Goal: Task Accomplishment & Management: Use online tool/utility

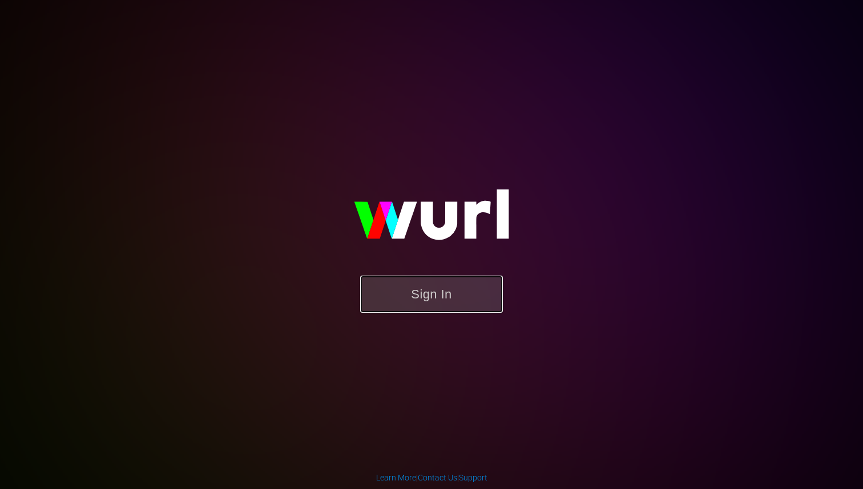
click at [434, 282] on button "Sign In" at bounding box center [431, 294] width 143 height 37
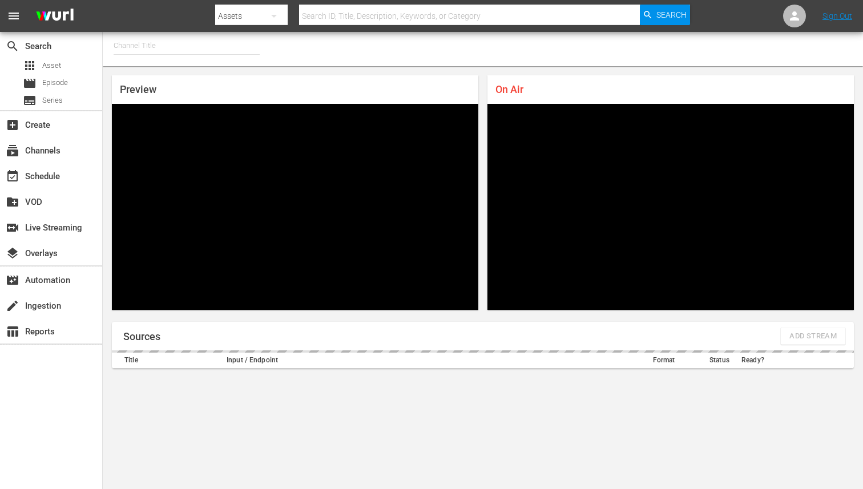
type input "FIFA+ English Global (1781)"
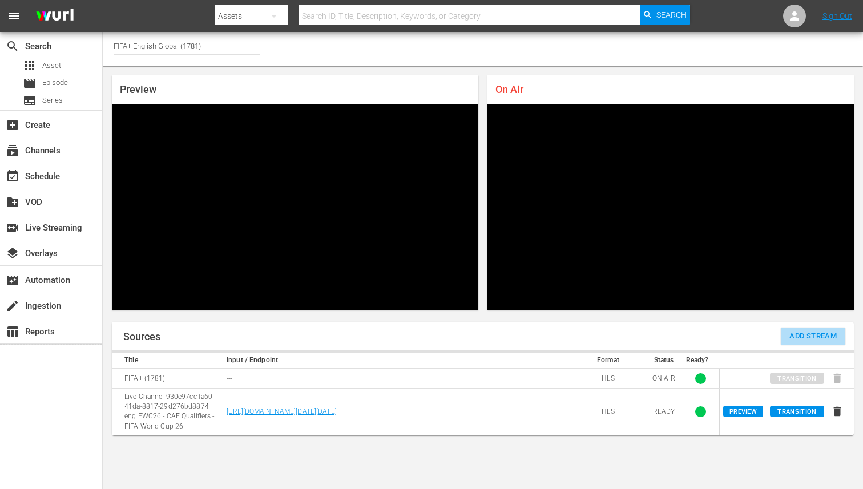
click at [802, 331] on span "Add Stream" at bounding box center [812, 336] width 47 height 13
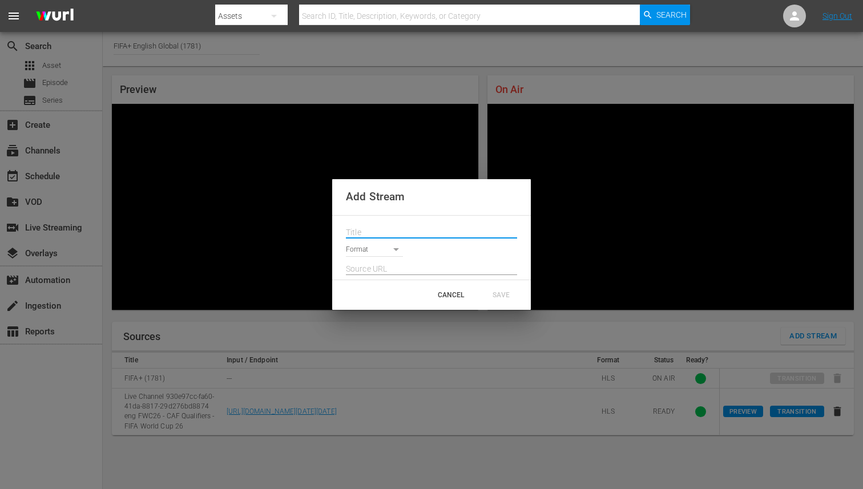
click at [370, 231] on input "text" at bounding box center [431, 232] width 171 height 17
paste input "Live Channel c0d3b3e6-a8cd-4667-9634-d9ad76bc3511 eng FWC26 - CAF Qualifiers - …"
type input "Live Channel c0d3b3e6-a8cd-4667-9634-d9ad76bc3511 eng FWC26 - CAF Qualifiers - …"
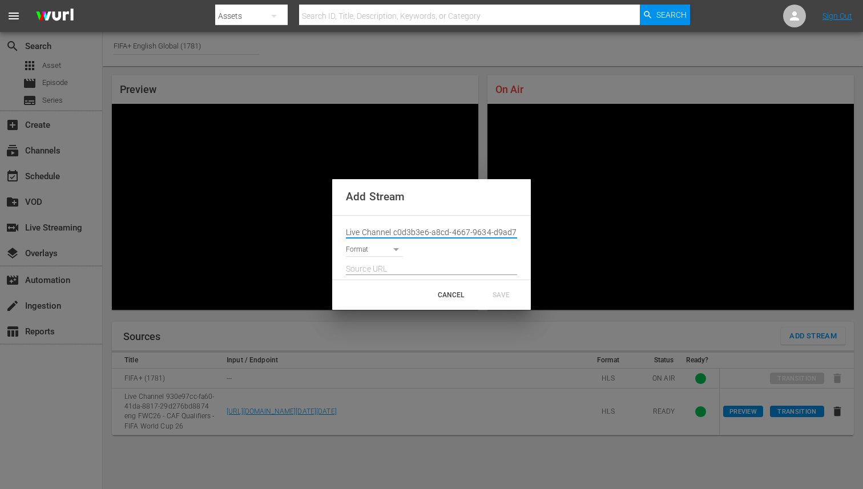
click at [414, 268] on input "text" at bounding box center [431, 269] width 171 height 17
paste input "[URL][DOMAIN_NAME][DATE][DATE]"
type input "[URL][DOMAIN_NAME][DATE][DATE]"
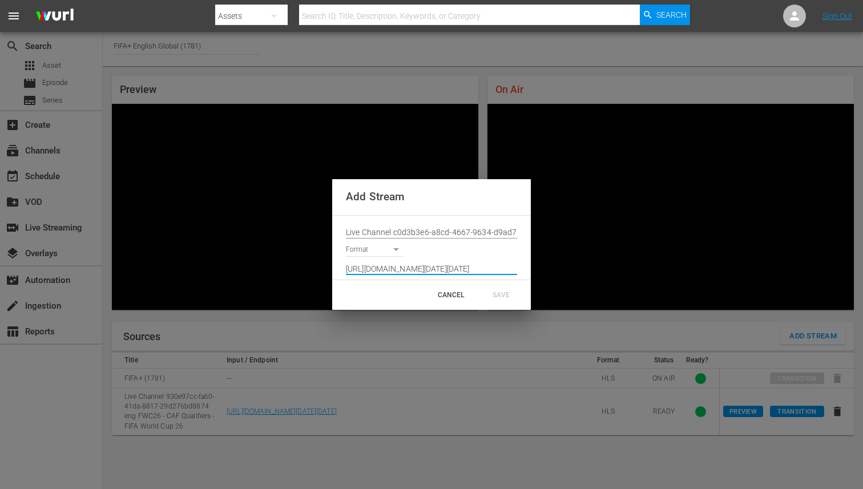
click at [377, 245] on body "menu Search By Assets Search ID, Title, Description, Keywords, or Category Sear…" at bounding box center [431, 244] width 863 height 489
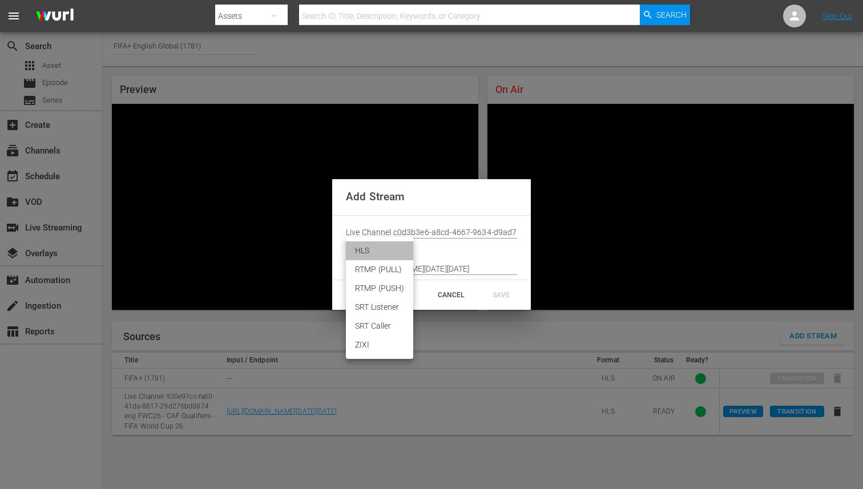
click at [373, 256] on li "HLS" at bounding box center [379, 250] width 67 height 19
type input "HLS"
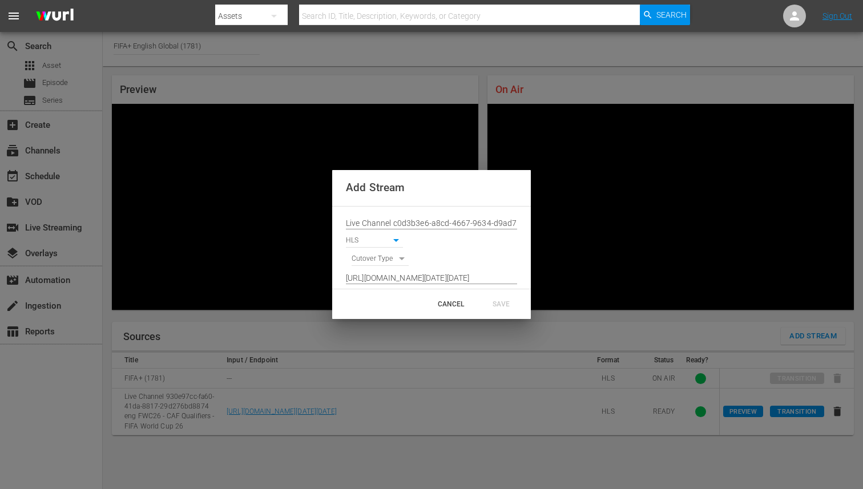
click at [378, 306] on div "CANCEL SAVE" at bounding box center [431, 304] width 199 height 30
click at [476, 224] on input "Live Channel c0d3b3e6-a8cd-4667-9634-d9ad76bc3511 eng FWC26 - CAF Qualifiers - …" at bounding box center [431, 223] width 171 height 17
click at [429, 312] on div "CANCEL" at bounding box center [451, 304] width 50 height 21
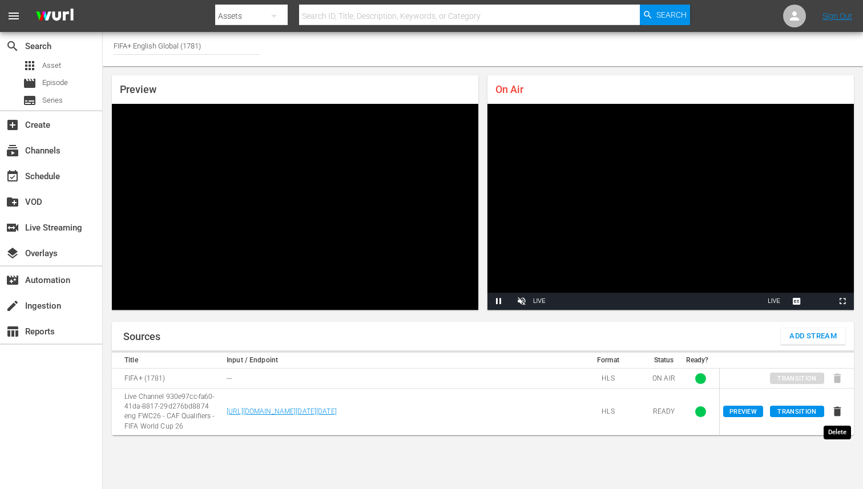
click at [839, 415] on icon "button" at bounding box center [837, 412] width 7 height 10
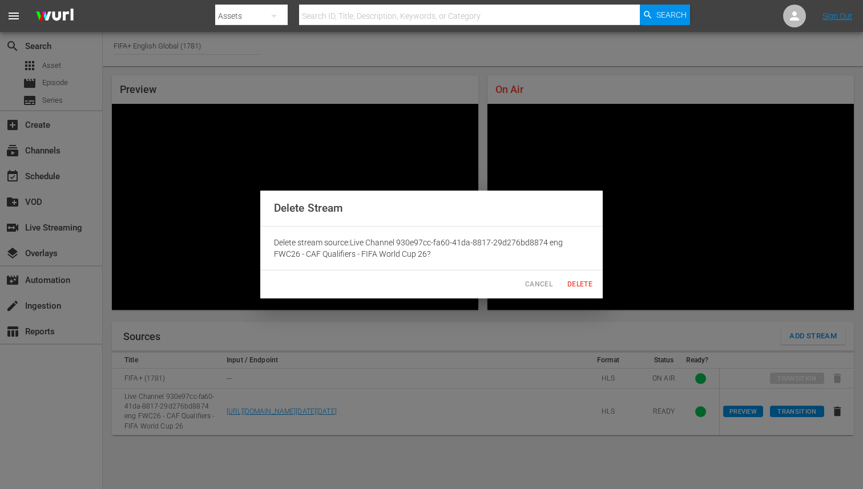
click at [585, 278] on button "Delete" at bounding box center [579, 284] width 37 height 19
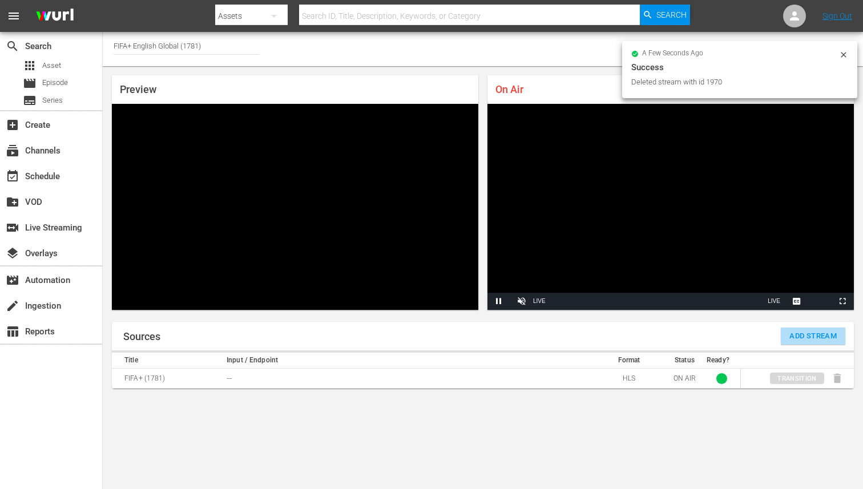
click at [806, 330] on span "Add Stream" at bounding box center [812, 336] width 47 height 13
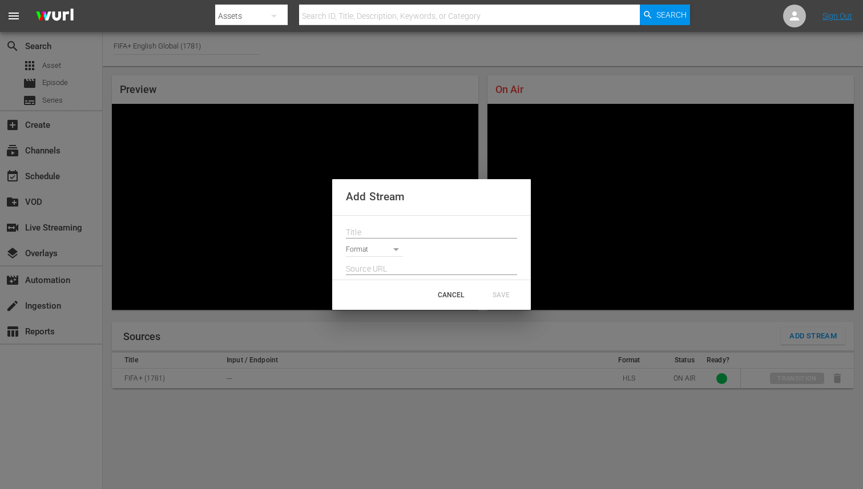
click at [388, 242] on div "Format" at bounding box center [431, 247] width 171 height 18
click at [382, 250] on body "menu Search By Assets Search ID, Title, Description, Keywords, or Category Sear…" at bounding box center [431, 244] width 863 height 489
click at [364, 252] on li "HLS" at bounding box center [379, 250] width 67 height 19
type input "HLS"
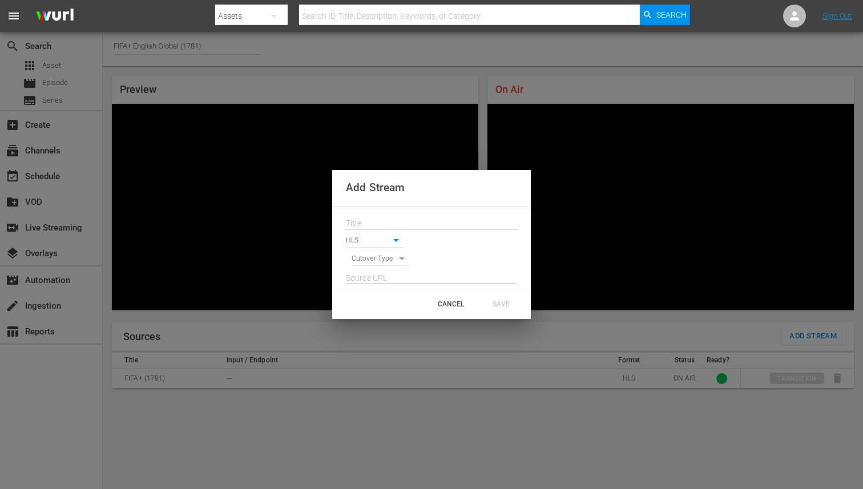
click at [402, 274] on input "text" at bounding box center [431, 278] width 171 height 17
paste input "https://docs.google.com/spreadsheets/d/1NL9hwDmpUbpKJlI6mCjzeLItdH7Gc3D7MRPpMe1…"
type input "https://docs.google.com/spreadsheets/d/1NL9hwDmpUbpKJlI6mCjzeLItdH7Gc3D7MRPpMe1…"
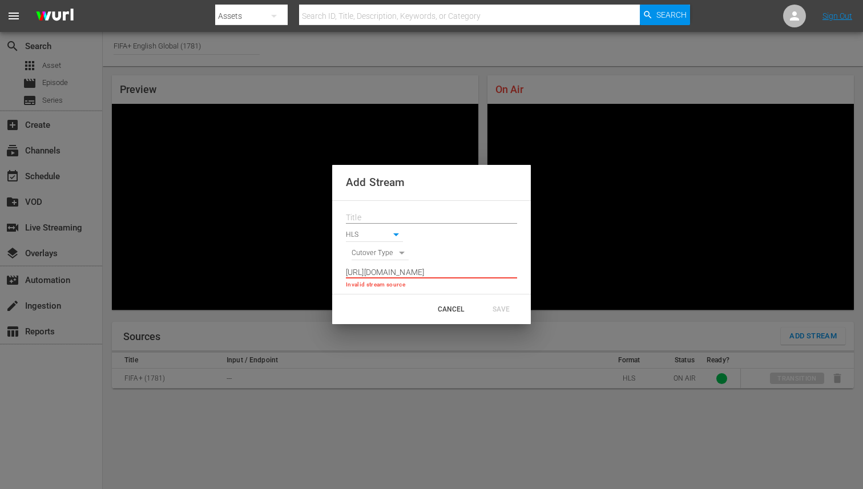
scroll to position [0, 0]
click at [406, 212] on input "text" at bounding box center [431, 217] width 171 height 17
paste input "Live Channel c0d3b3e6-a8cd-4667-9634-d9ad76bc3511 eng FWC26 - CAF Qualifiers - …"
type input "Live Channel c0d3b3e6-a8cd-4667-9634-d9ad76bc3511 eng FWC26 - CAF Qualifiers - …"
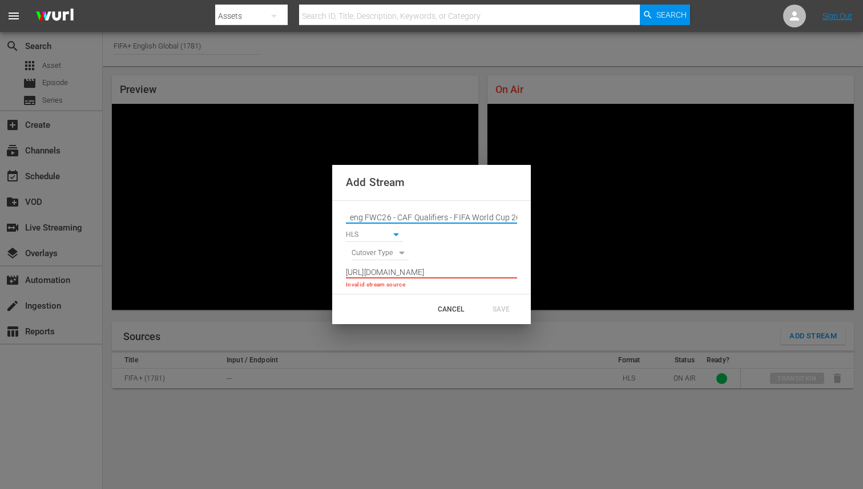
scroll to position [0, 0]
click at [405, 305] on div "CANCEL SAVE" at bounding box center [431, 309] width 199 height 30
click at [433, 270] on input "https://docs.google.com/spreadsheets/d/1NL9hwDmpUbpKJlI6mCjzeLItdH7Gc3D7MRPpMe1…" at bounding box center [431, 272] width 171 height 17
paste input "7pd9oqdl4d44.cloudfront.net/2025_09_05_10_38_29_37c63eb3-0265-432e-90e4-6191565…"
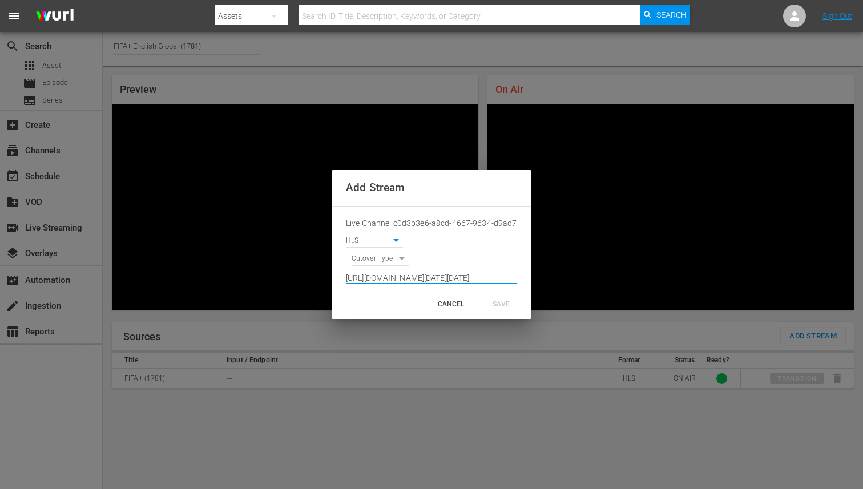
scroll to position [0, 842]
type input "[URL][DOMAIN_NAME][DATE][DATE]"
click at [425, 305] on div "CANCEL SAVE" at bounding box center [431, 304] width 199 height 30
click at [401, 261] on body "menu Search By Assets Search ID, Title, Description, Keywords, or Category Sear…" at bounding box center [431, 244] width 863 height 489
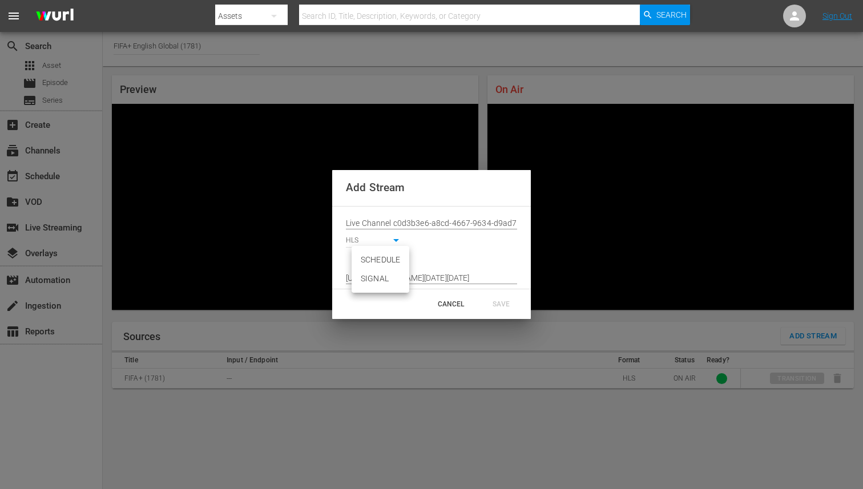
click at [376, 263] on li "SCHEDULE" at bounding box center [380, 259] width 58 height 19
type input "SCHEDULE"
click at [358, 260] on body "menu Search By Assets Search ID, Title, Description, Keywords, or Category Sear…" at bounding box center [431, 244] width 863 height 489
click at [358, 260] on li "SCHEDULE" at bounding box center [380, 259] width 58 height 19
click at [507, 299] on div "SAVE" at bounding box center [501, 304] width 50 height 21
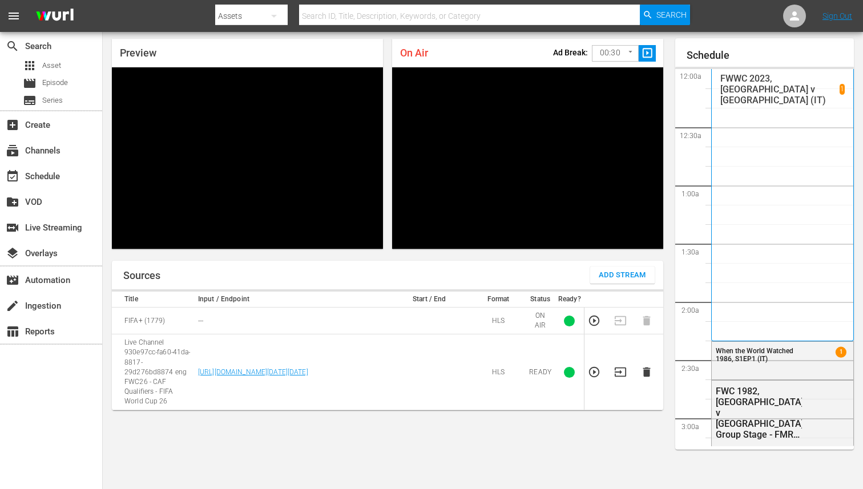
scroll to position [1145, 0]
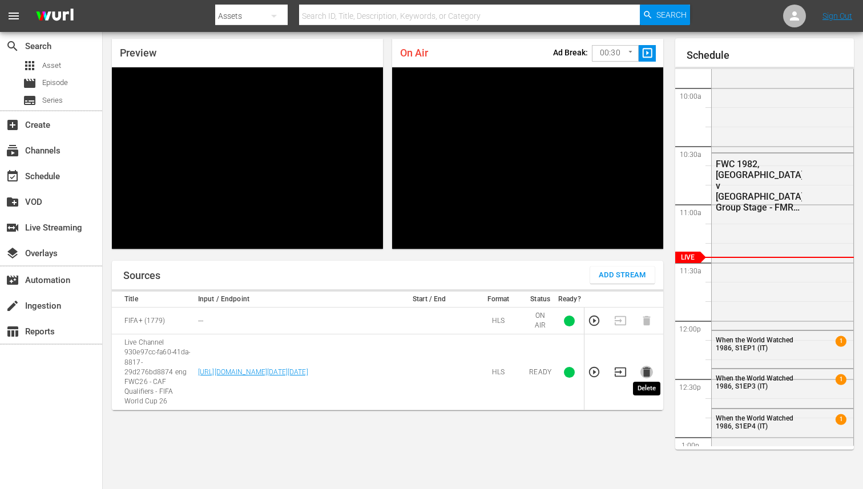
click at [644, 367] on icon "button" at bounding box center [645, 372] width 7 height 10
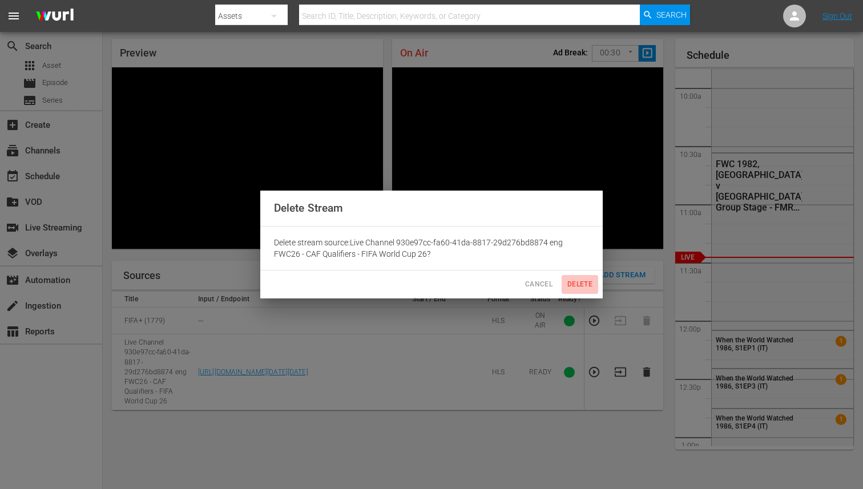
click at [583, 284] on span "Delete" at bounding box center [579, 284] width 27 height 12
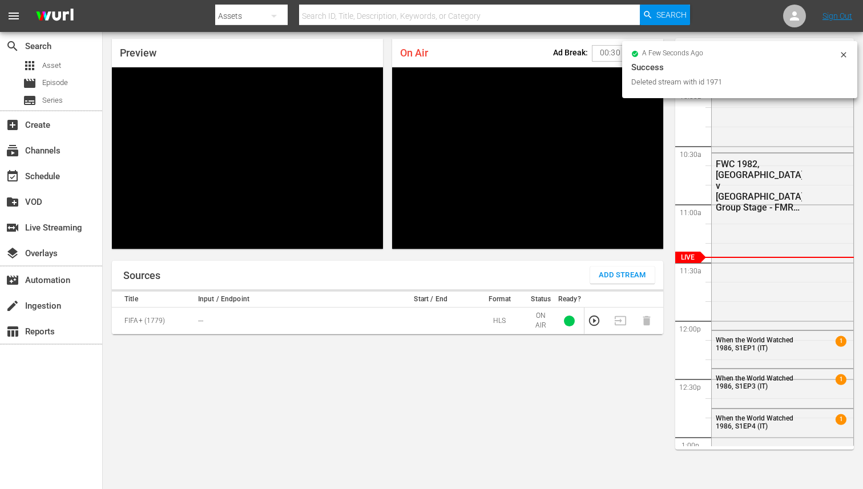
click at [632, 276] on span "Add Stream" at bounding box center [621, 275] width 47 height 13
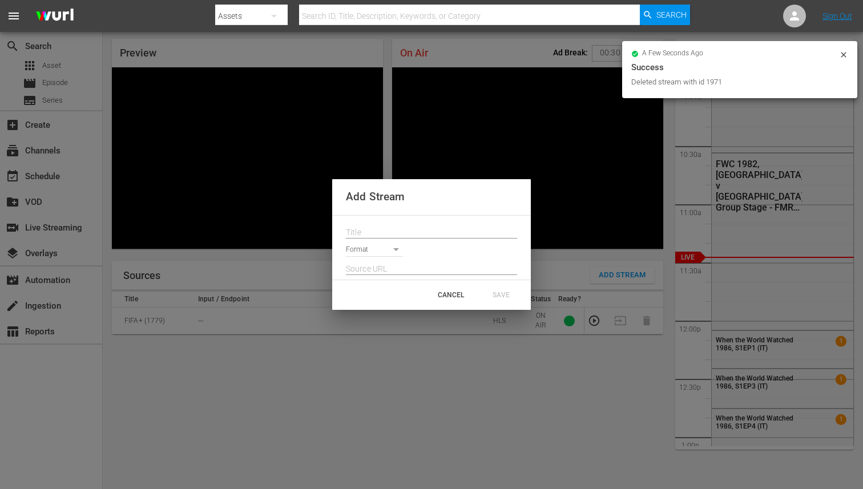
click at [399, 236] on input "text" at bounding box center [431, 232] width 171 height 17
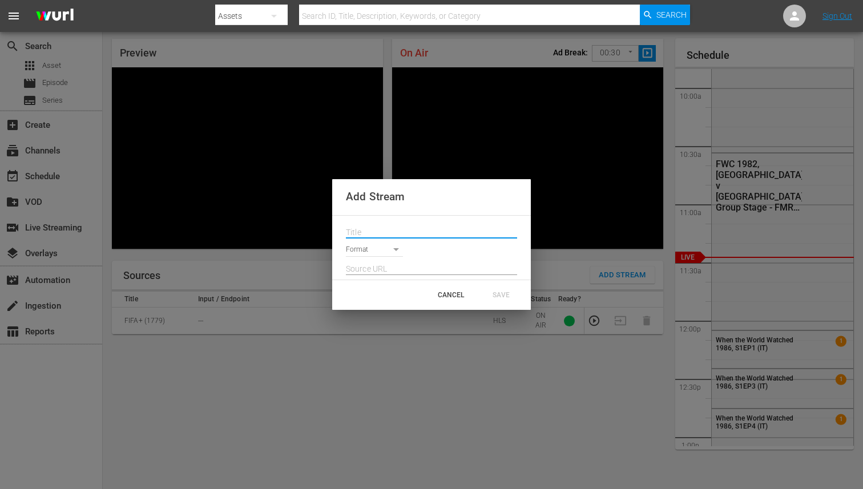
paste input "Live Channel c0d3b3e6-a8cd-4667-9634-d9ad76bc3511 eng FWC26 - CAF Qualifiers - …"
type input "Live Channel c0d3b3e6-a8cd-4667-9634-d9ad76bc3511 eng FWC26 - CAF Qualifiers - …"
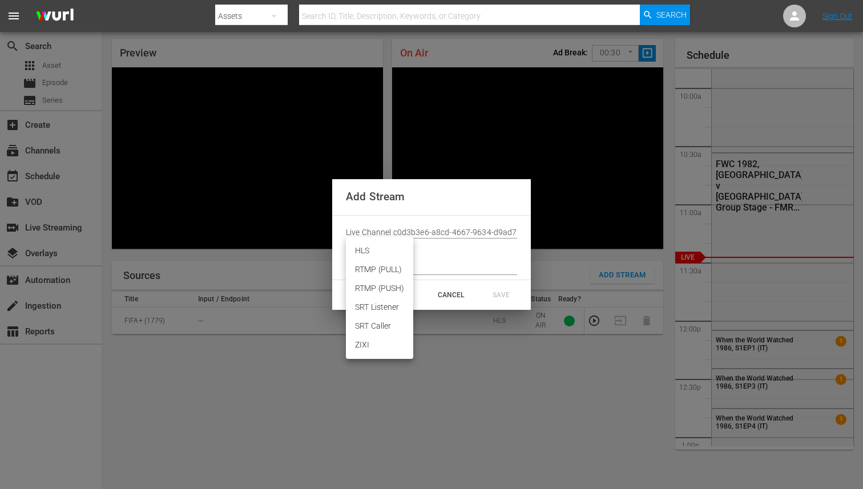
click at [374, 254] on body "menu Search By Assets Search ID, Title, Description, Keywords, or Category Sear…" at bounding box center [431, 207] width 863 height 489
click at [383, 249] on li "HLS" at bounding box center [379, 250] width 67 height 19
type input "HLS"
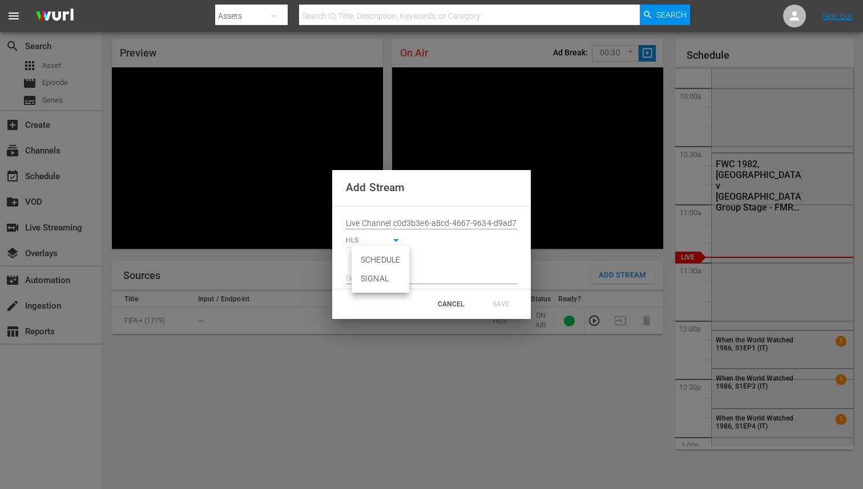
click at [385, 264] on body "menu Search By Assets Search ID, Title, Description, Keywords, or Category Sear…" at bounding box center [431, 207] width 863 height 489
click at [386, 263] on li "SCHEDULE" at bounding box center [380, 259] width 58 height 19
type input "SCHEDULE"
click at [386, 275] on input "text" at bounding box center [431, 278] width 171 height 17
paste input "[URL][DOMAIN_NAME][DATE][DATE]"
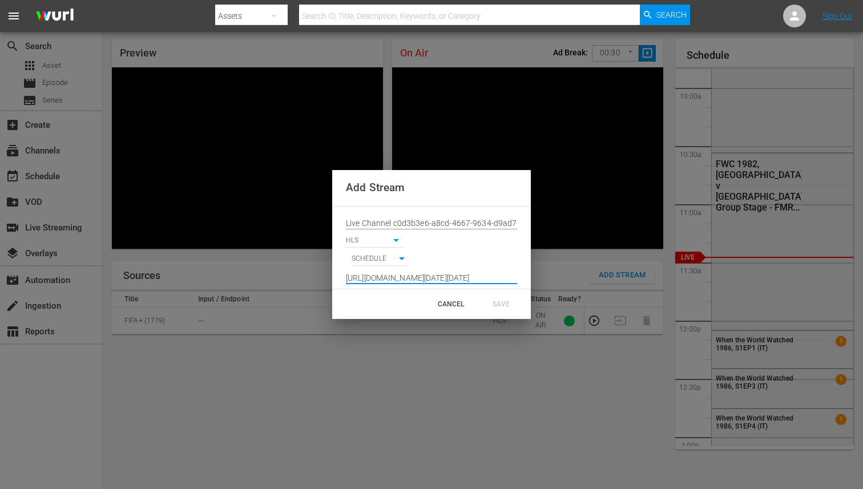
scroll to position [0, 842]
type input "[URL][DOMAIN_NAME][DATE][DATE]"
click at [494, 302] on div "SAVE" at bounding box center [501, 304] width 50 height 21
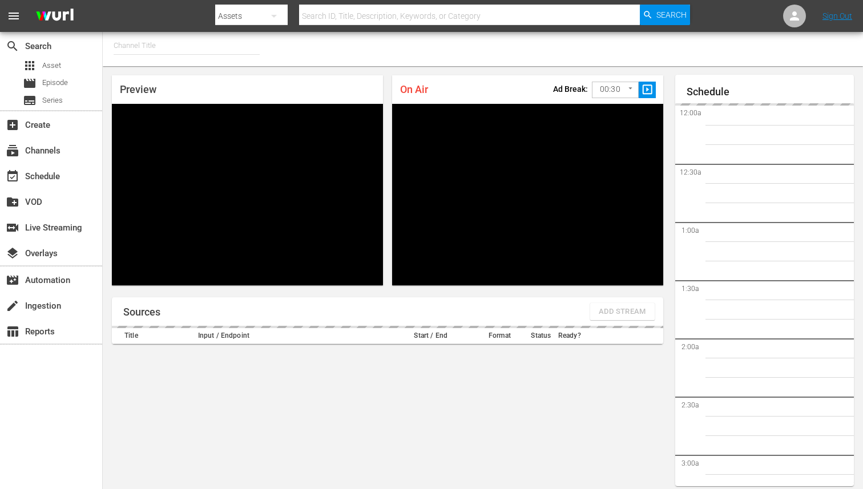
type input "FIFA+ Portuguese Local (1776)"
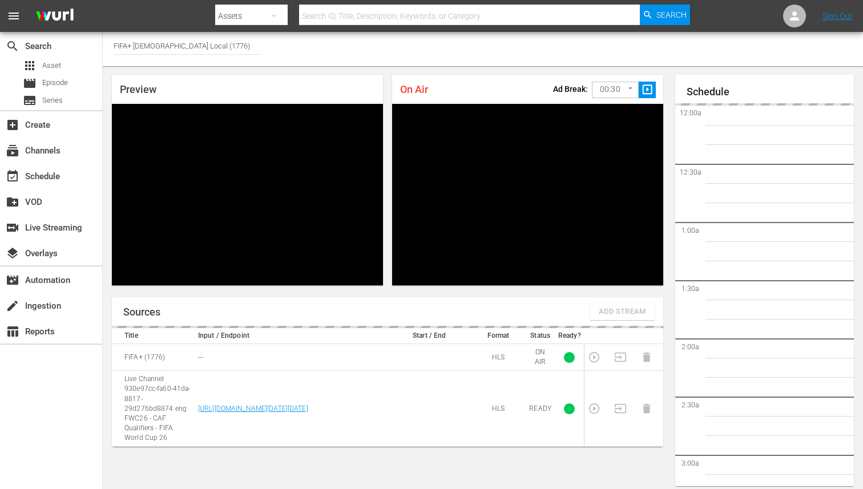
scroll to position [37, 0]
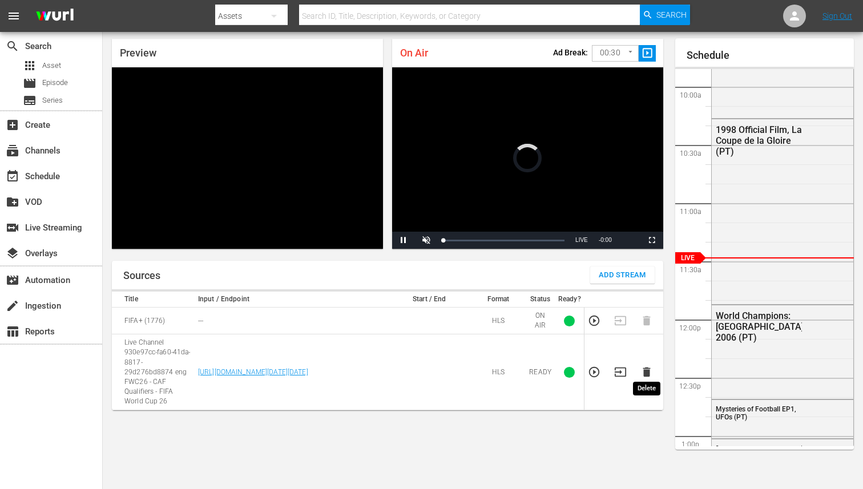
click at [645, 367] on icon "button" at bounding box center [645, 372] width 7 height 10
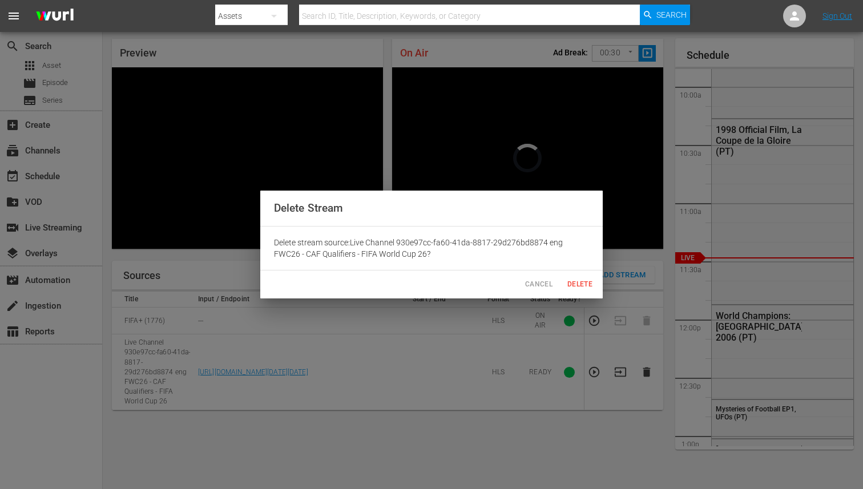
click at [580, 284] on span "Delete" at bounding box center [579, 284] width 27 height 12
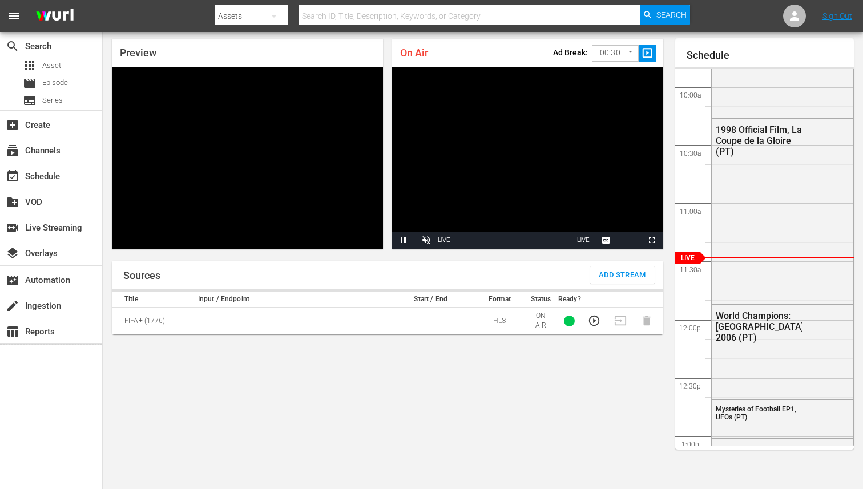
click at [612, 269] on span "Add Stream" at bounding box center [621, 275] width 47 height 13
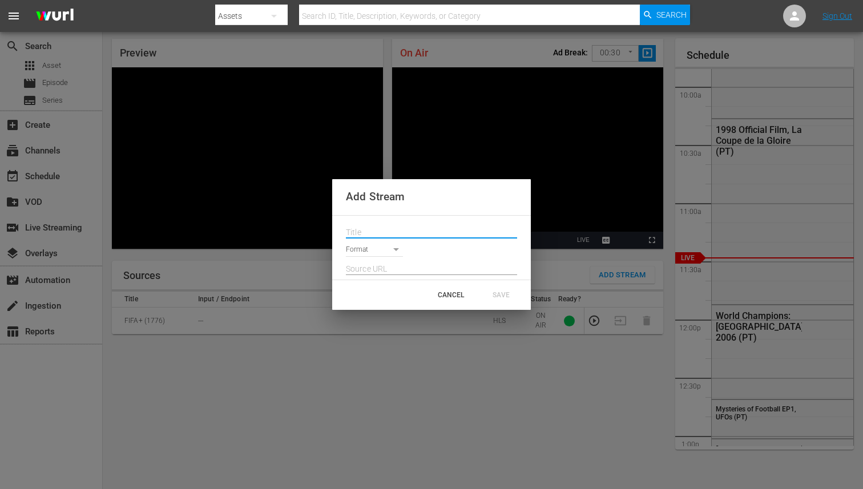
click at [408, 232] on input "text" at bounding box center [431, 232] width 171 height 17
paste input "Live Channel c0d3b3e6-a8cd-4667-9634-d9ad76bc3511 eng FWC26 - CAF Qualifiers - …"
type input "Live Channel c0d3b3e6-a8cd-4667-9634-d9ad76bc3511 eng FWC26 - CAF Qualifiers - …"
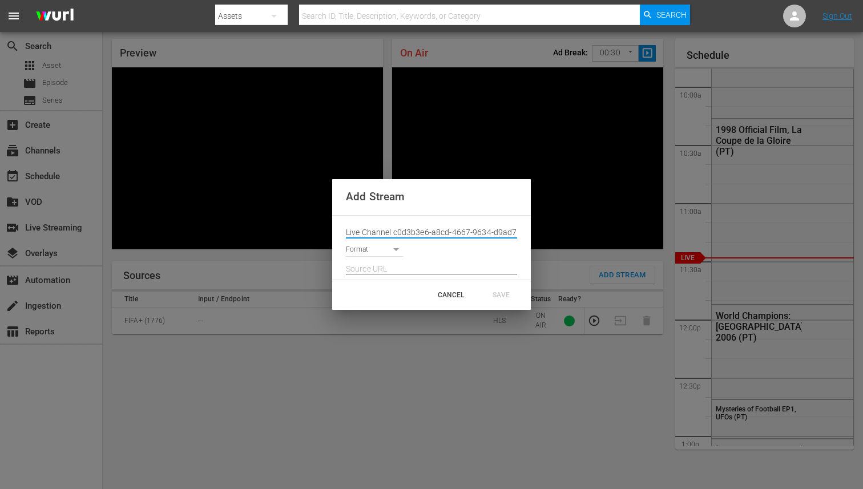
click at [393, 252] on body "menu Search By Assets Search ID, Title, Description, Keywords, or Category Sear…" at bounding box center [431, 207] width 863 height 489
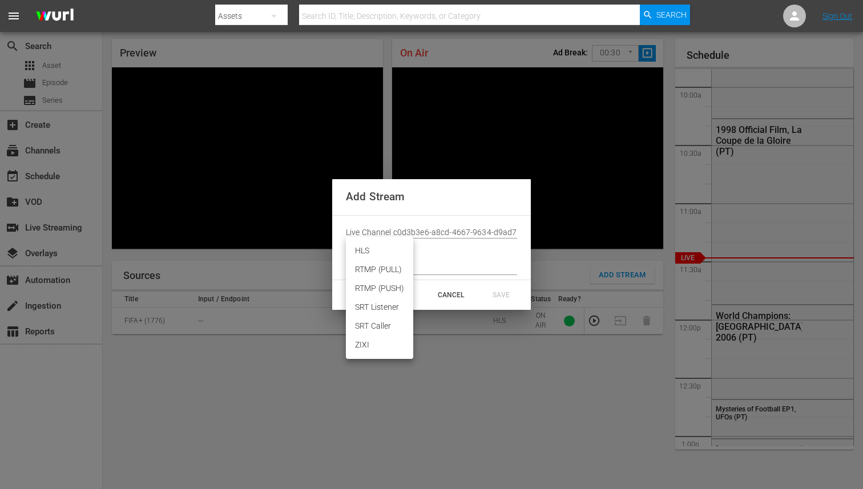
click at [378, 253] on li "HLS" at bounding box center [379, 250] width 67 height 19
type input "HLS"
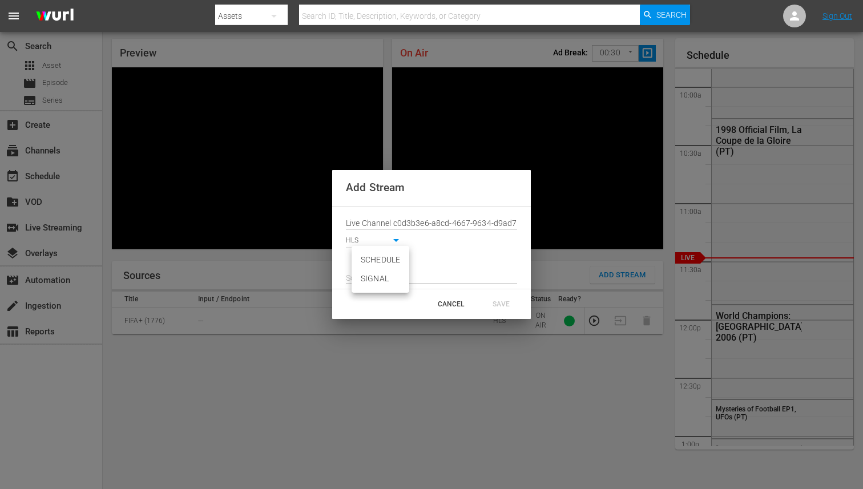
click at [378, 263] on body "menu Search By Assets Search ID, Title, Description, Keywords, or Category Sear…" at bounding box center [431, 207] width 863 height 489
click at [379, 262] on li "SCHEDULE" at bounding box center [380, 259] width 58 height 19
type input "SCHEDULE"
click at [429, 281] on input "text" at bounding box center [431, 278] width 171 height 17
paste input "[URL][DOMAIN_NAME][DATE][DATE]"
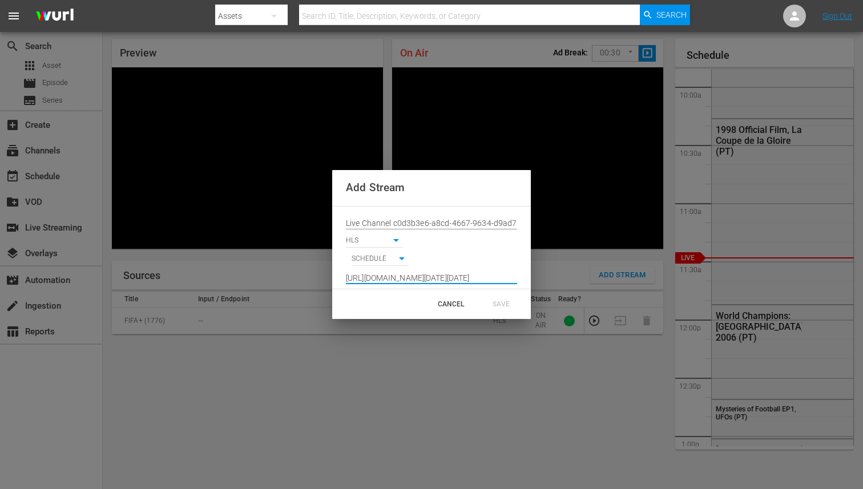
scroll to position [0, 842]
type input "[URL][DOMAIN_NAME][DATE][DATE]"
click at [492, 299] on div "SAVE" at bounding box center [501, 304] width 50 height 21
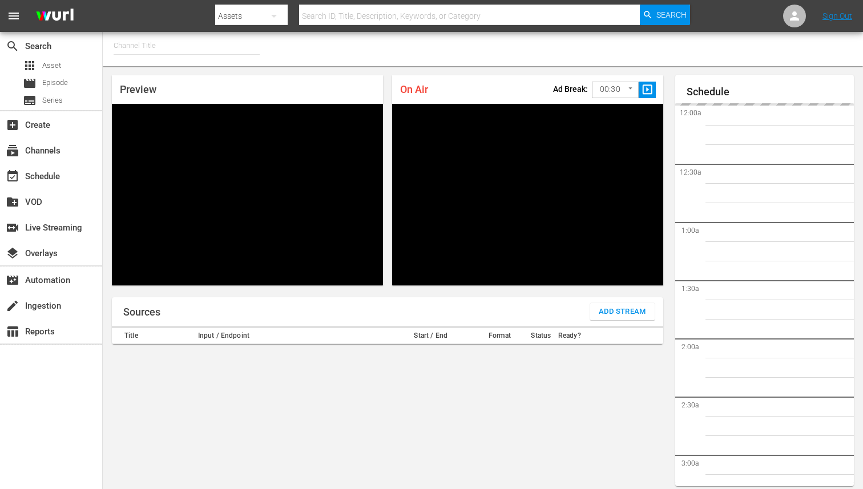
type input "FIFA+ Spanish Global (1780)"
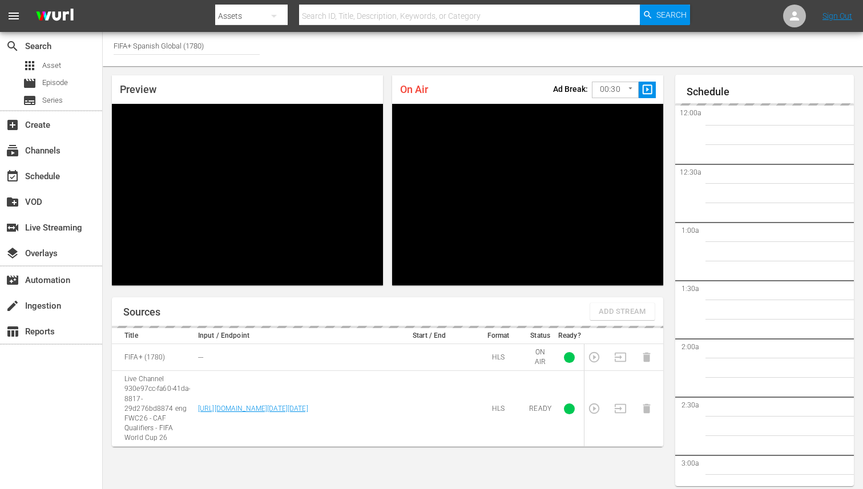
scroll to position [37, 0]
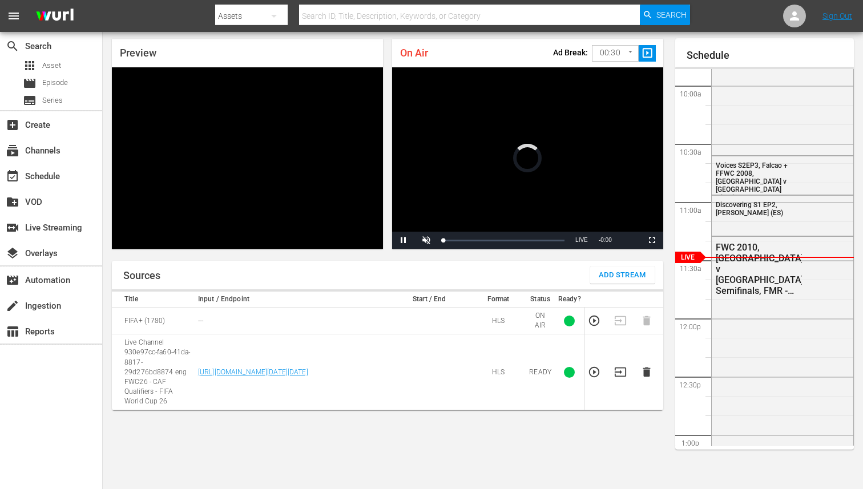
click at [648, 372] on icon "button" at bounding box center [646, 372] width 13 height 13
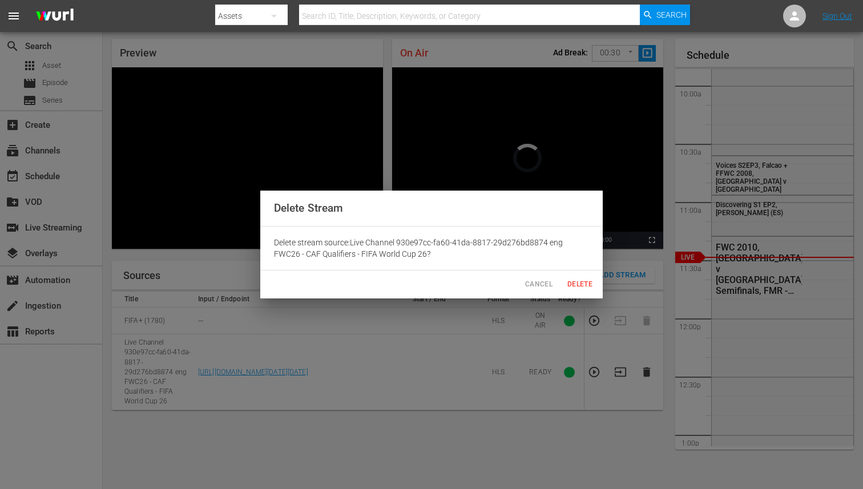
click at [575, 285] on span "Delete" at bounding box center [579, 284] width 27 height 12
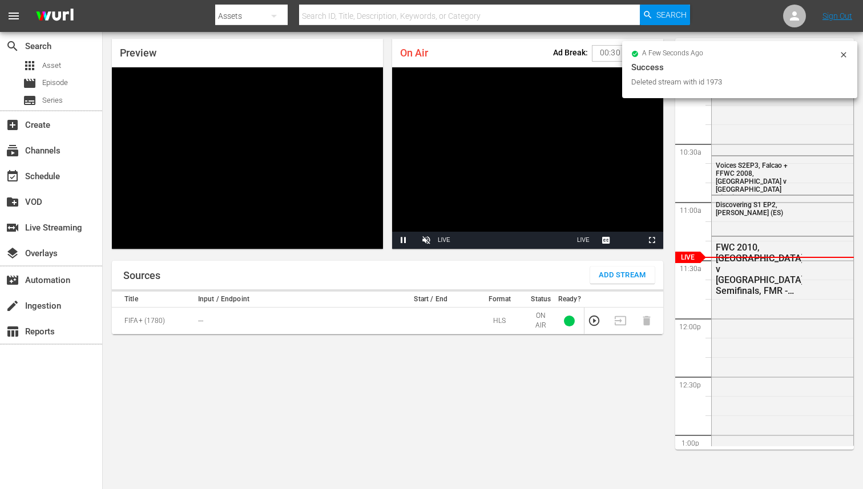
click at [616, 268] on button "Add Stream" at bounding box center [622, 274] width 64 height 17
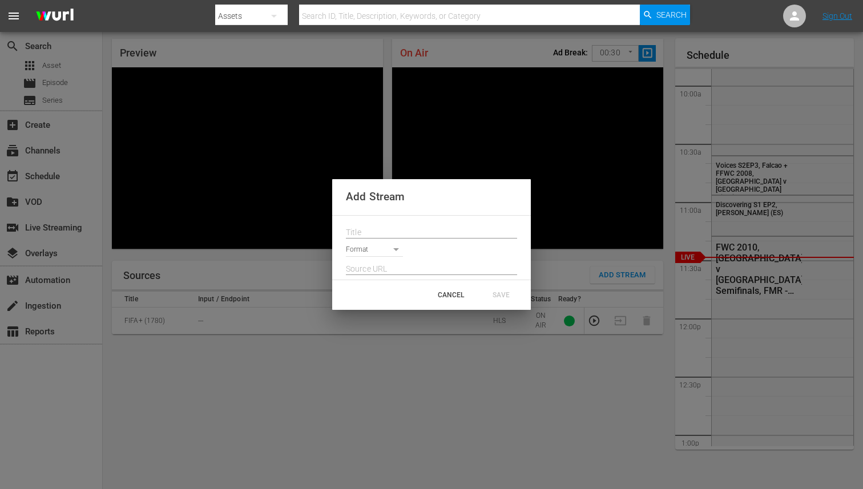
click at [387, 271] on input "text" at bounding box center [431, 269] width 171 height 17
paste input "Live Channel c0d3b3e6-a8cd-4667-9634-d9ad76bc3511 eng FWC26 - CAF Qualifiers - …"
type input "Live Channel c0d3b3e6-a8cd-4667-9634-d9ad76bc3511 eng FWC26 - CAF Qualifiers - …"
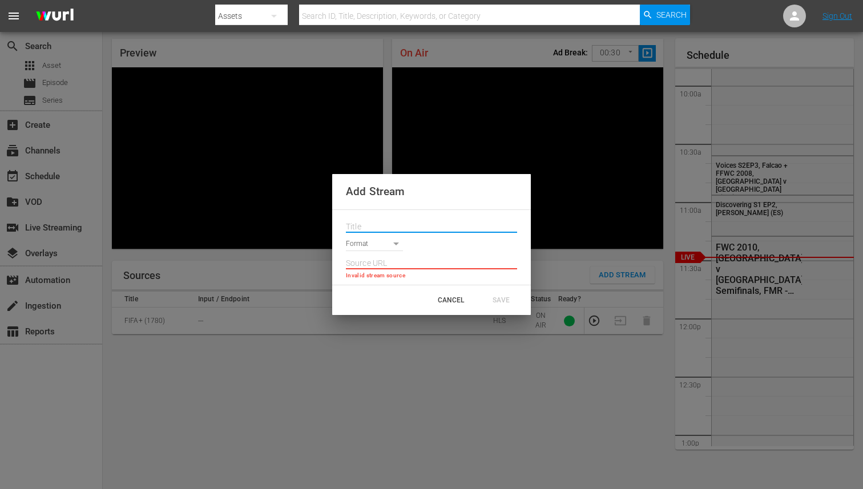
click at [412, 230] on input "text" at bounding box center [431, 227] width 171 height 17
paste input "Live Channel c0d3b3e6-a8cd-4667-9634-d9ad76bc3511 eng FWC26 - CAF Qualifiers - …"
type input "Live Channel c0d3b3e6-a8cd-4667-9634-d9ad76bc3511 eng FWC26 - CAF Qualifiers - …"
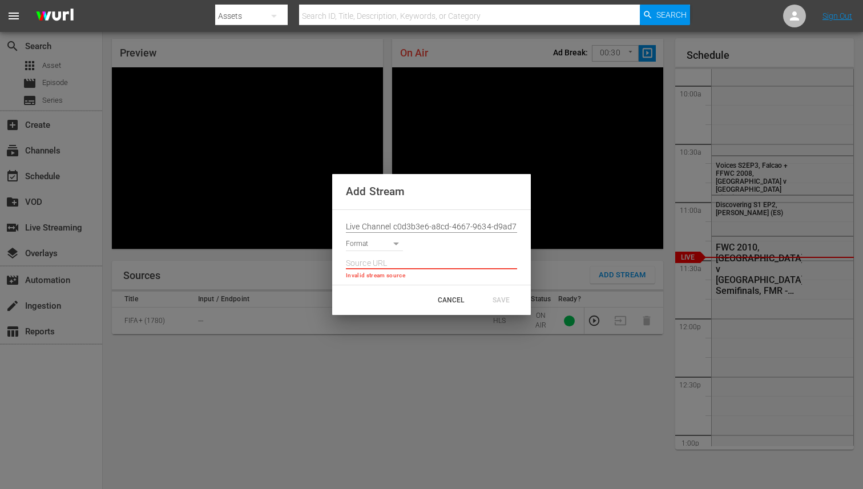
click at [402, 263] on input "text" at bounding box center [431, 263] width 171 height 17
paste input "[URL][DOMAIN_NAME][DATE][DATE]"
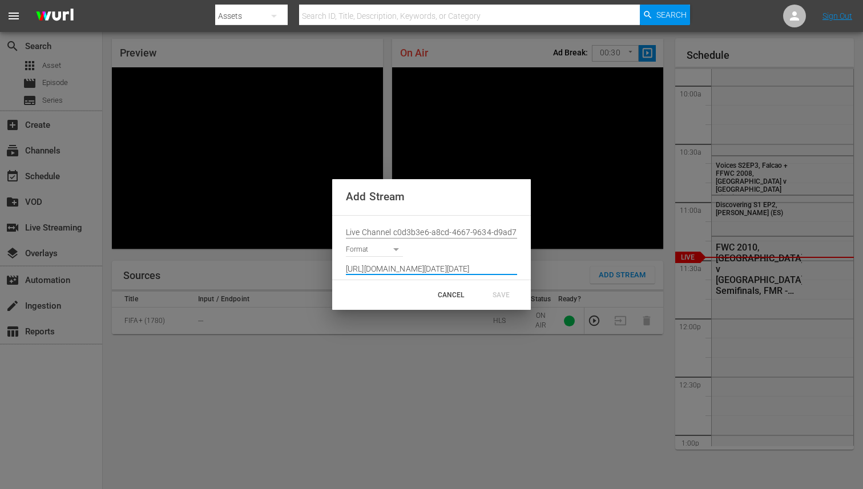
type input "[URL][DOMAIN_NAME][DATE][DATE]"
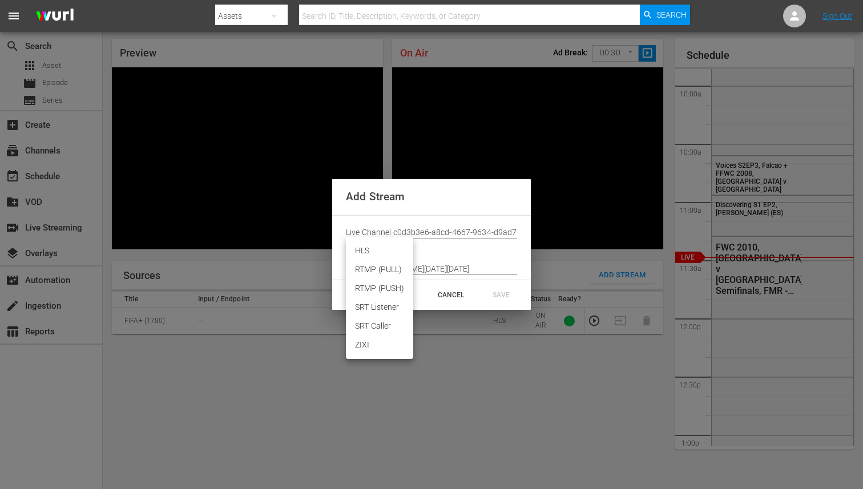
scroll to position [0, 0]
click at [385, 244] on body "menu Search By Assets Search ID, Title, Description, Keywords, or Category Sear…" at bounding box center [431, 207] width 863 height 489
click at [364, 249] on li "HLS" at bounding box center [379, 250] width 67 height 19
type input "HLS"
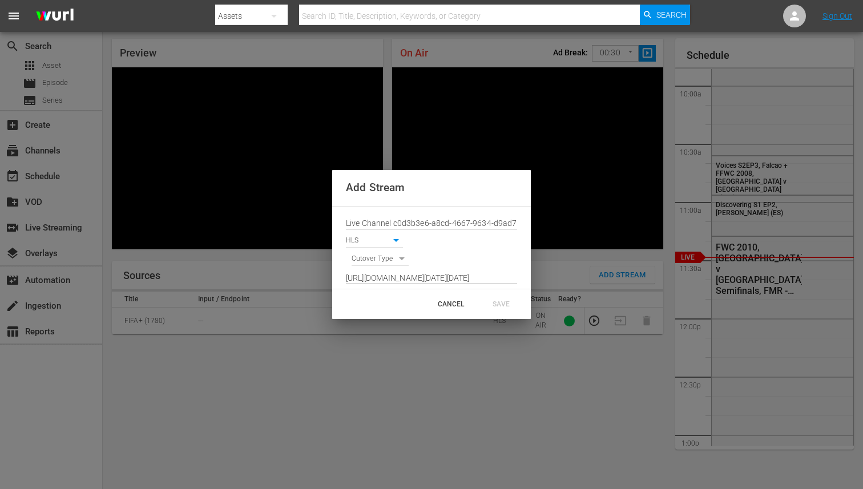
click at [378, 257] on body "menu Search By Assets Search ID, Title, Description, Keywords, or Category Sear…" at bounding box center [431, 207] width 863 height 489
click at [381, 261] on li "SCHEDULE" at bounding box center [380, 259] width 58 height 19
type input "SCHEDULE"
click at [505, 301] on div "SAVE" at bounding box center [501, 304] width 50 height 21
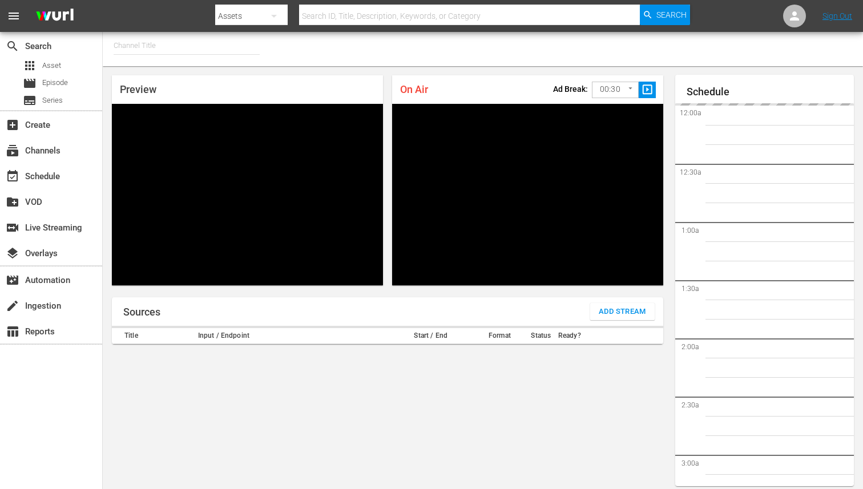
type input "FIFA+ [DEMOGRAPHIC_DATA]-Local-MX (1855)"
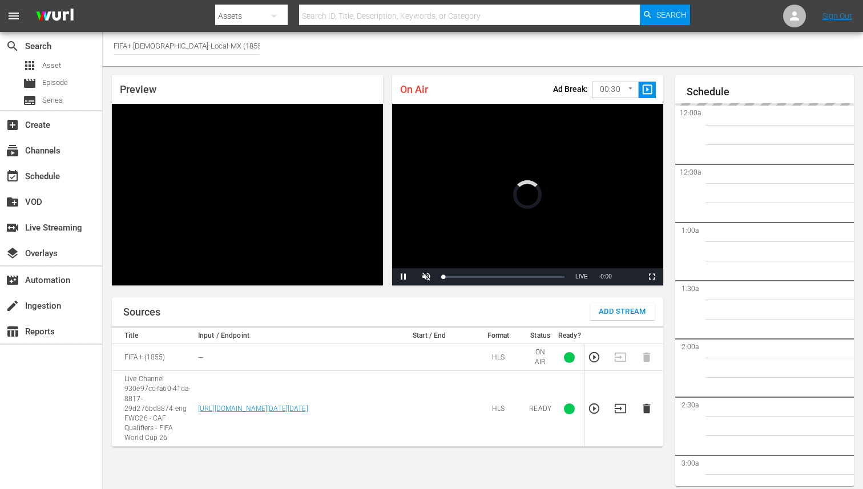
scroll to position [37, 0]
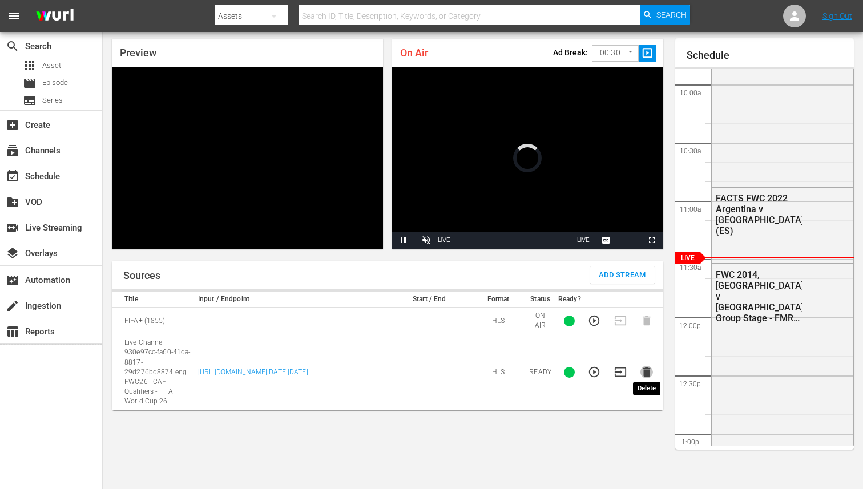
click at [650, 370] on icon "button" at bounding box center [646, 372] width 13 height 13
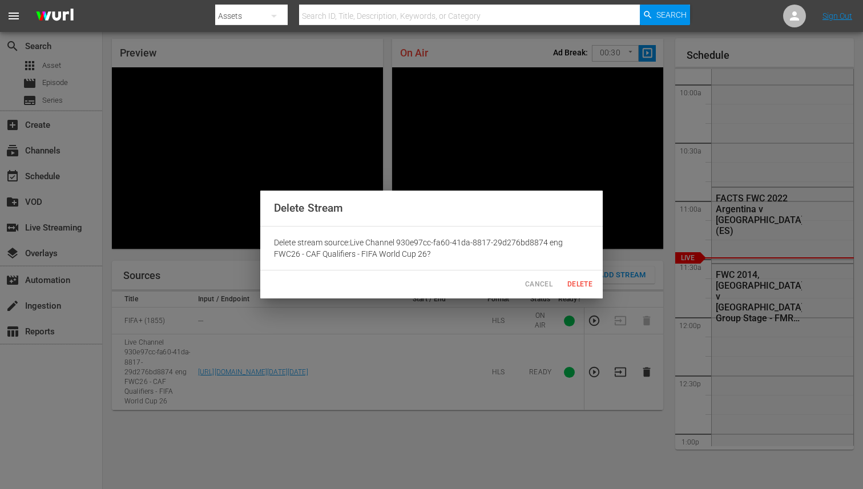
click at [579, 278] on button "Delete" at bounding box center [579, 284] width 37 height 19
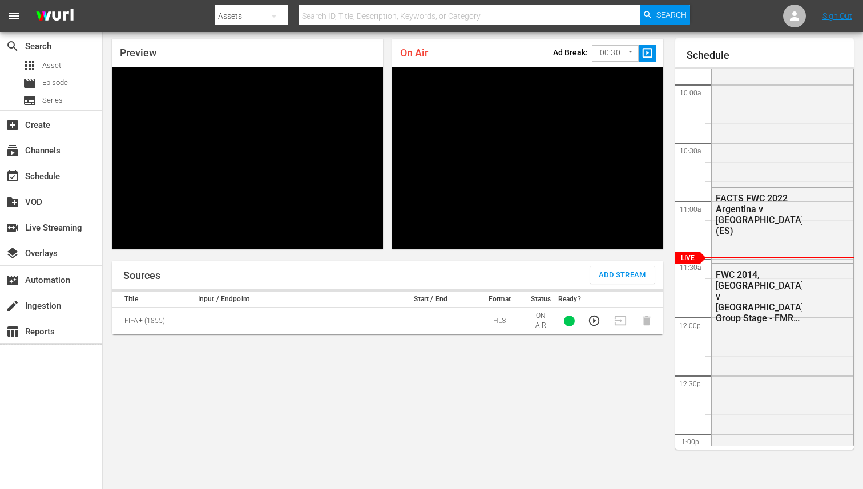
click at [613, 277] on span "Add Stream" at bounding box center [621, 275] width 47 height 13
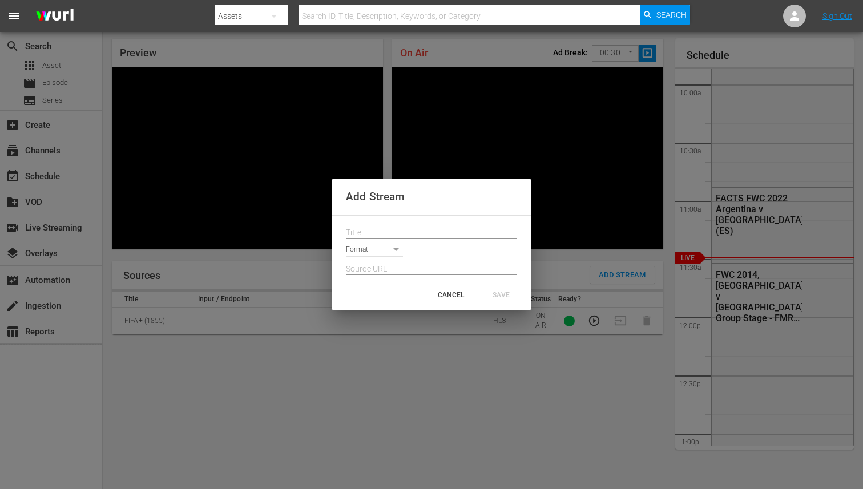
click at [401, 237] on input "text" at bounding box center [431, 232] width 171 height 17
paste input "Live Channel c0d3b3e6-a8cd-4667-9634-d9ad76bc3511 eng FWC26 - CAF Qualifiers - …"
type input "Live Channel c0d3b3e6-a8cd-4667-9634-d9ad76bc3511 eng FWC26 - CAF Qualifiers - …"
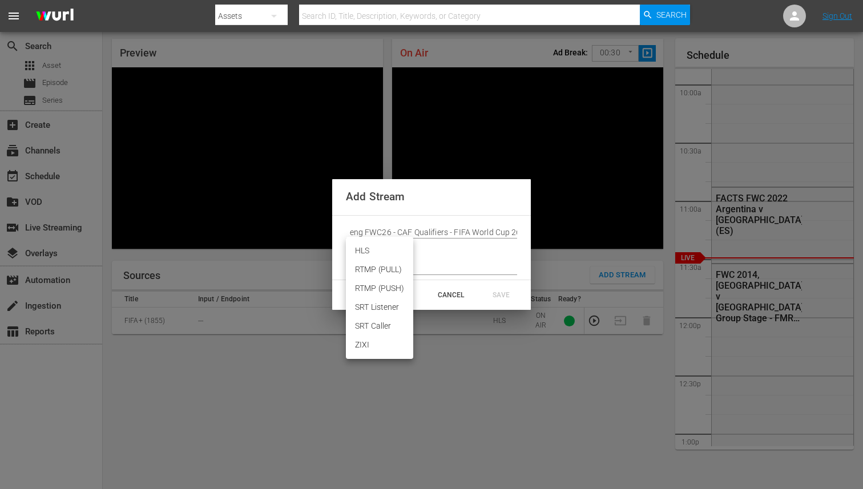
scroll to position [0, 0]
click at [395, 253] on body "menu Search By Assets Search ID, Title, Description, Keywords, or Category Sear…" at bounding box center [431, 207] width 863 height 489
click at [373, 250] on li "HLS" at bounding box center [379, 250] width 67 height 19
type input "HLS"
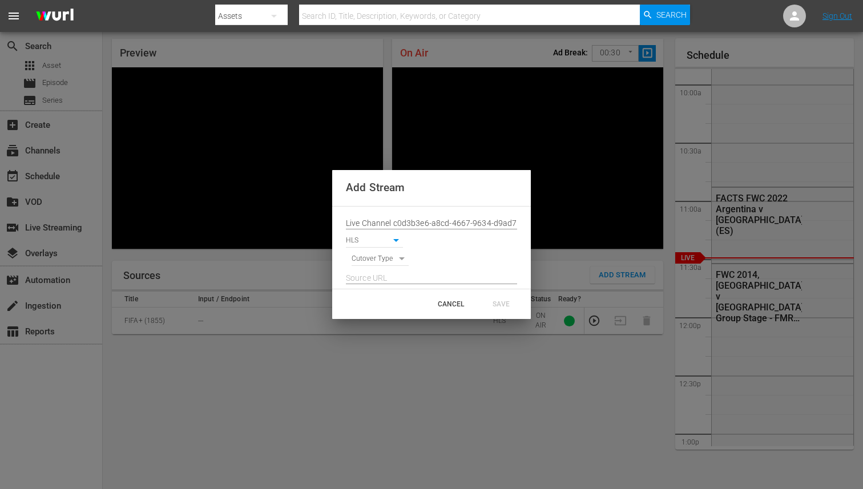
click at [377, 273] on input "text" at bounding box center [431, 278] width 171 height 17
paste input "[URL][DOMAIN_NAME][DATE][DATE]"
type input "[URL][DOMAIN_NAME][DATE][DATE]"
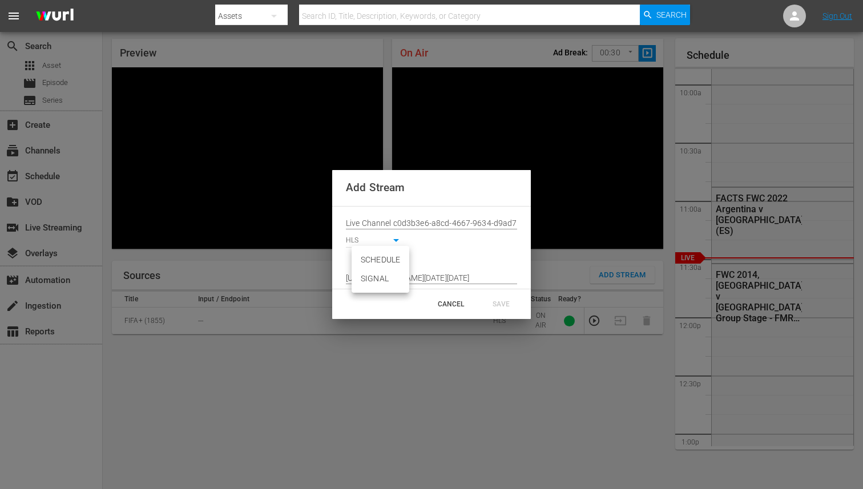
click at [383, 260] on body "menu Search By Assets Search ID, Title, Description, Keywords, or Category Sear…" at bounding box center [431, 207] width 863 height 489
click at [383, 264] on li "SCHEDULE" at bounding box center [380, 259] width 58 height 19
type input "SCHEDULE"
click at [492, 296] on div "SAVE" at bounding box center [501, 304] width 50 height 21
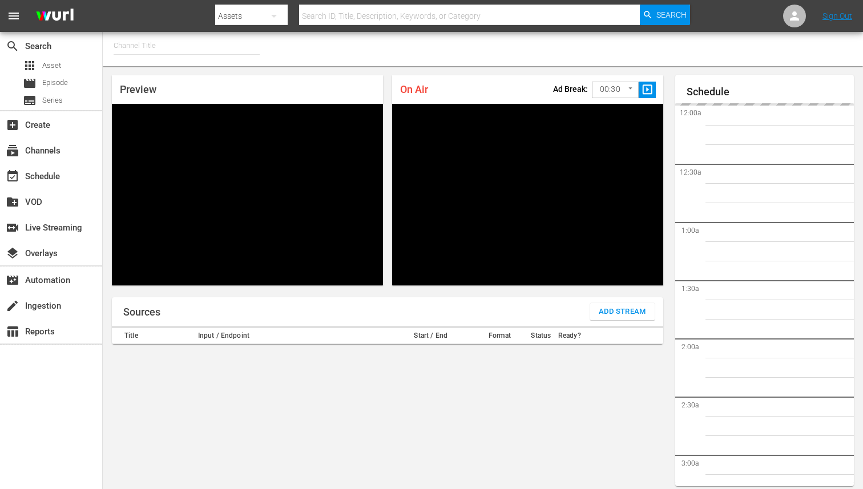
type input "FIFA+ [DEMOGRAPHIC_DATA]-Local-MX (1855)"
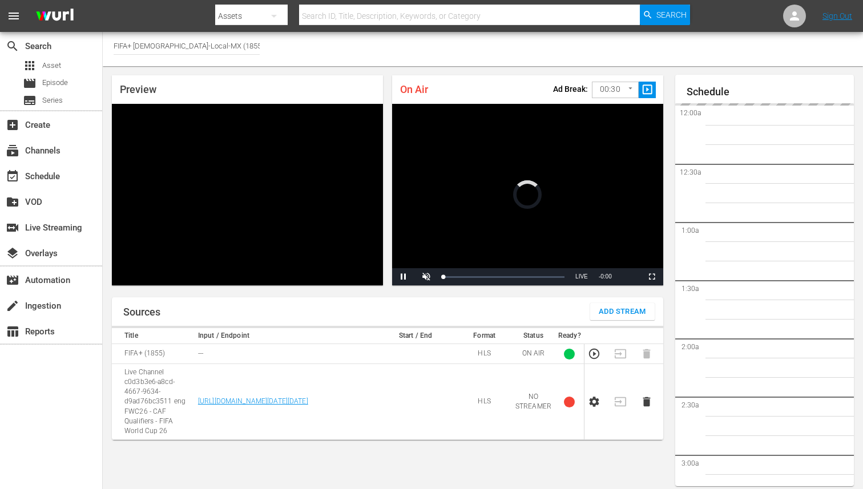
scroll to position [37, 0]
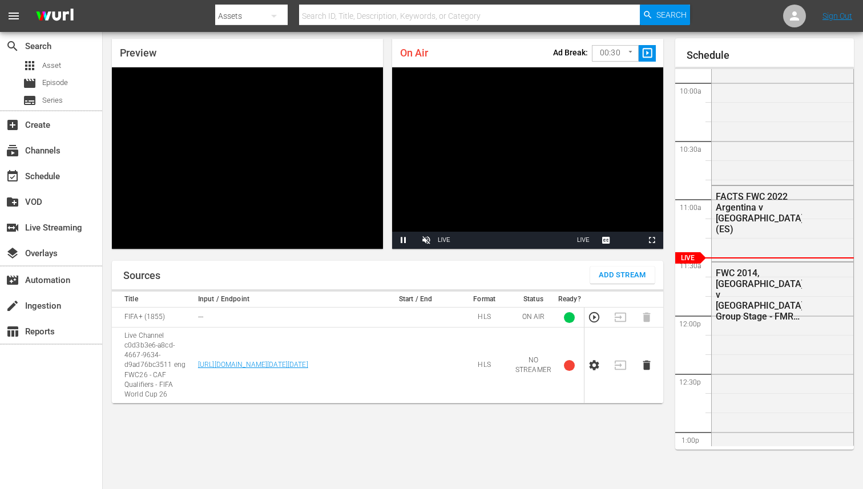
click at [646, 377] on td at bounding box center [650, 365] width 26 height 76
click at [646, 369] on icon "button" at bounding box center [645, 366] width 7 height 10
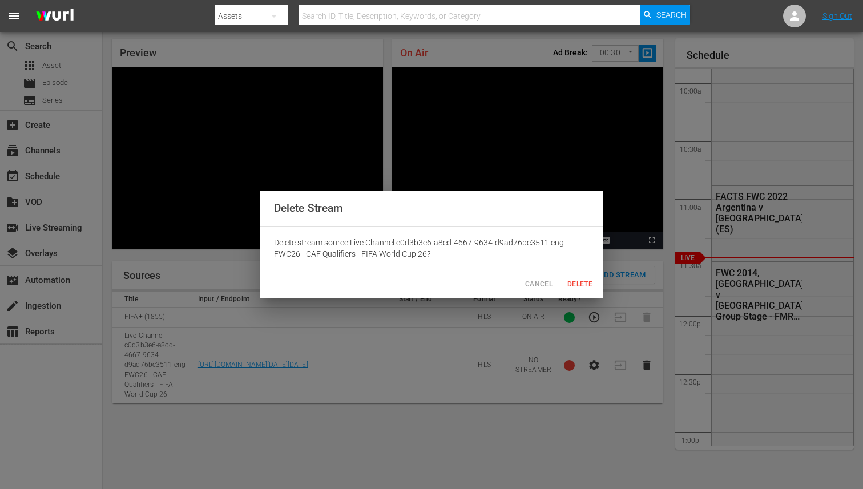
click at [584, 283] on span "Delete" at bounding box center [579, 284] width 27 height 12
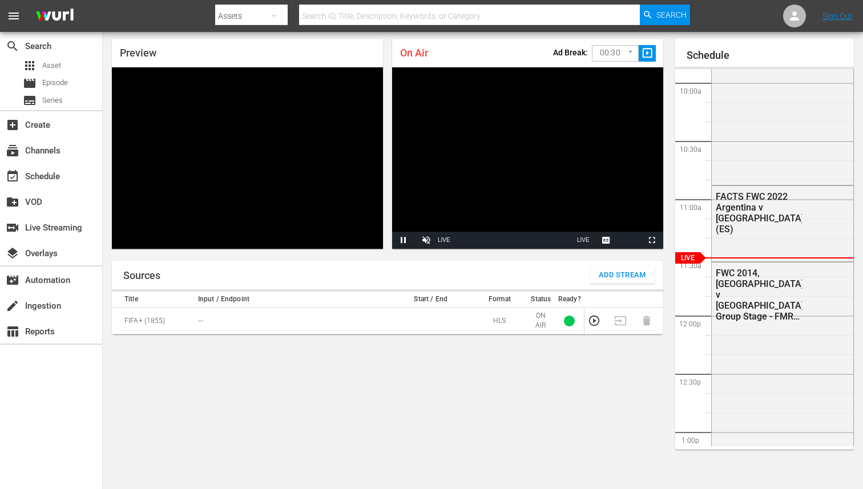
click at [847, 61] on div "Schedule Select Event [PERSON_NAME] | Bota de Oro Select Event Alemania vs [GEO…" at bounding box center [764, 248] width 179 height 397
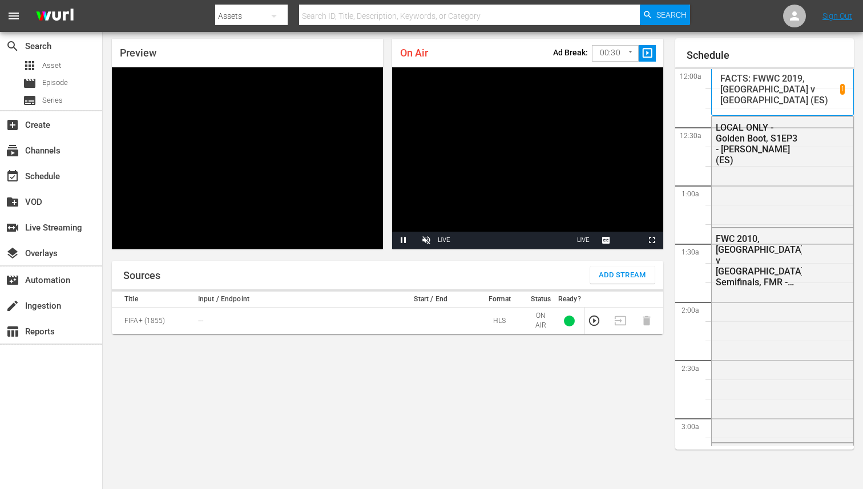
scroll to position [1151, 0]
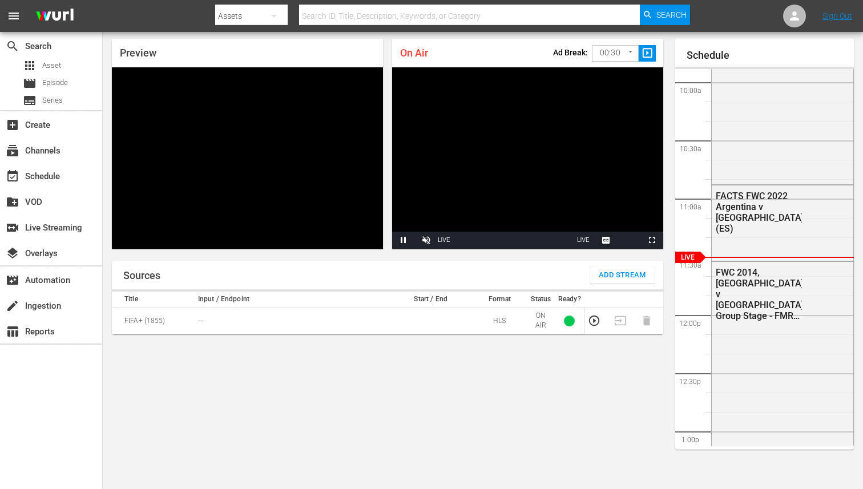
click at [617, 54] on body "menu Search By Assets Search ID, Title, Description, Keywords, or Category Sear…" at bounding box center [431, 207] width 863 height 489
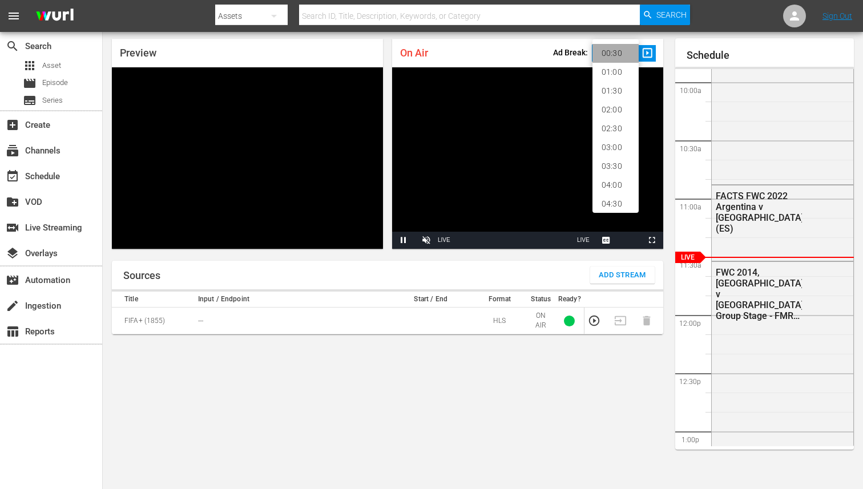
click at [617, 54] on li "00:30" at bounding box center [615, 53] width 46 height 19
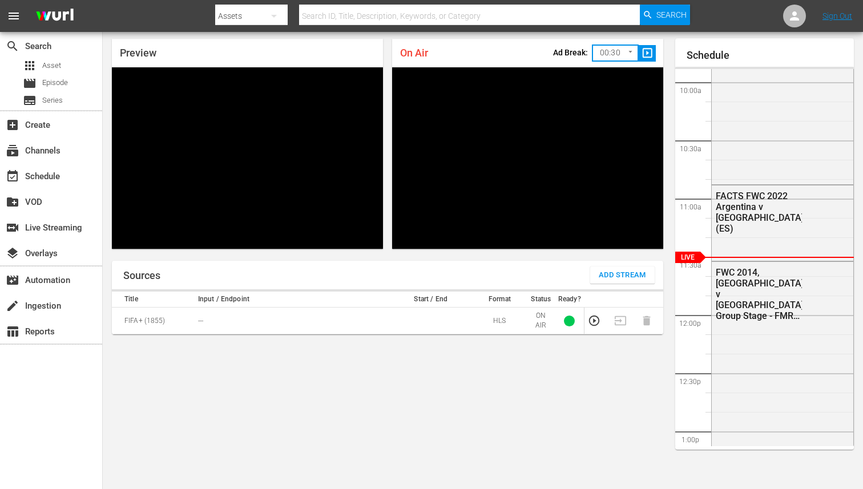
click at [620, 277] on span "Add Stream" at bounding box center [621, 275] width 47 height 13
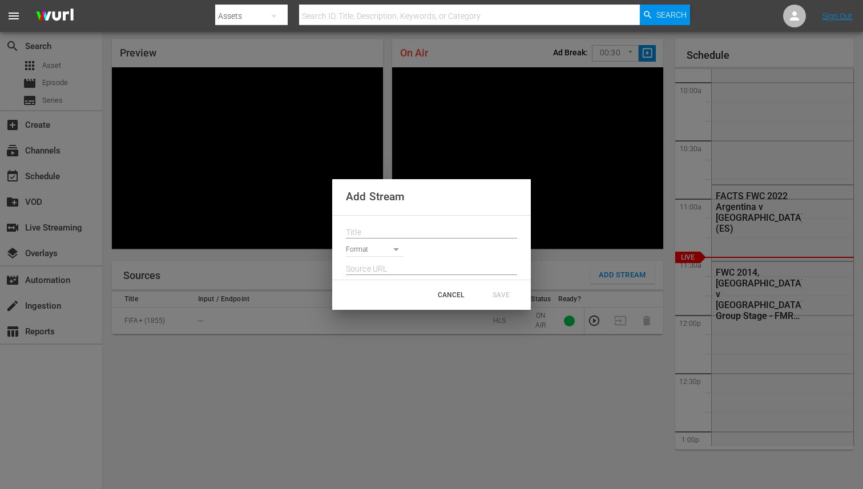
click at [408, 223] on div at bounding box center [431, 229] width 171 height 18
click at [406, 228] on input "text" at bounding box center [431, 232] width 171 height 17
paste input "Live Channel c0d3b3e6-a8cd-4667-9634-d9ad76bc3511 eng FWC26 - CAF Qualifiers - …"
type input "Live Channel c0d3b3e6-a8cd-4667-9634-d9ad76bc3511 eng FWC26 - CAF Qualifiers - …"
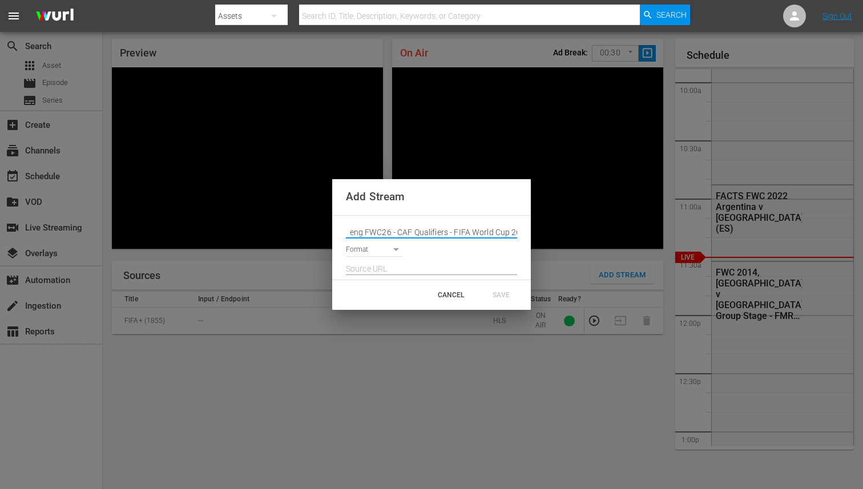
scroll to position [0, 0]
click at [396, 249] on body "menu Search By Assets Search ID, Title, Description, Keywords, or Category Sear…" at bounding box center [431, 207] width 863 height 489
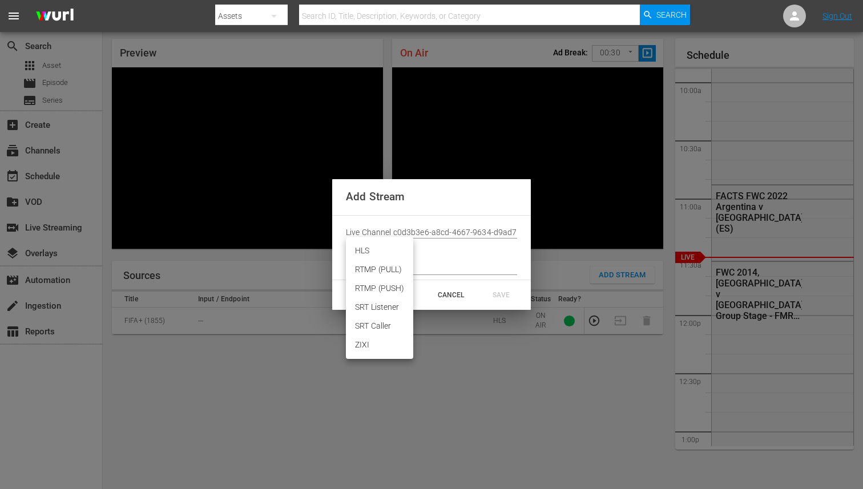
click at [369, 246] on li "HLS" at bounding box center [379, 250] width 67 height 19
type input "HLS"
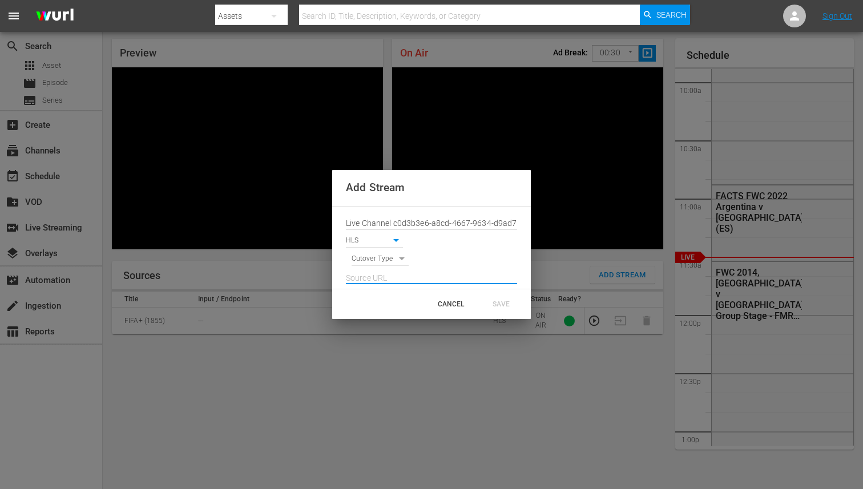
click at [376, 282] on input "text" at bounding box center [431, 278] width 171 height 17
paste input "[URL][DOMAIN_NAME][DATE][DATE]"
type input "[URL][DOMAIN_NAME][DATE][DATE]"
click at [395, 306] on div "CANCEL SAVE" at bounding box center [431, 304] width 199 height 30
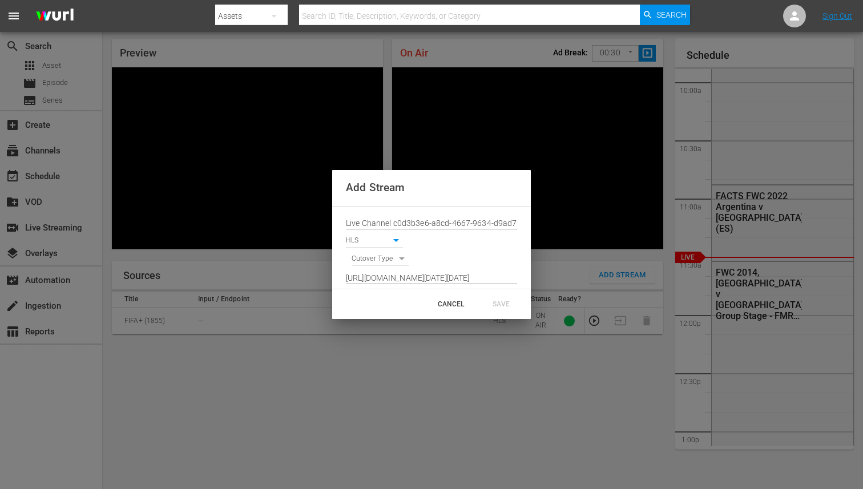
scroll to position [0, 0]
click at [389, 254] on body "menu Search By Assets Search ID, Title, Description, Keywords, or Category Sear…" at bounding box center [431, 207] width 863 height 489
click at [381, 265] on li "SCHEDULE" at bounding box center [380, 259] width 58 height 19
type input "SCHEDULE"
click at [497, 302] on div "SAVE" at bounding box center [501, 304] width 50 height 21
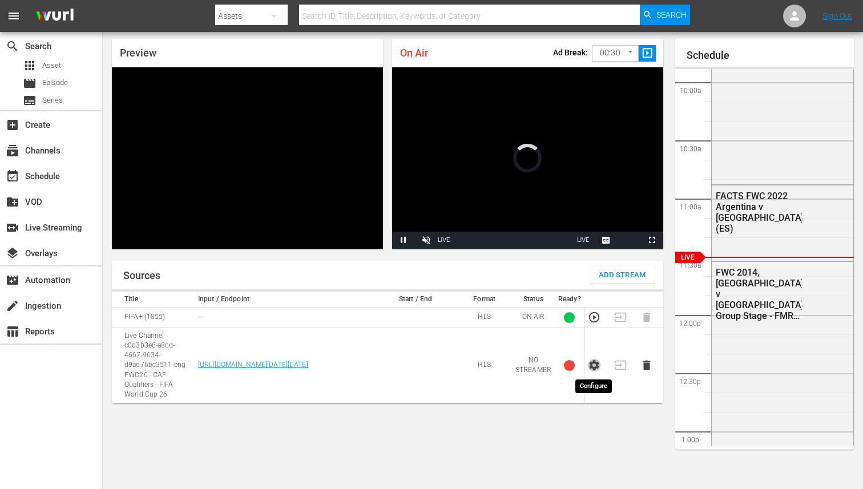
click at [600, 360] on icon "button" at bounding box center [594, 365] width 13 height 13
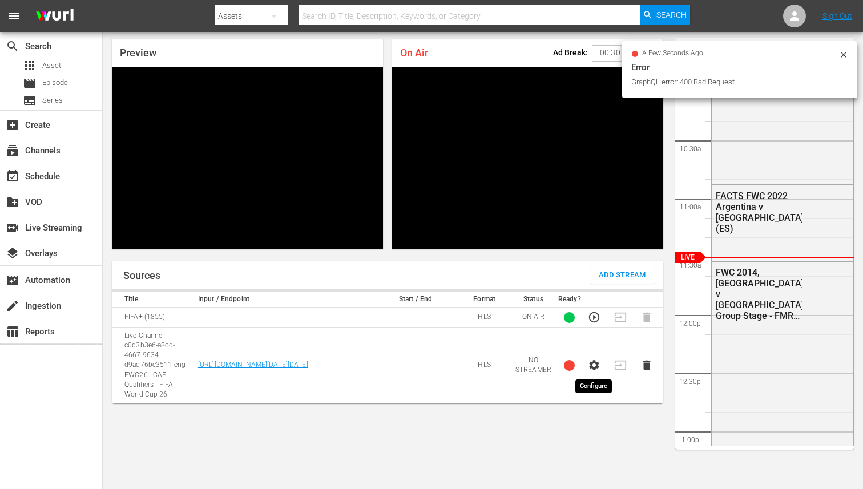
click at [594, 363] on icon "button" at bounding box center [594, 365] width 13 height 13
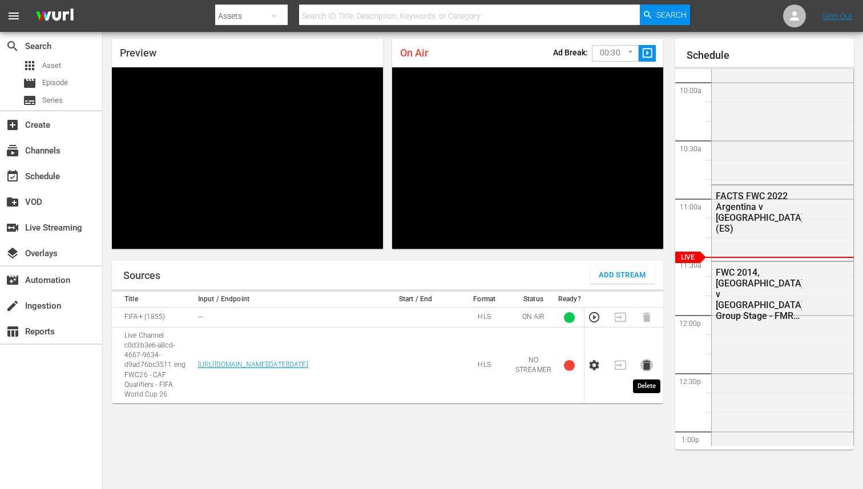
click at [648, 369] on icon "button" at bounding box center [645, 366] width 7 height 10
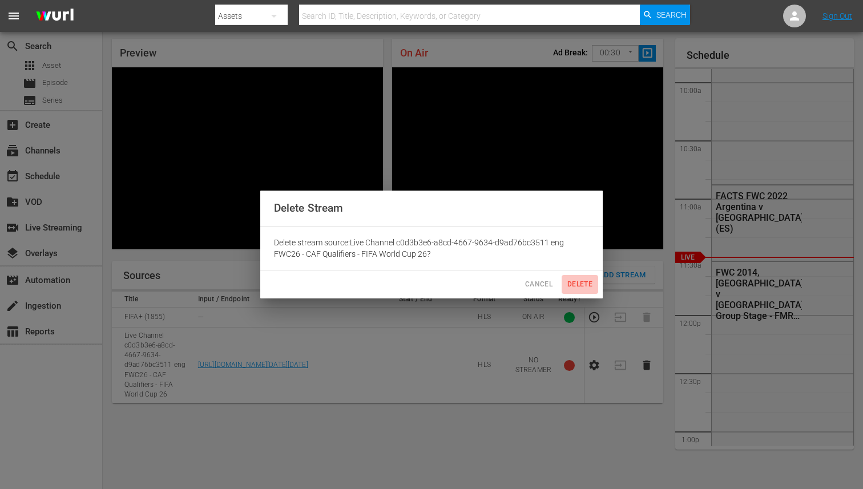
click at [582, 287] on span "Delete" at bounding box center [579, 284] width 27 height 12
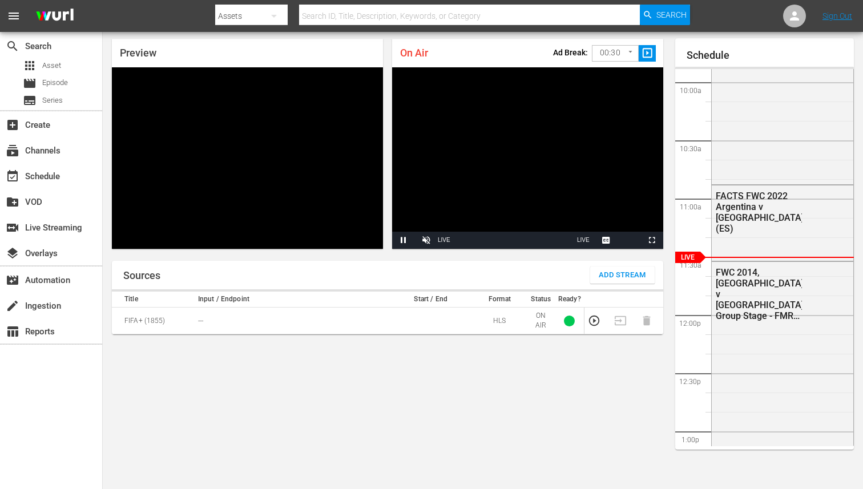
scroll to position [33, 0]
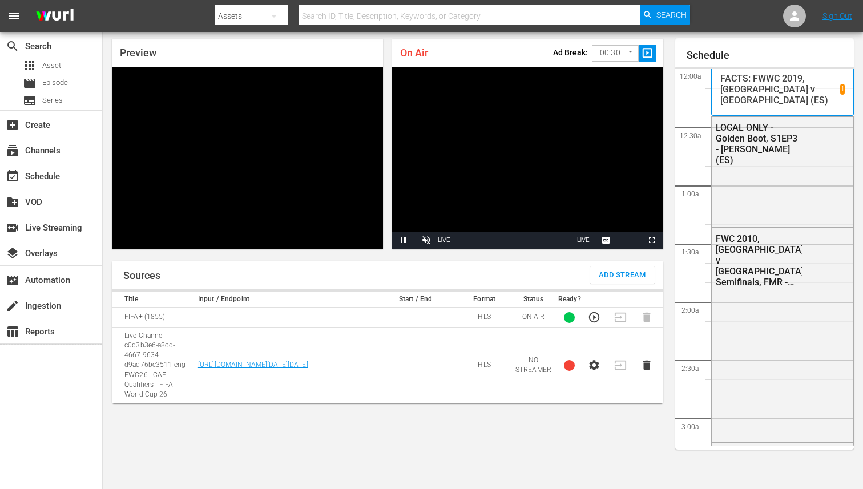
scroll to position [1148, 0]
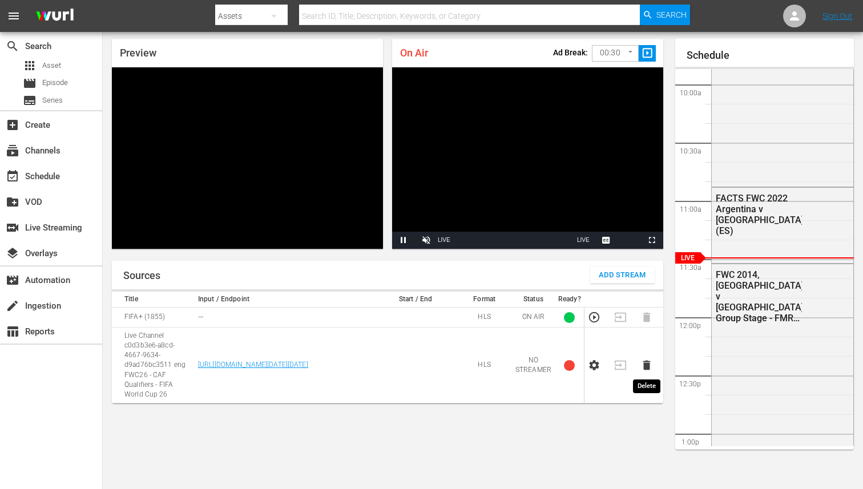
click at [644, 365] on icon "button" at bounding box center [645, 366] width 7 height 10
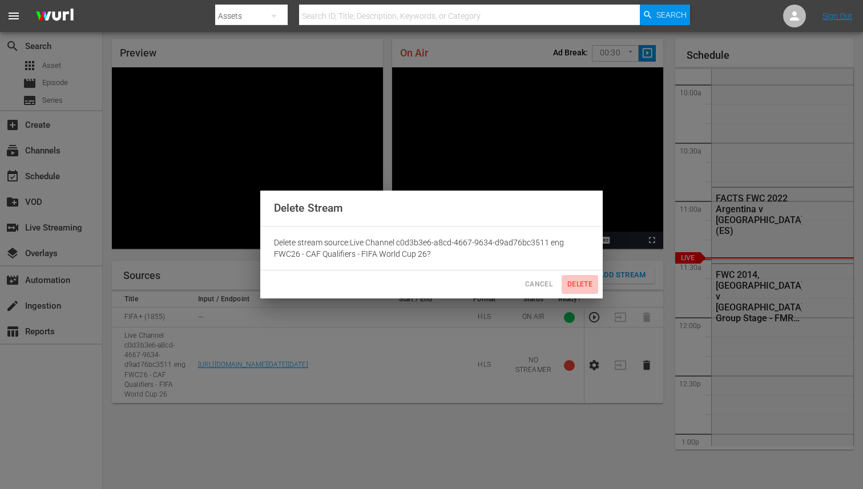
click at [577, 285] on span "Delete" at bounding box center [579, 284] width 27 height 12
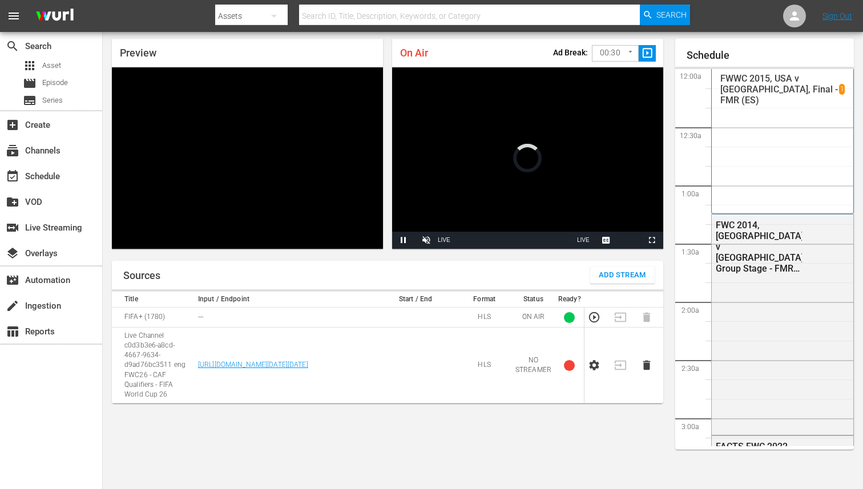
scroll to position [1147, 0]
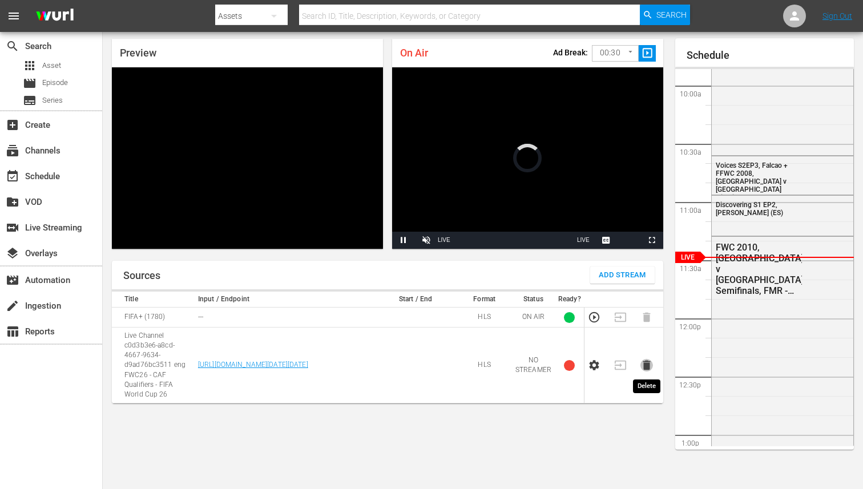
click at [646, 363] on icon "button" at bounding box center [645, 366] width 7 height 10
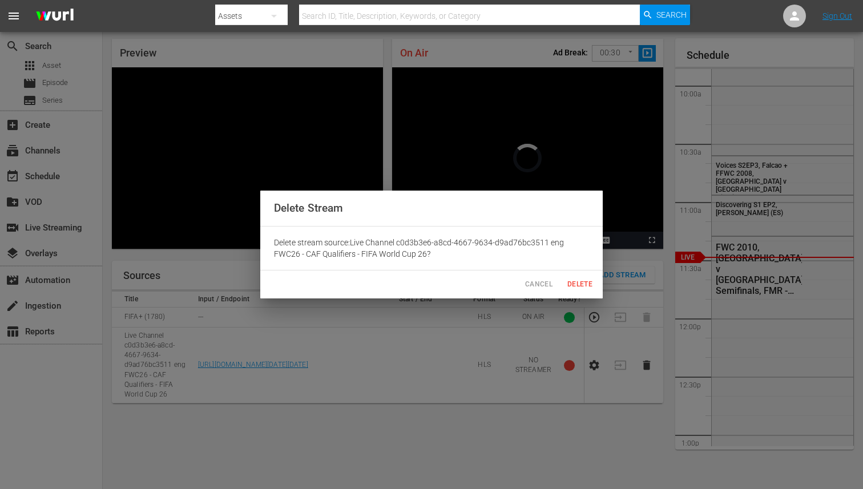
click at [587, 293] on button "Delete" at bounding box center [579, 284] width 37 height 19
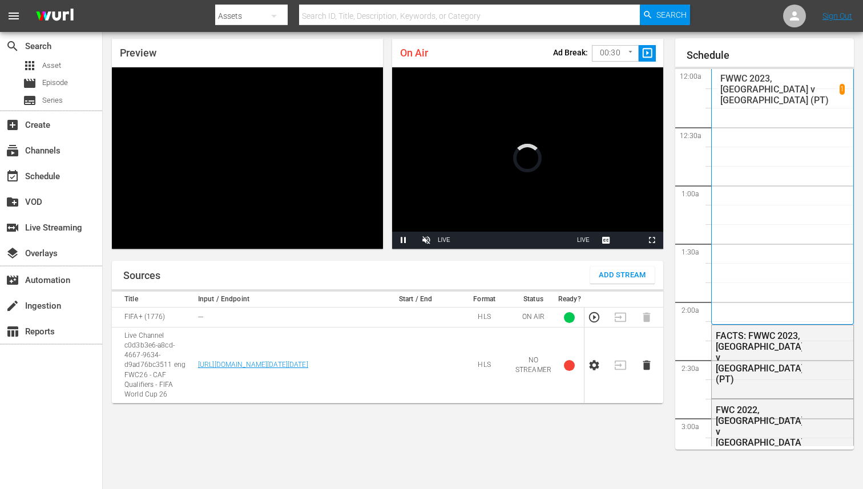
scroll to position [1146, 0]
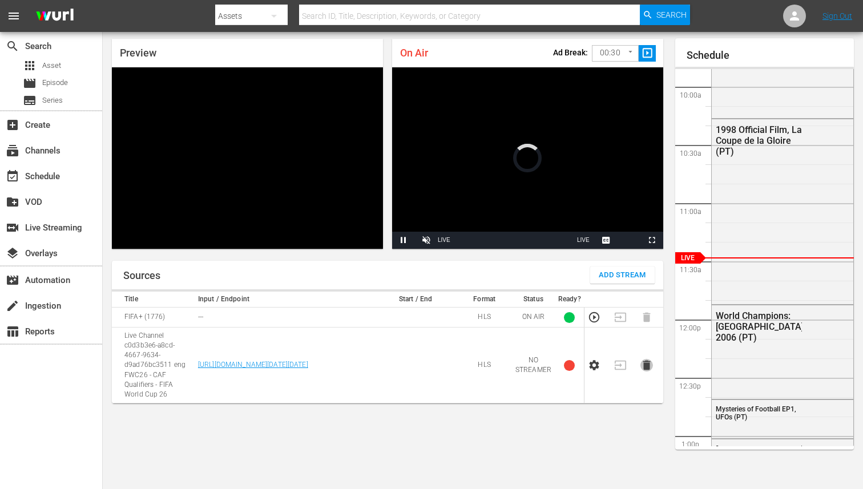
click at [646, 361] on icon "button" at bounding box center [645, 366] width 7 height 10
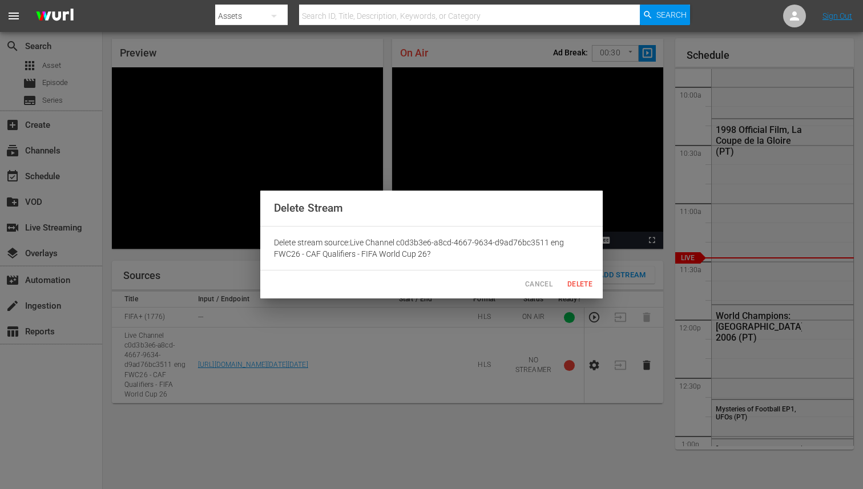
click at [576, 289] on span "Delete" at bounding box center [579, 284] width 27 height 12
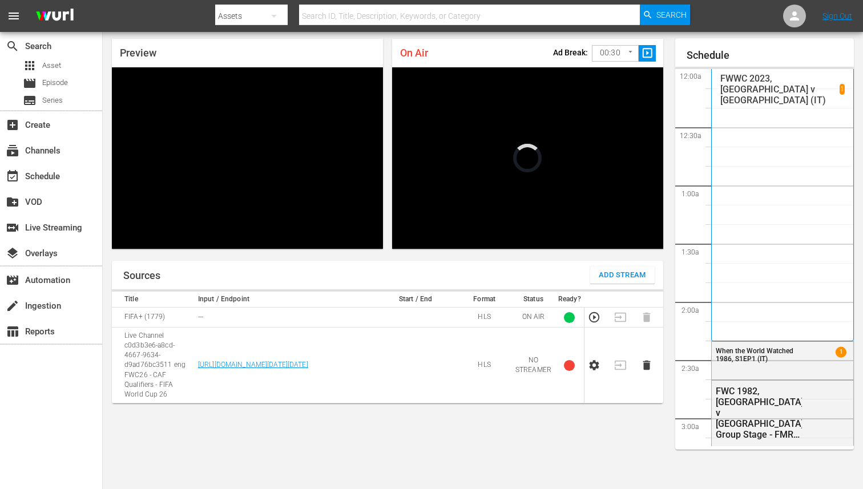
scroll to position [1145, 0]
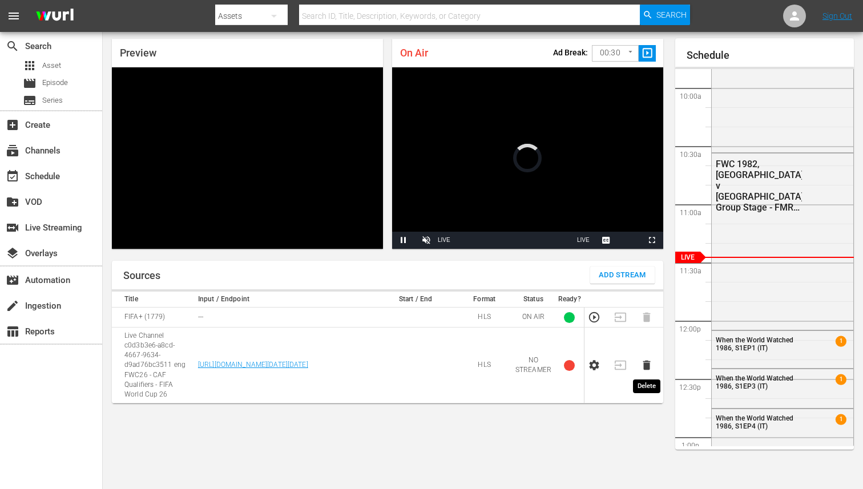
click at [641, 362] on icon "button" at bounding box center [646, 365] width 13 height 13
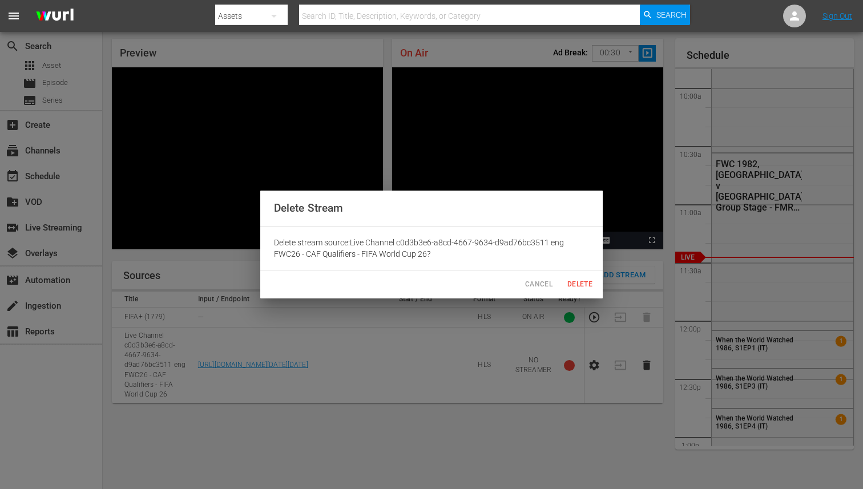
click at [583, 288] on span "Delete" at bounding box center [579, 284] width 27 height 12
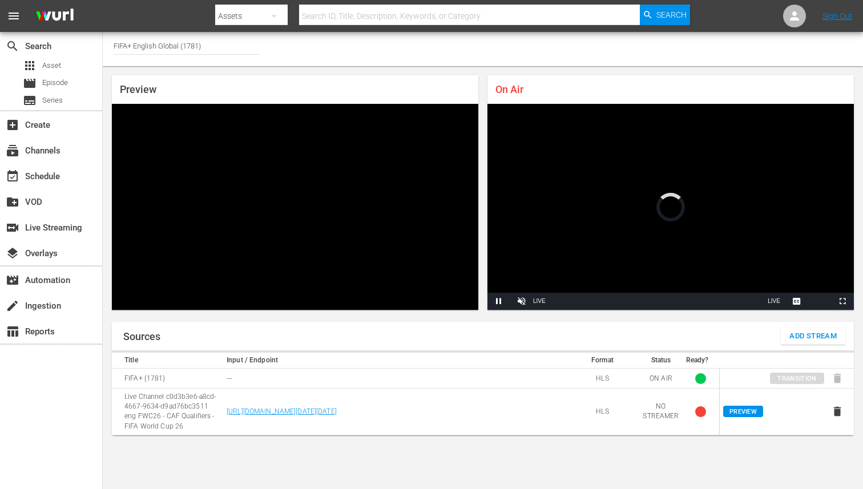
click at [837, 411] on icon "button" at bounding box center [837, 412] width 7 height 10
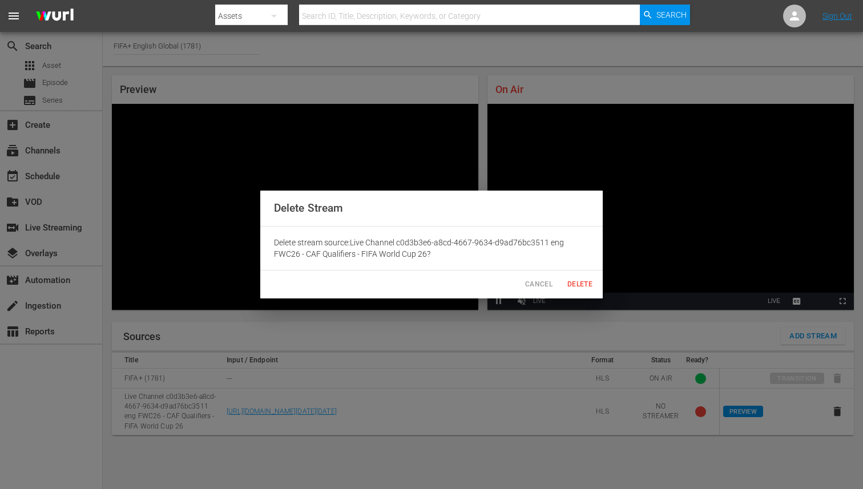
click at [575, 286] on span "Delete" at bounding box center [579, 284] width 27 height 12
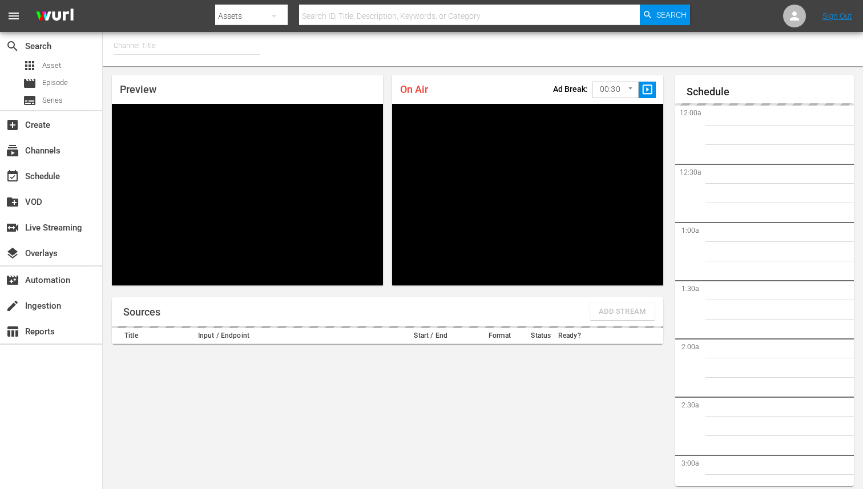
type input "FIFA+ English Global (1781)"
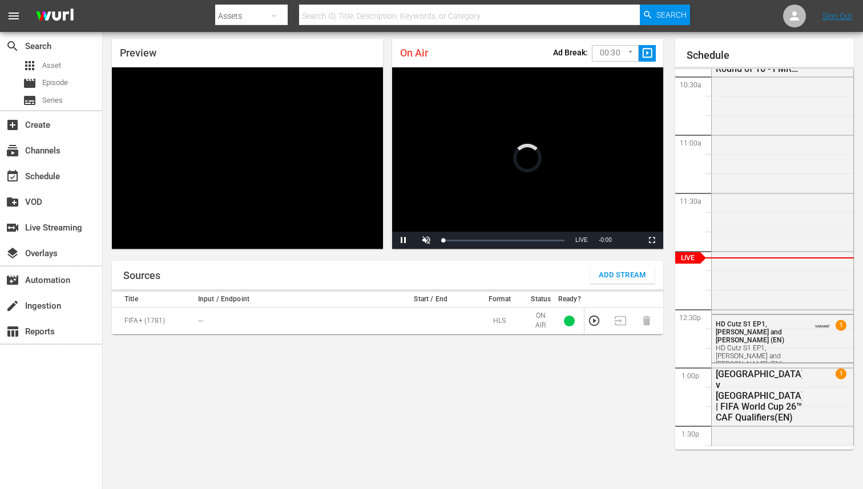
click at [608, 273] on span "Add Stream" at bounding box center [621, 275] width 47 height 13
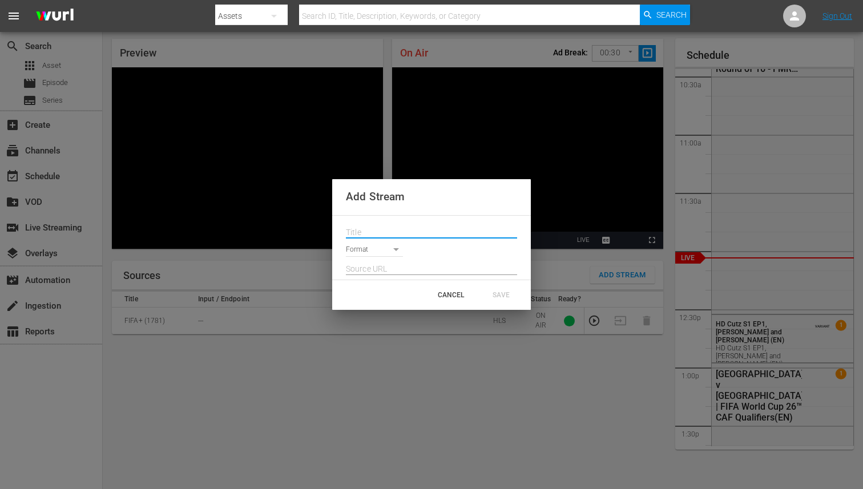
click at [433, 225] on input "text" at bounding box center [431, 232] width 171 height 17
paste input "Live Channel c0d3b3e6-a8cd-4667-9634-d9ad76bc3511 eng FWC26 - CAF Qualifiers - …"
type input "Live Channel c0d3b3e6-a8cd-4667-9634-d9ad76bc3511 eng FWC26 - CAF Qualifiers - …"
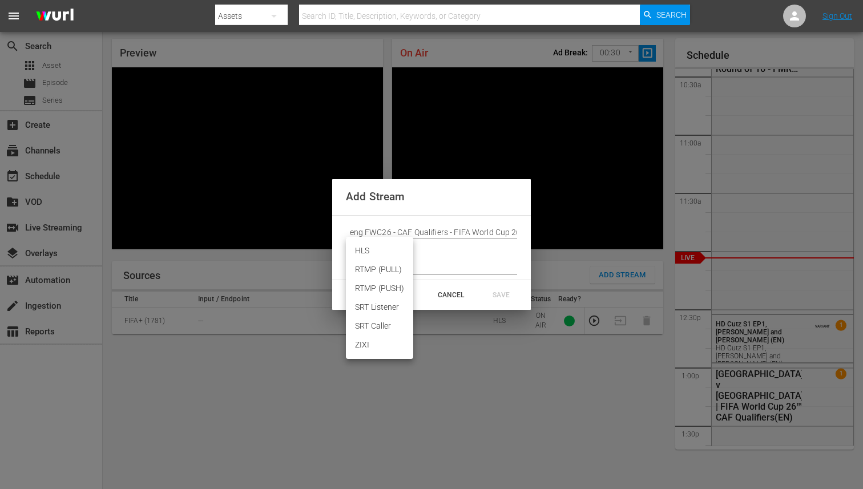
scroll to position [0, 0]
click at [394, 253] on body "menu Search By Assets Search ID, Title, Description, Keywords, or Category Sear…" at bounding box center [431, 207] width 863 height 489
click at [361, 253] on li "HLS" at bounding box center [379, 250] width 67 height 19
type input "HLS"
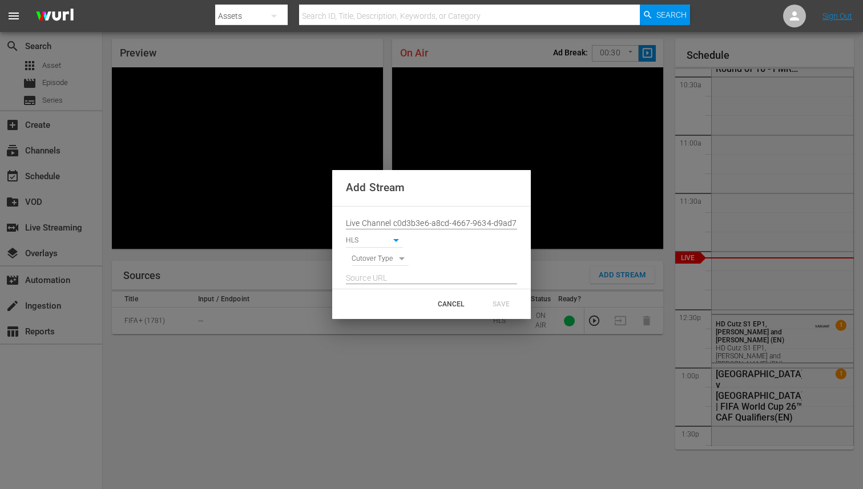
click at [361, 273] on input "text" at bounding box center [431, 278] width 171 height 17
click at [361, 267] on div at bounding box center [431, 275] width 171 height 18
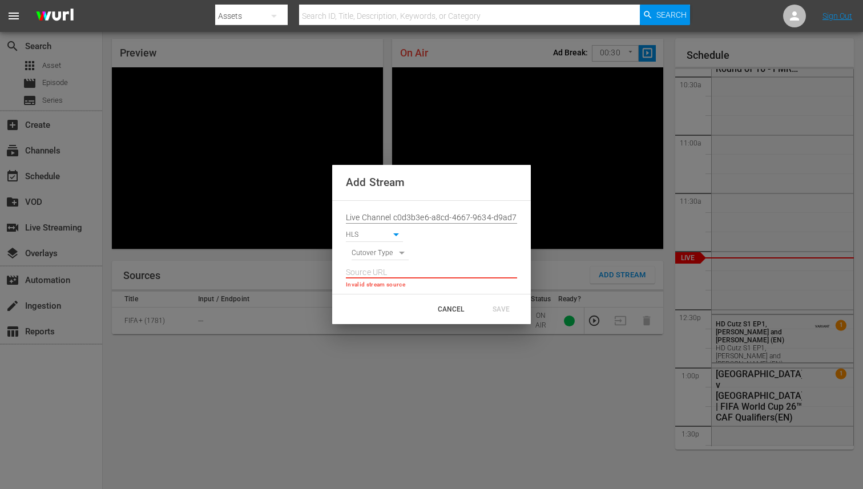
click at [364, 252] on body "menu Search By Assets Search ID, Title, Description, Keywords, or Category Sear…" at bounding box center [431, 207] width 863 height 489
click at [364, 273] on li "SIGNAL" at bounding box center [380, 273] width 58 height 19
type input "SIGNAL"
click at [389, 275] on input "text" at bounding box center [431, 272] width 171 height 17
paste input "[URL][DOMAIN_NAME][DATE][DATE]"
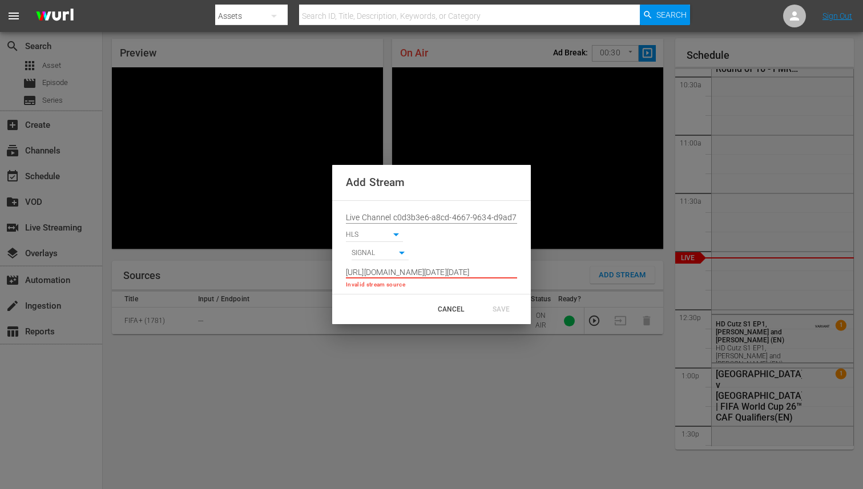
scroll to position [0, 842]
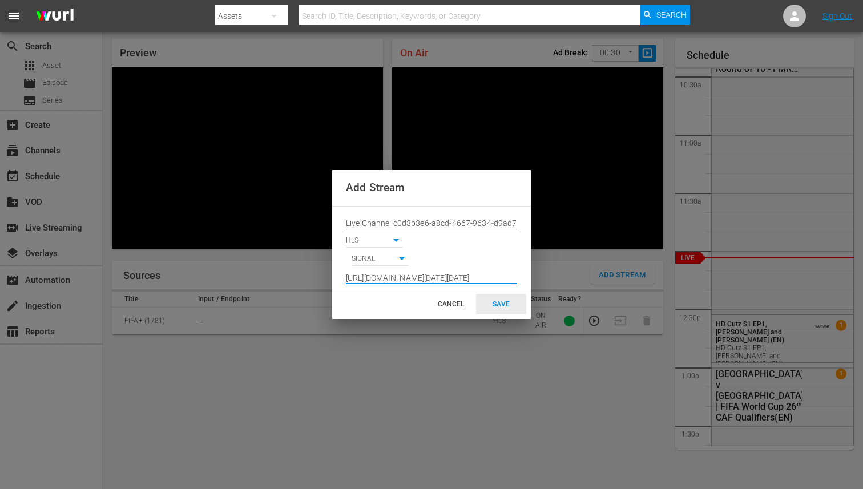
type input "[URL][DOMAIN_NAME][DATE][DATE]"
click at [495, 305] on div "SAVE" at bounding box center [501, 304] width 50 height 21
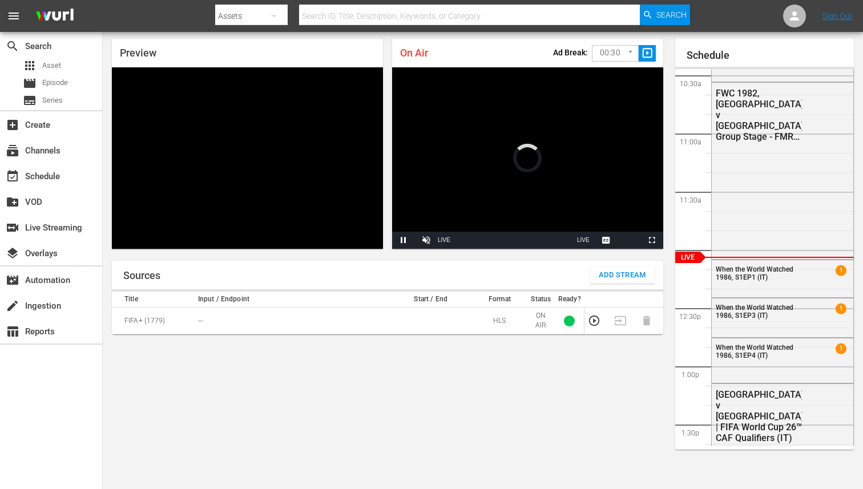
scroll to position [37, 0]
click at [604, 268] on button "Add Stream" at bounding box center [622, 274] width 64 height 17
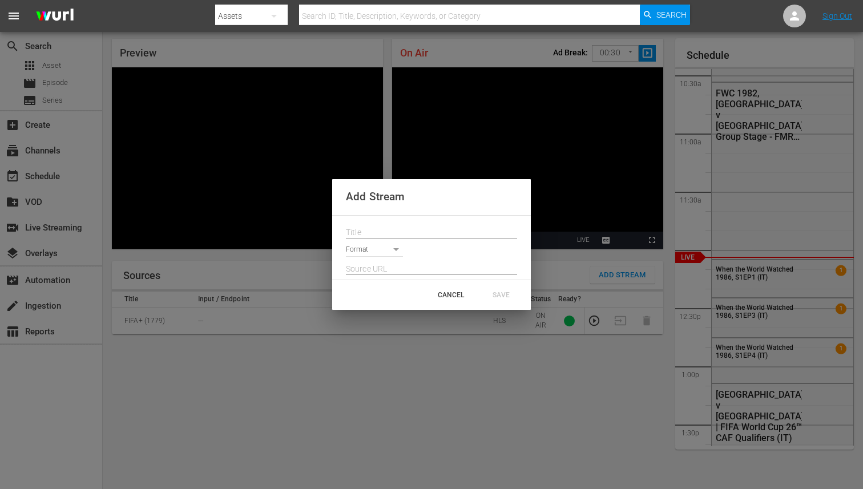
click at [423, 236] on input "text" at bounding box center [431, 232] width 171 height 17
paste input "Live Channel c0d3b3e6-a8cd-4667-9634-d9ad76bc3511 eng FWC26 - CAF Qualifiers - …"
type input "Live Channel c0d3b3e6-a8cd-4667-9634-d9ad76bc3511 eng FWC26 - CAF Qualifiers - …"
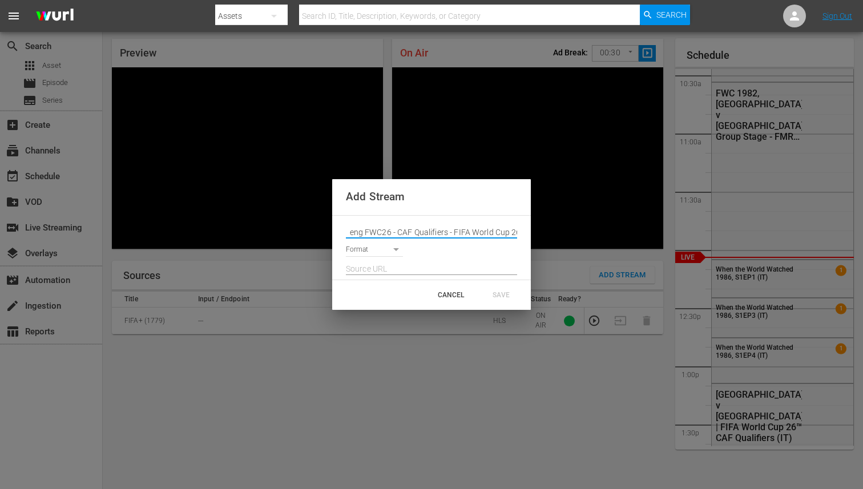
scroll to position [0, 0]
click at [410, 276] on input "text" at bounding box center [431, 269] width 171 height 17
paste input "[URL][DOMAIN_NAME][DATE][DATE]"
type input "[URL][DOMAIN_NAME][DATE][DATE]"
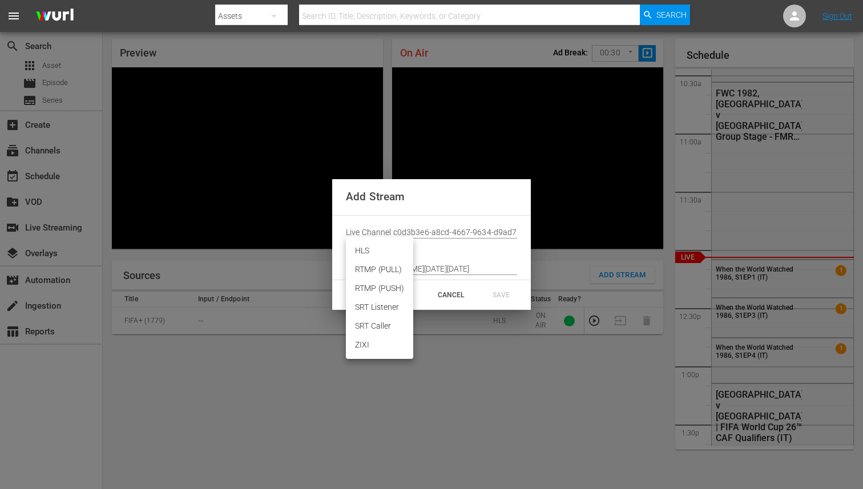
scroll to position [0, 0]
click at [374, 253] on body "menu Search By Assets Search ID, Title, Description, Keywords, or Category Sear…" at bounding box center [431, 207] width 863 height 489
click at [360, 252] on li "HLS" at bounding box center [379, 250] width 67 height 19
type input "HLS"
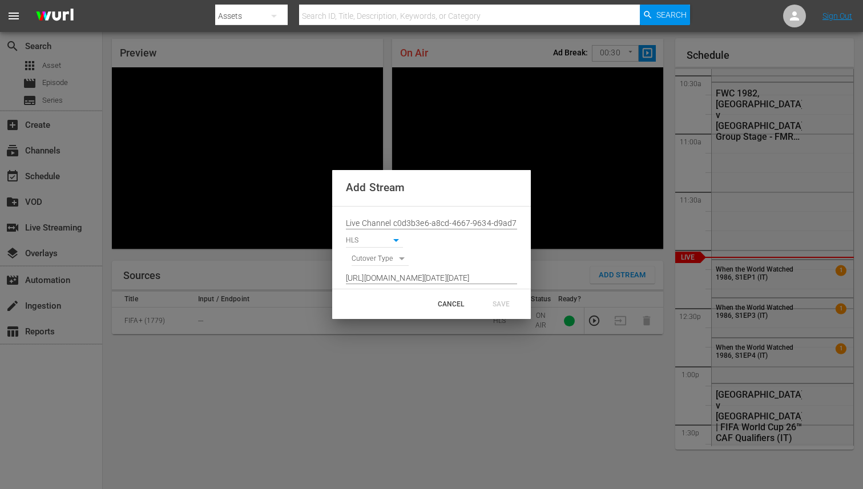
click at [366, 266] on div "[URL][DOMAIN_NAME][DATE][DATE]" at bounding box center [431, 275] width 171 height 18
click at [367, 262] on body "menu Search By Assets Search ID, Title, Description, Keywords, or Category Sear…" at bounding box center [431, 207] width 863 height 489
click at [369, 276] on li "SIGNAL" at bounding box center [380, 278] width 58 height 19
type input "SIGNAL"
click at [500, 309] on div "SAVE" at bounding box center [501, 304] width 50 height 21
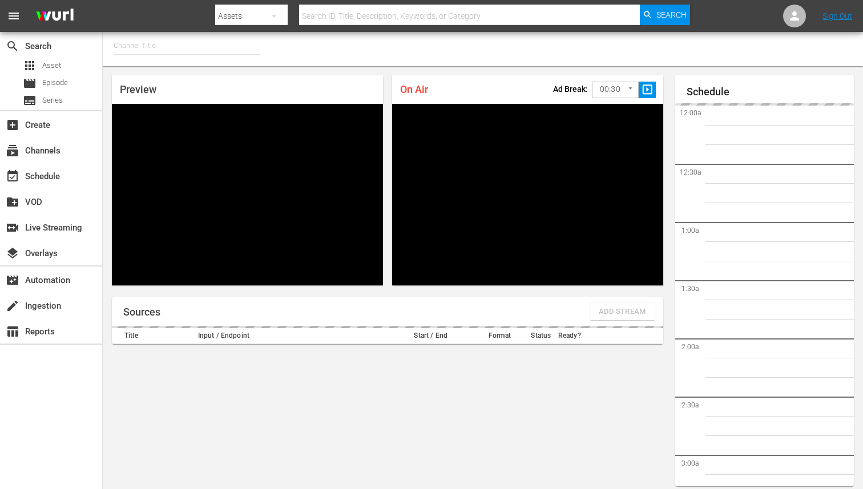
type input "FIFA+ [DEMOGRAPHIC_DATA] Local (1776)"
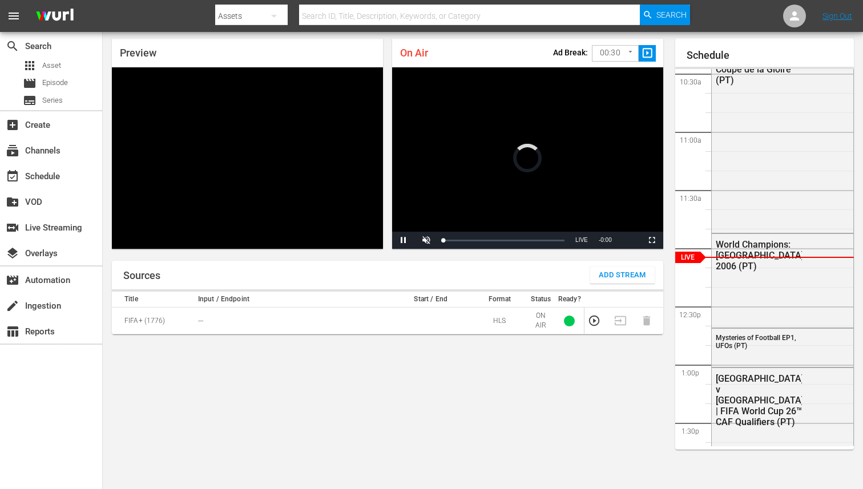
click at [600, 274] on span "Add Stream" at bounding box center [621, 275] width 47 height 13
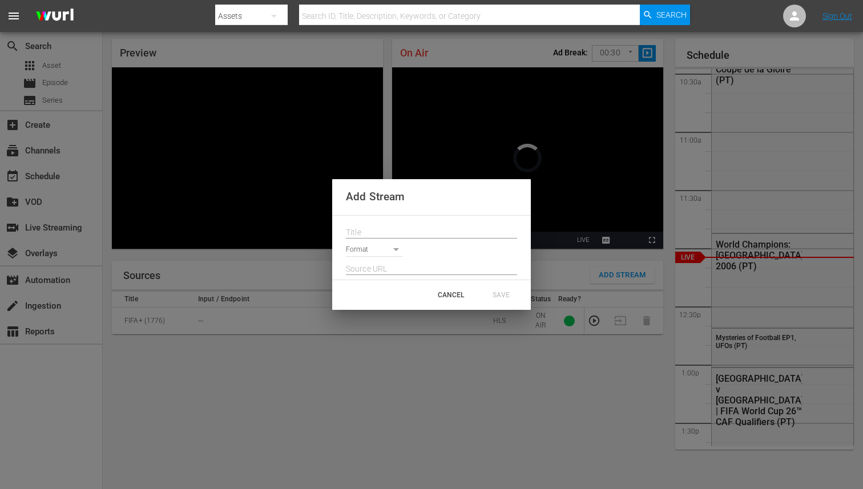
click at [434, 238] on input "text" at bounding box center [431, 232] width 171 height 17
paste input "Live Channel c0d3b3e6-a8cd-4667-9634-d9ad76bc3511 eng FWC26 - CAF Qualifiers - …"
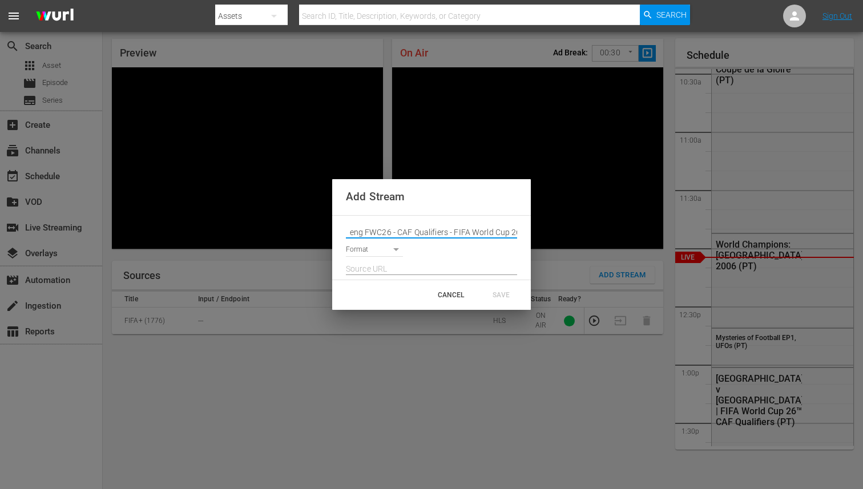
type input "Live Channel c0d3b3e6-a8cd-4667-9634-d9ad76bc3511 eng FWC26 - CAF Qualifiers - …"
click at [382, 257] on div at bounding box center [431, 266] width 171 height 18
click at [374, 250] on body "menu Search By Assets Search ID, Title, Description, Keywords, or Category Sear…" at bounding box center [431, 207] width 863 height 489
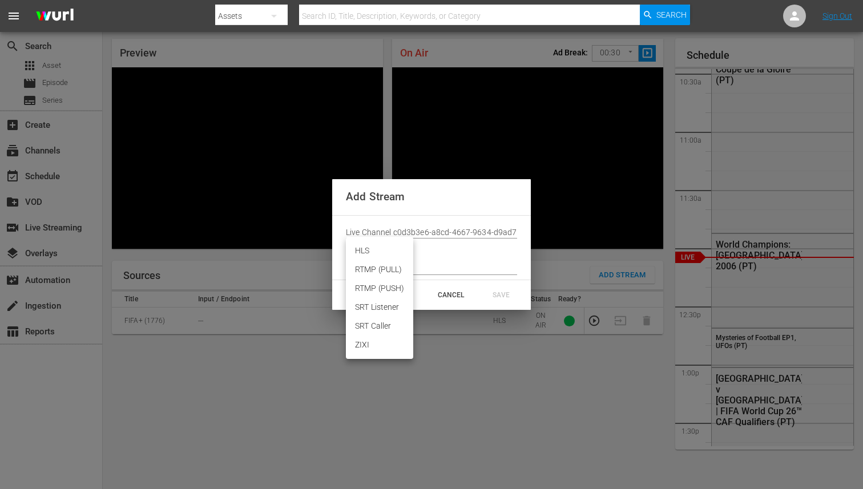
click at [364, 254] on li "HLS" at bounding box center [379, 250] width 67 height 19
type input "HLS"
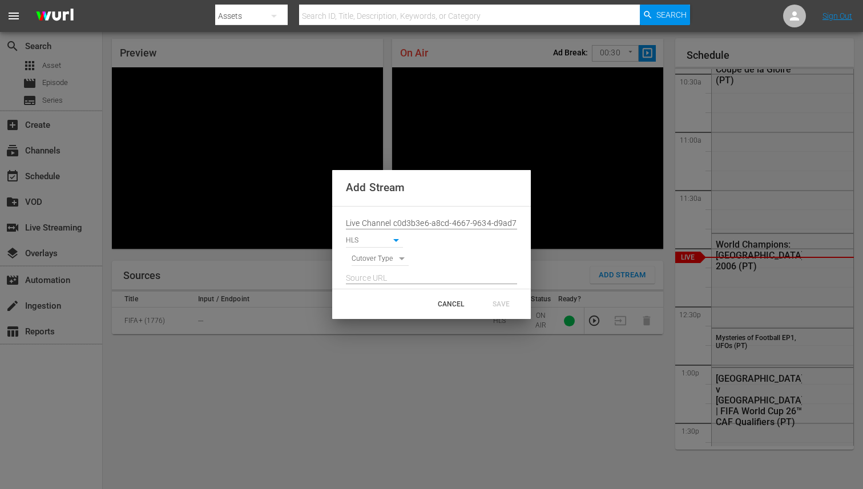
click at [407, 281] on input "text" at bounding box center [431, 278] width 171 height 17
paste input "[URL][DOMAIN_NAME][DATE][DATE]"
type input "[URL][DOMAIN_NAME][DATE][DATE]"
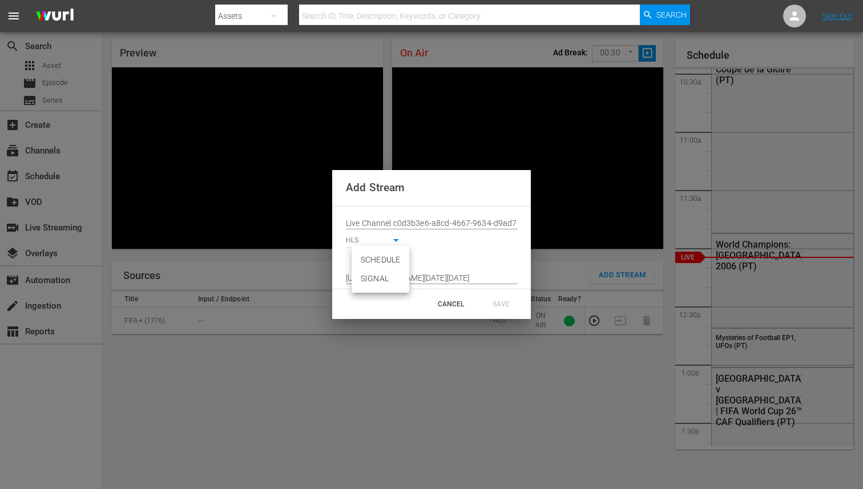
click at [387, 262] on body "menu Search By Assets Search ID, Title, Description, Keywords, or Category Sear…" at bounding box center [431, 207] width 863 height 489
click at [387, 274] on li "SIGNAL" at bounding box center [380, 278] width 58 height 19
type input "SIGNAL"
click at [488, 306] on div "SAVE" at bounding box center [501, 304] width 50 height 21
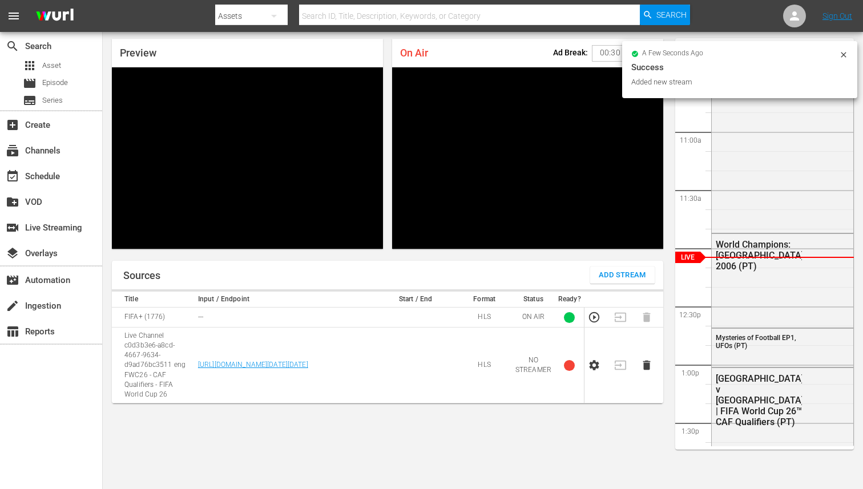
click at [449, 416] on div "Sources Add Stream Title Input / Endpoint Start / End Format Status Ready? FIFA…" at bounding box center [387, 370] width 551 height 219
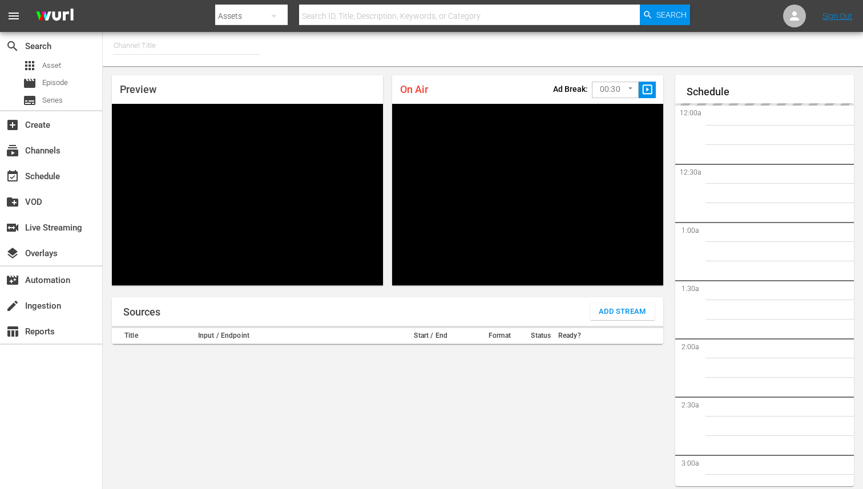
type input "FIFA+ Spanish Global (1780)"
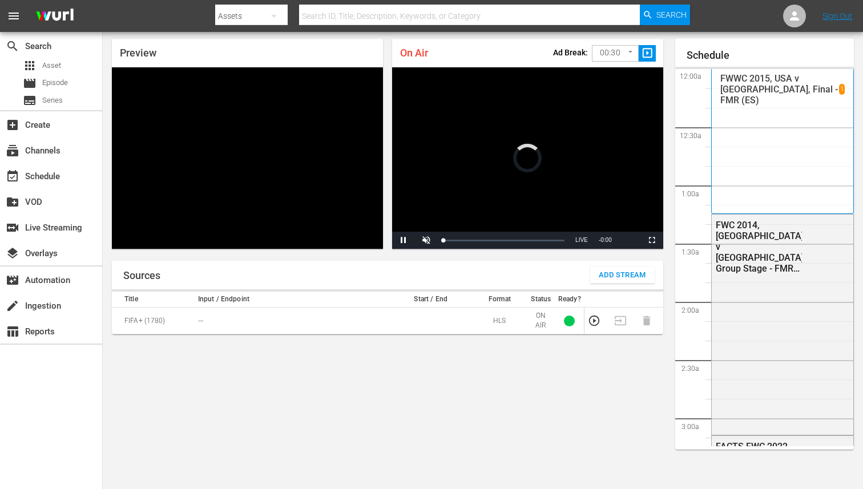
scroll to position [1218, 0]
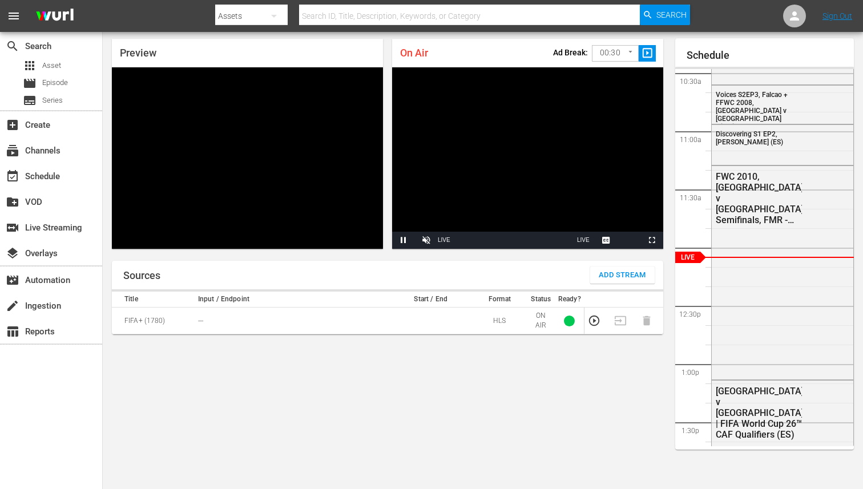
click at [613, 285] on div "Sources Add Stream" at bounding box center [387, 275] width 551 height 29
click at [614, 272] on span "Add Stream" at bounding box center [621, 275] width 47 height 13
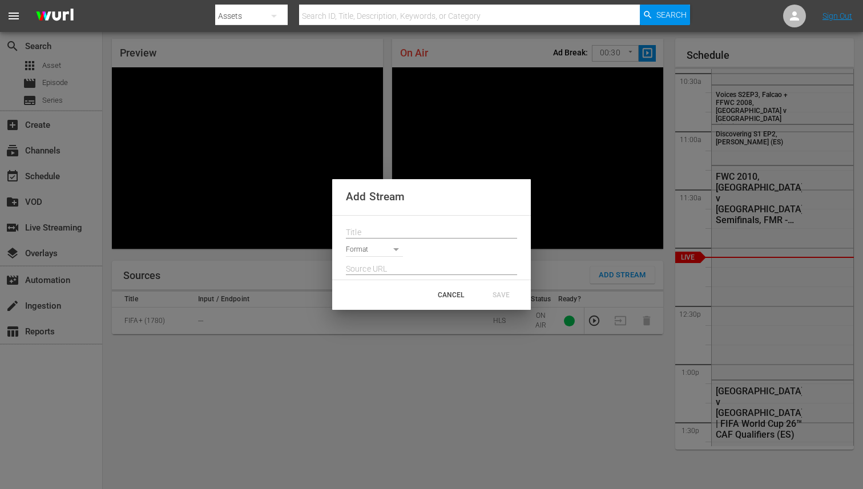
click at [406, 227] on input "text" at bounding box center [431, 232] width 171 height 17
paste input "Live Channel c0d3b3e6-a8cd-4667-9634-d9ad76bc3511 eng FWC26 - CAF Qualifiers - …"
type input "Live Channel c0d3b3e6-a8cd-4667-9634-d9ad76bc3511 eng FWC26 - CAF Qualifiers - …"
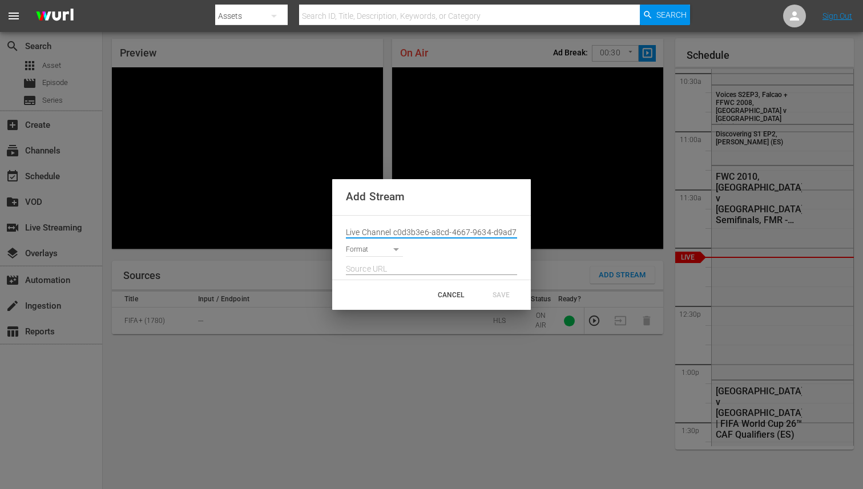
click at [421, 268] on input "text" at bounding box center [431, 269] width 171 height 17
paste input "[URL][DOMAIN_NAME][DATE][DATE]"
type input "[URL][DOMAIN_NAME][DATE][DATE]"
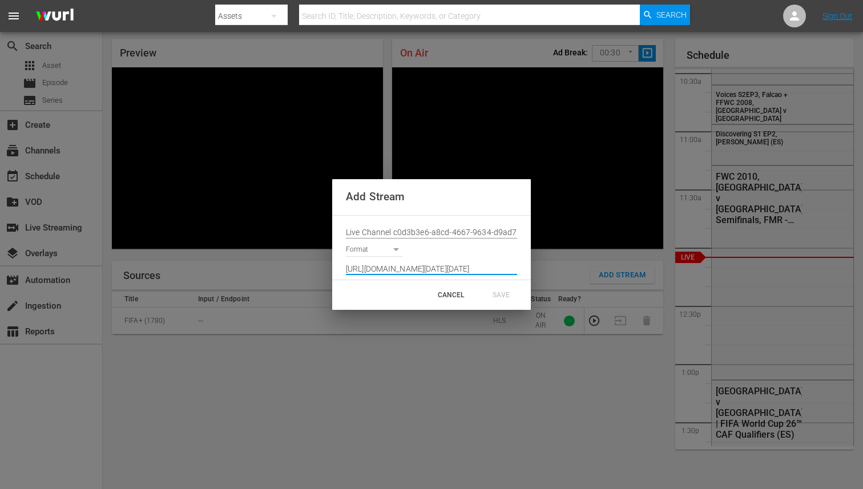
click at [391, 253] on body "menu Search By Assets Search ID, Title, Description, Keywords, or Category Sear…" at bounding box center [431, 207] width 863 height 489
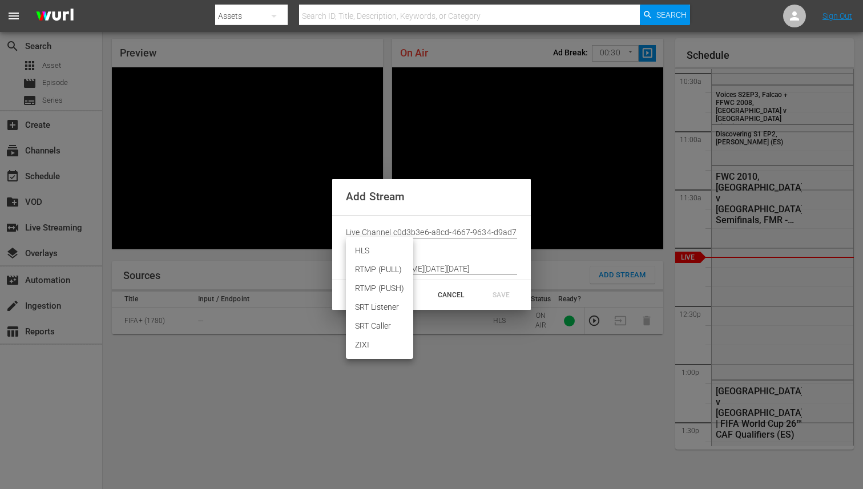
click at [378, 249] on li "HLS" at bounding box center [379, 250] width 67 height 19
type input "HLS"
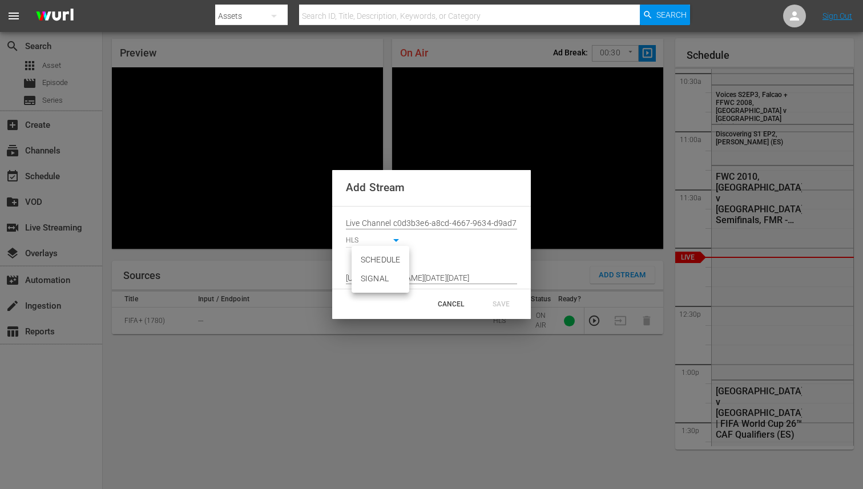
click at [375, 261] on body "menu Search By Assets Search ID, Title, Description, Keywords, or Category Sear…" at bounding box center [431, 207] width 863 height 489
click at [376, 281] on li "SIGNAL" at bounding box center [380, 278] width 58 height 19
type input "SIGNAL"
click at [507, 309] on div "SAVE" at bounding box center [501, 304] width 50 height 21
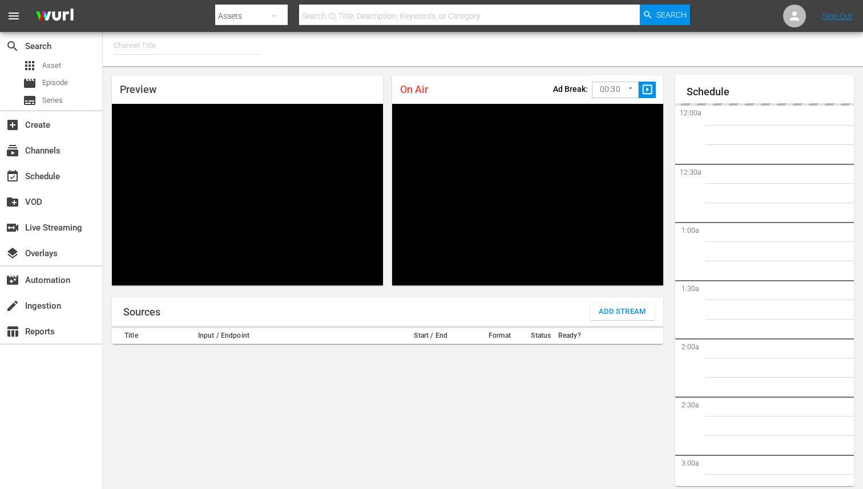
type input "FIFA+ [DEMOGRAPHIC_DATA]-Local-MX (1855)"
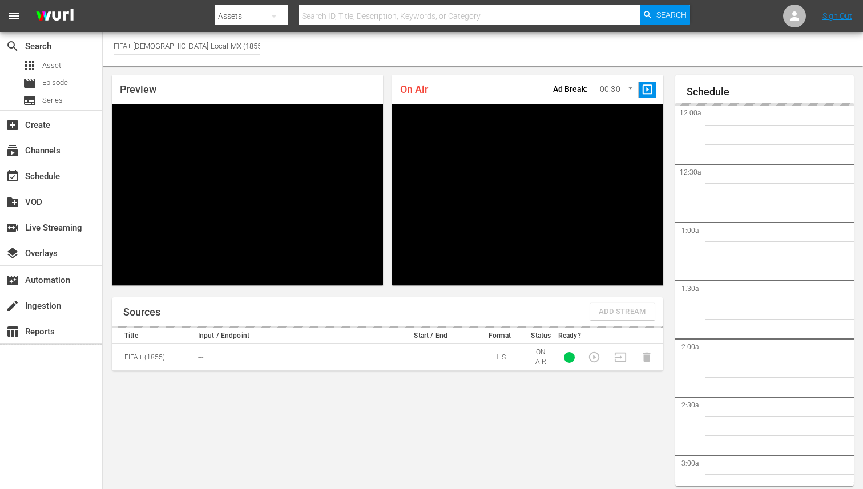
scroll to position [37, 0]
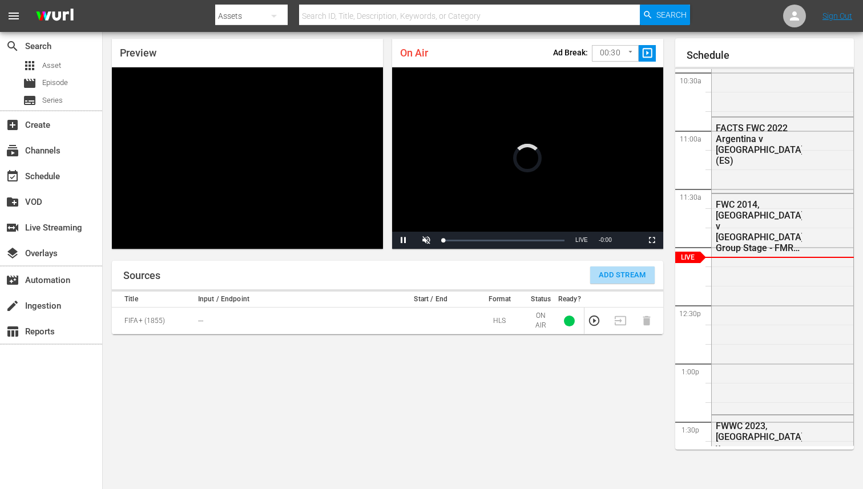
click at [626, 277] on span "Add Stream" at bounding box center [621, 275] width 47 height 13
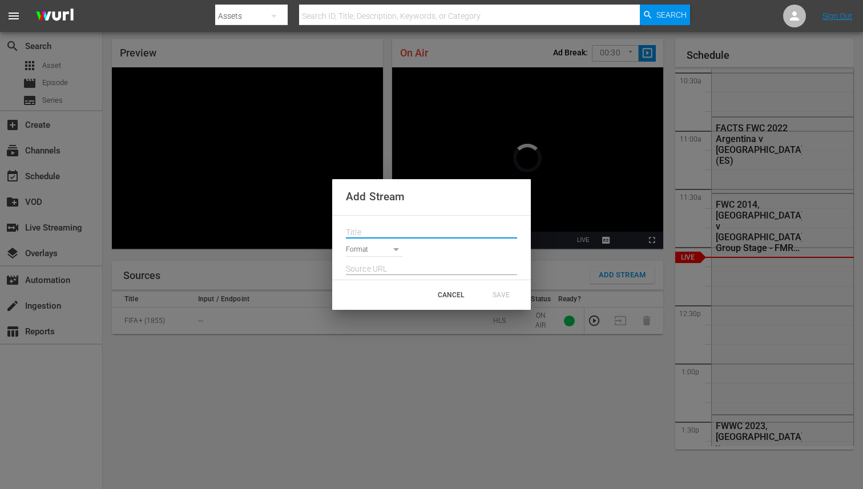
click at [466, 234] on input "text" at bounding box center [431, 232] width 171 height 17
paste input "Live Channel c0d3b3e6-a8cd-4667-9634-d9ad76bc3511 eng FWC26 - CAF Qualifiers - …"
type input "Live Channel c0d3b3e6-a8cd-4667-9634-d9ad76bc3511 eng FWC26 - CAF Qualifiers - …"
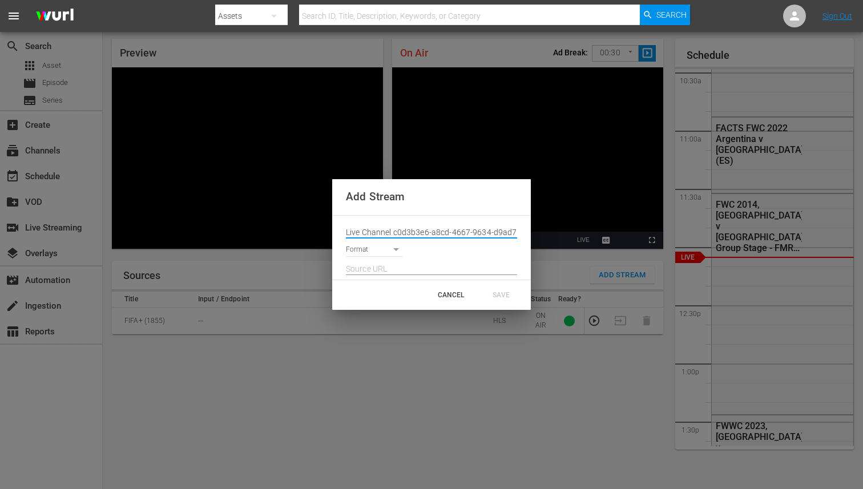
click at [385, 246] on body "menu Search By Assets Search ID, Title, Description, Keywords, or Category Sear…" at bounding box center [431, 207] width 863 height 489
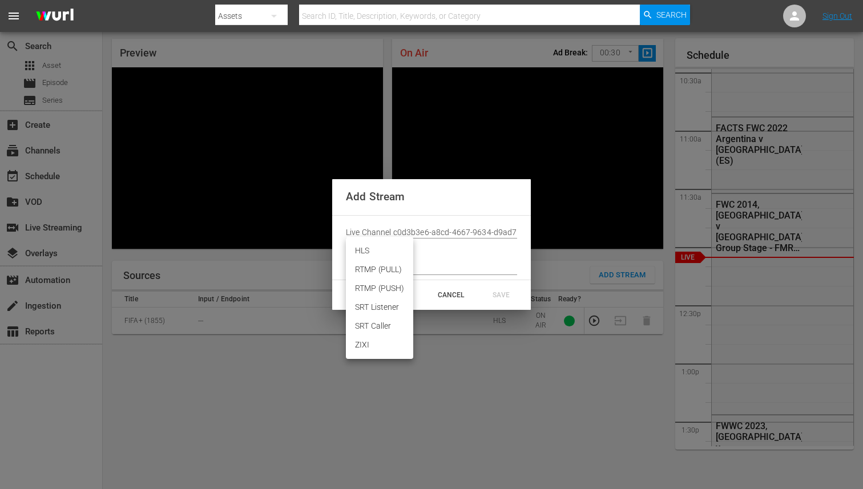
click at [371, 252] on li "HLS" at bounding box center [379, 250] width 67 height 19
type input "HLS"
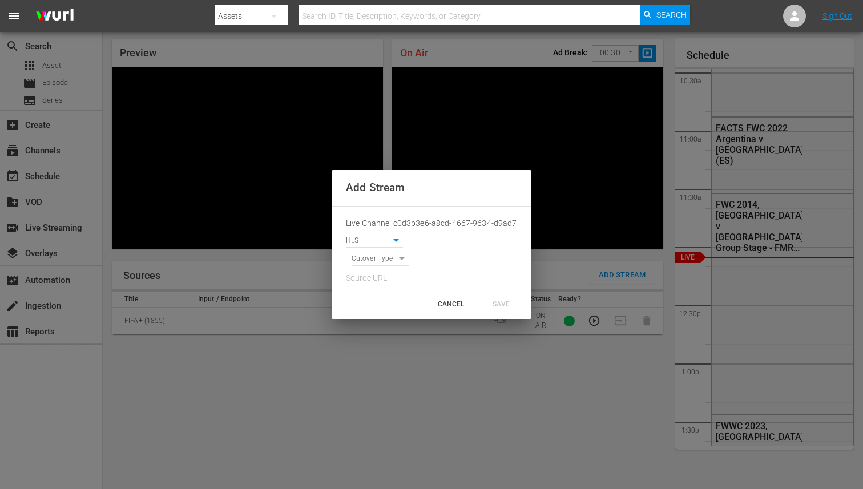
click at [371, 264] on body "menu Search By Assets Search ID, Title, Description, Keywords, or Category Sear…" at bounding box center [431, 207] width 863 height 489
click at [372, 276] on li "SIGNAL" at bounding box center [380, 278] width 58 height 19
type input "SIGNAL"
click at [399, 282] on input "text" at bounding box center [431, 278] width 171 height 17
paste input "[URL][DOMAIN_NAME][DATE][DATE]"
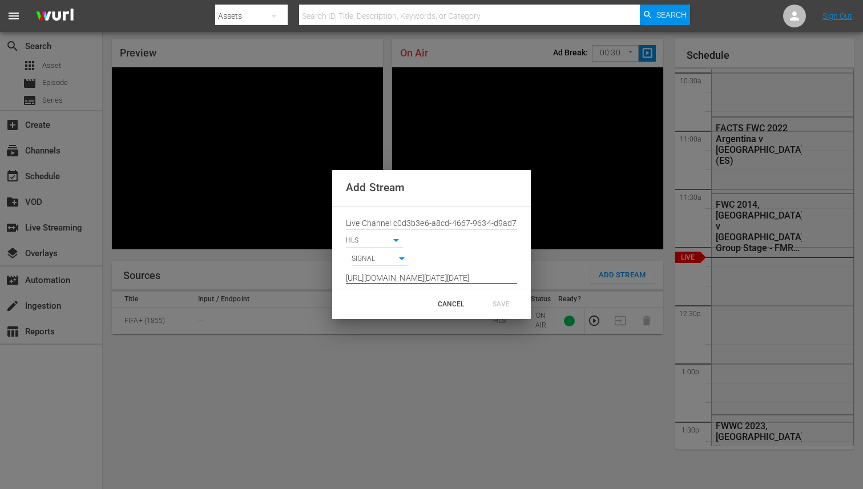
scroll to position [0, 842]
type input "[URL][DOMAIN_NAME][DATE][DATE]"
click at [502, 303] on div "SAVE" at bounding box center [501, 304] width 50 height 21
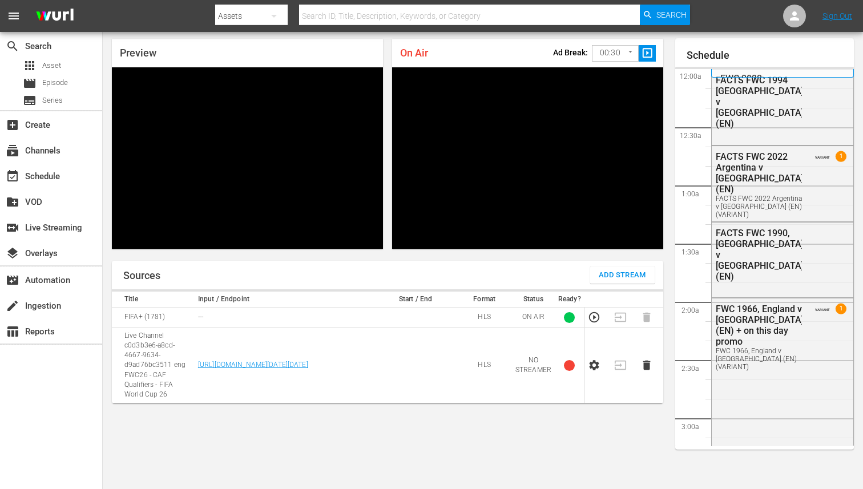
scroll to position [1219, 0]
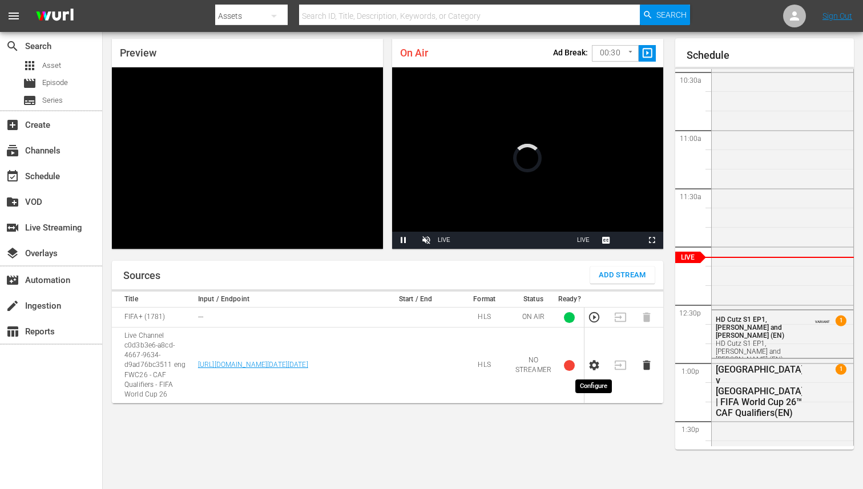
click at [598, 363] on icon "button" at bounding box center [594, 365] width 13 height 13
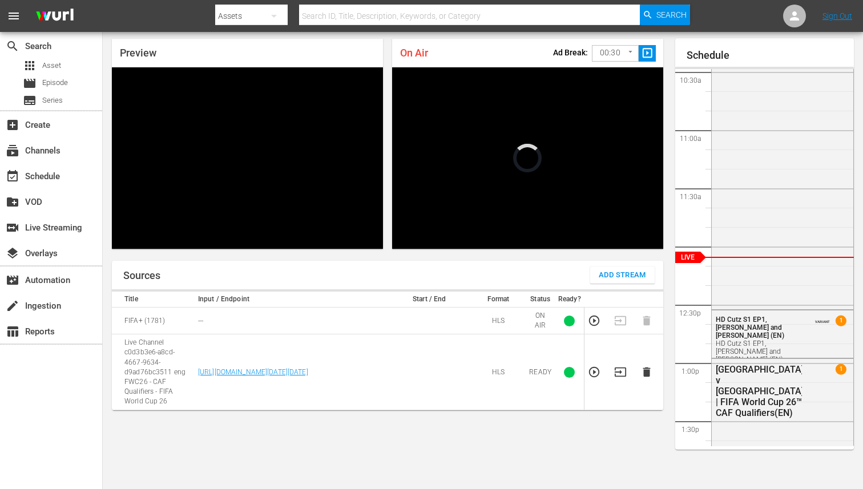
click at [605, 52] on body "menu Search By Assets Search ID, Title, Description, Keywords, or Category Sear…" at bounding box center [431, 207] width 863 height 489
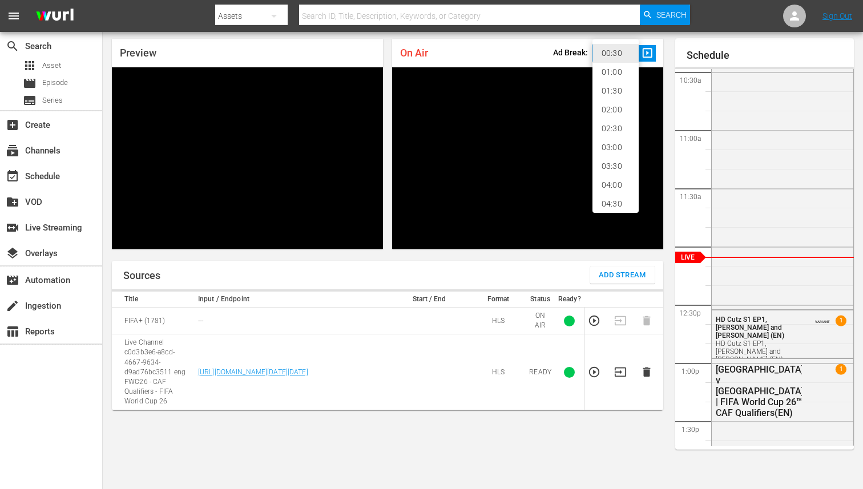
click at [618, 106] on li "02:00" at bounding box center [615, 109] width 46 height 19
type input "120"
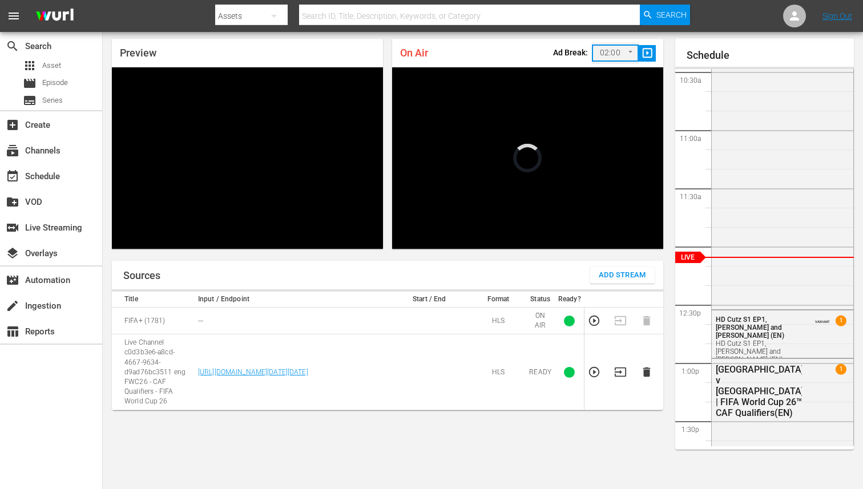
scroll to position [0, 0]
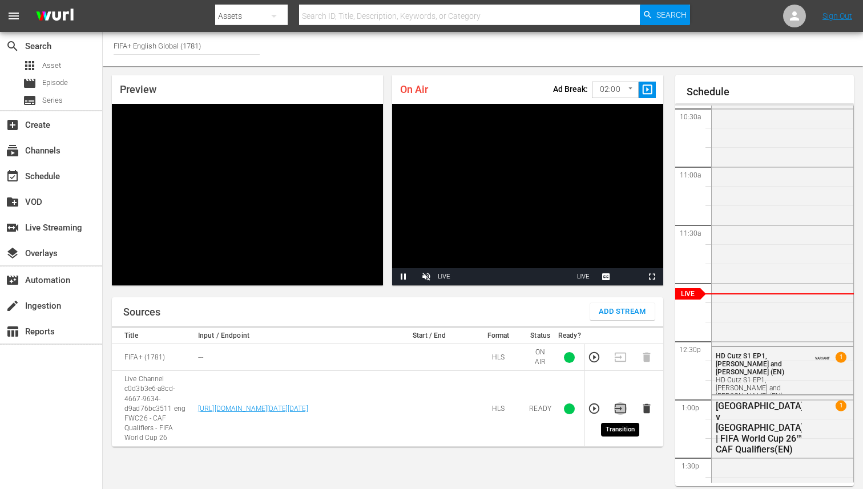
click at [619, 408] on icon "button" at bounding box center [620, 408] width 13 height 13
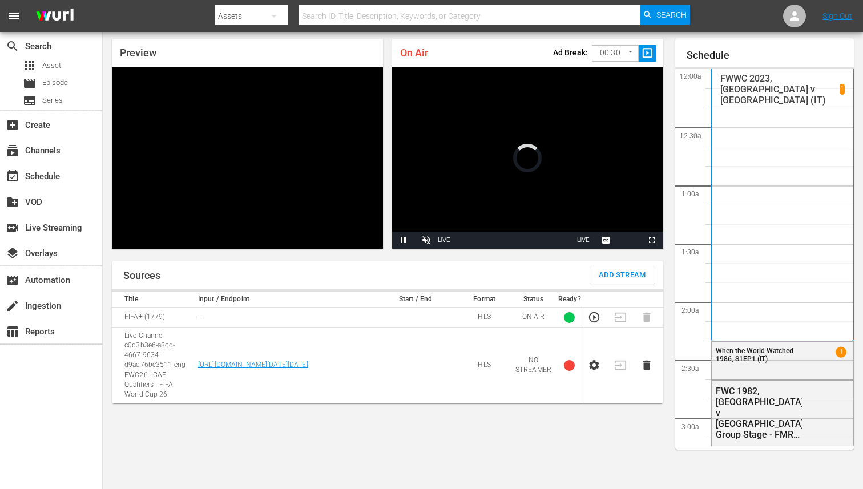
scroll to position [37, 0]
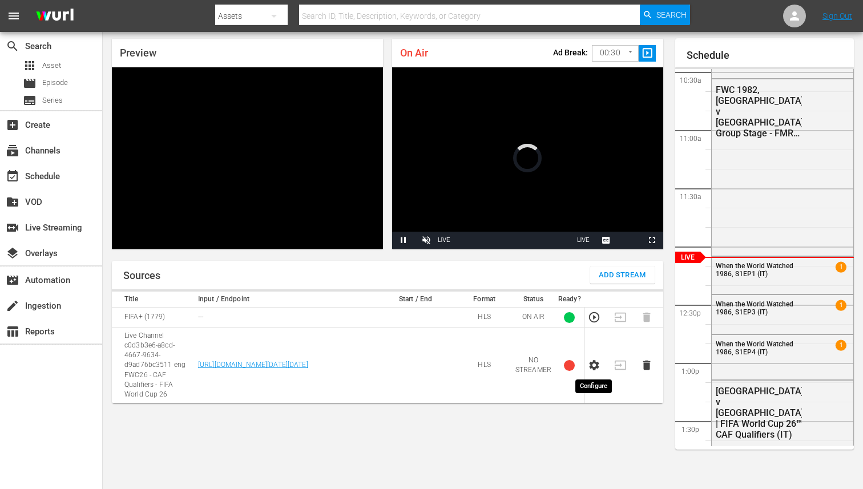
click at [596, 363] on icon "button" at bounding box center [594, 365] width 10 height 10
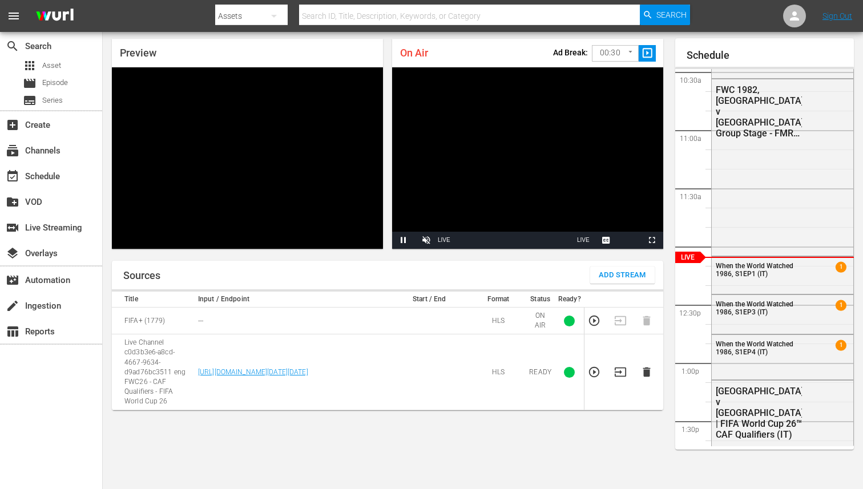
click at [597, 50] on body "menu Search By Assets Search ID, Title, Description, Keywords, or Category Sear…" at bounding box center [431, 207] width 863 height 489
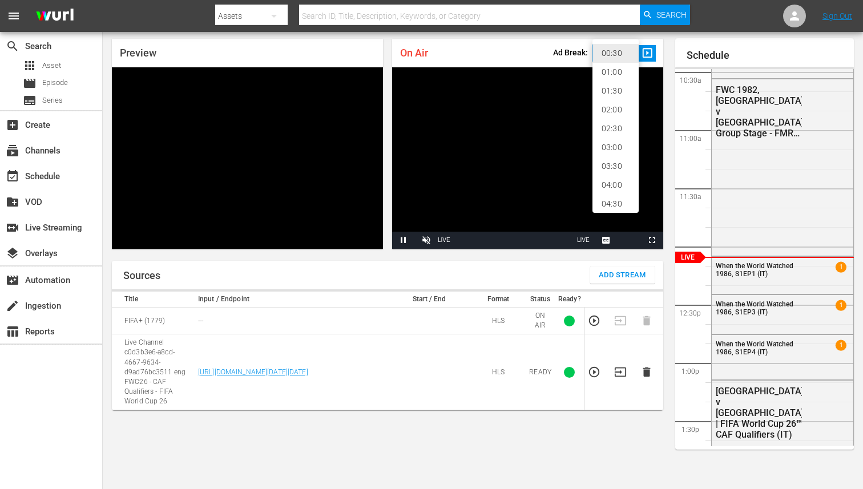
click at [609, 114] on li "02:00" at bounding box center [615, 109] width 46 height 19
type input "120"
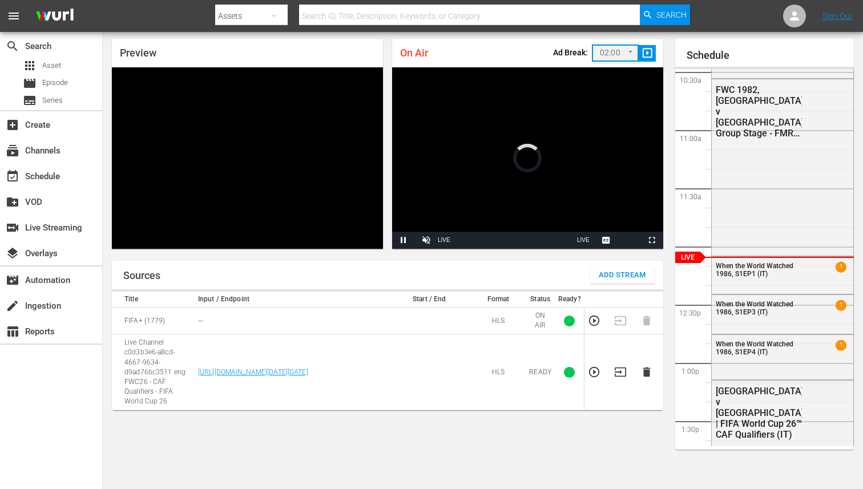
scroll to position [0, 0]
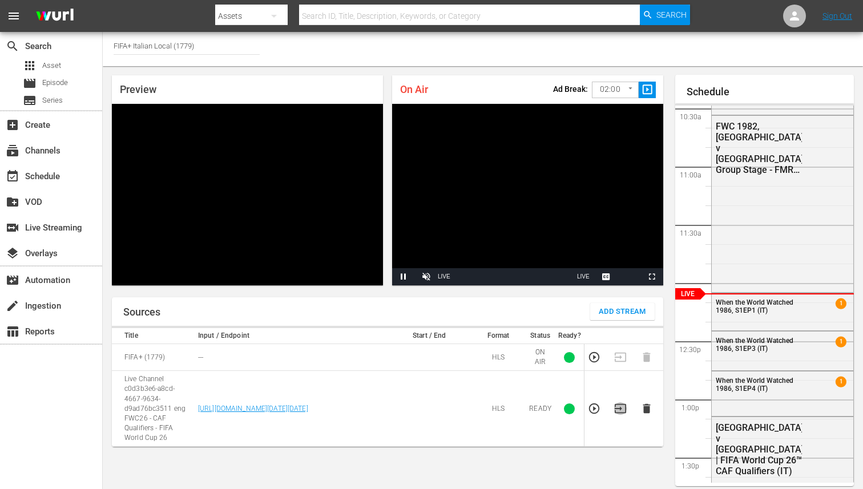
click at [617, 412] on icon "button" at bounding box center [620, 408] width 13 height 13
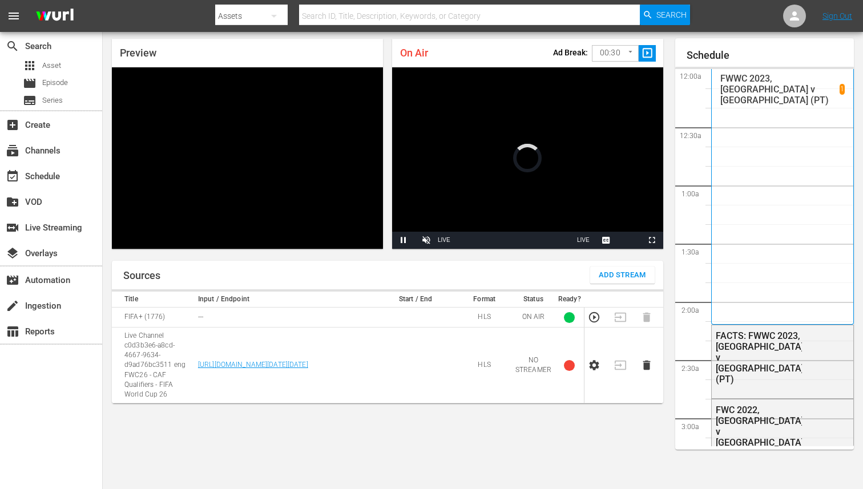
scroll to position [37, 0]
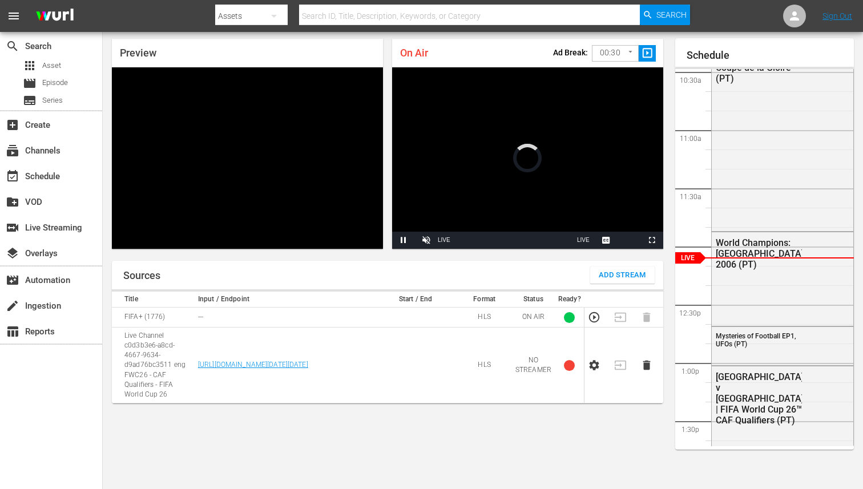
click at [597, 366] on icon "button" at bounding box center [594, 365] width 10 height 10
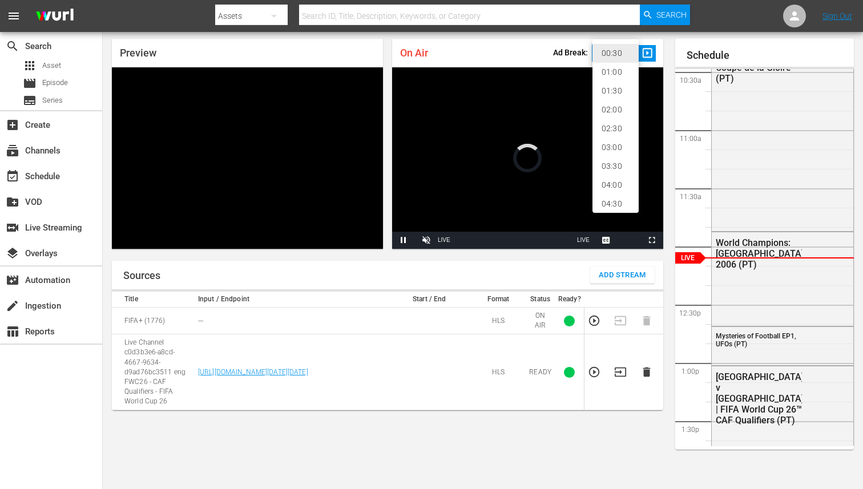
click at [622, 56] on body "menu Search By Assets Search ID, Title, Description, Keywords, or Category Sear…" at bounding box center [431, 207] width 863 height 489
click at [612, 113] on li "02:00" at bounding box center [615, 109] width 46 height 19
type input "120"
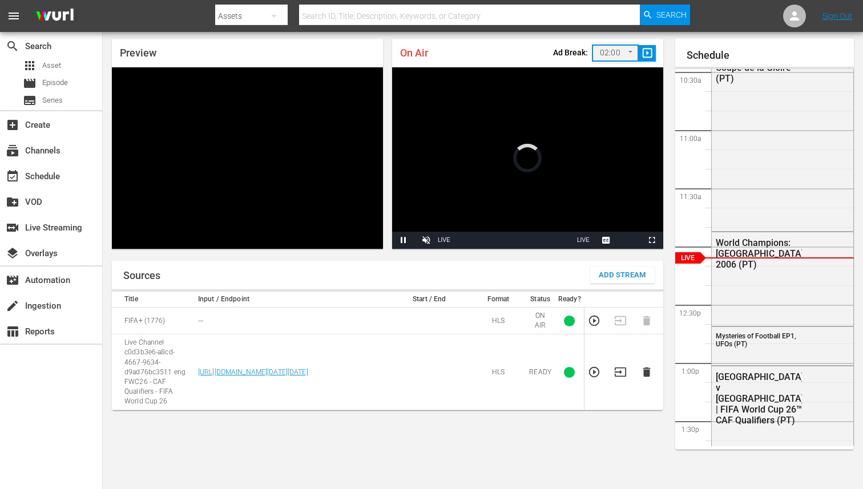
scroll to position [0, 0]
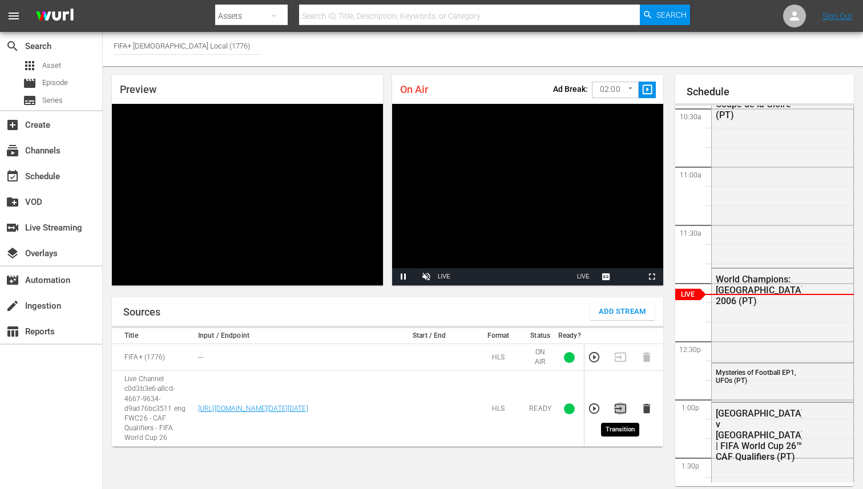
click at [618, 411] on icon "button" at bounding box center [620, 408] width 13 height 13
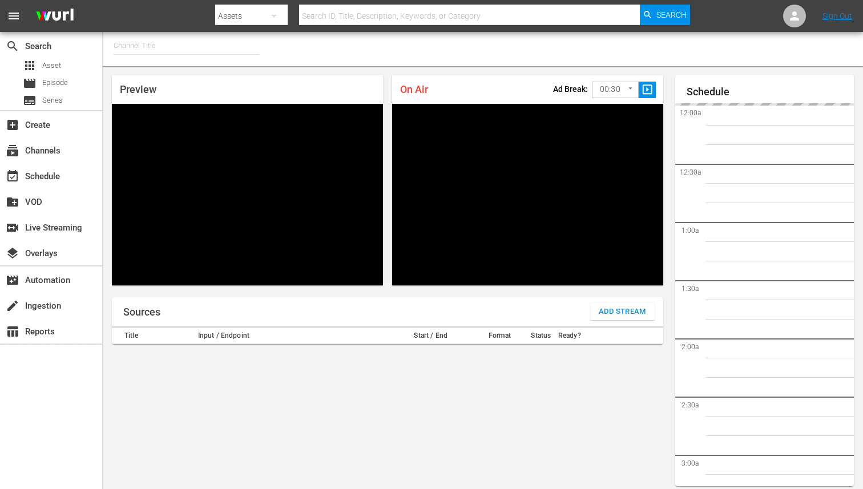
type input "FIFA+ [DEMOGRAPHIC_DATA]-Local-MX (1855)"
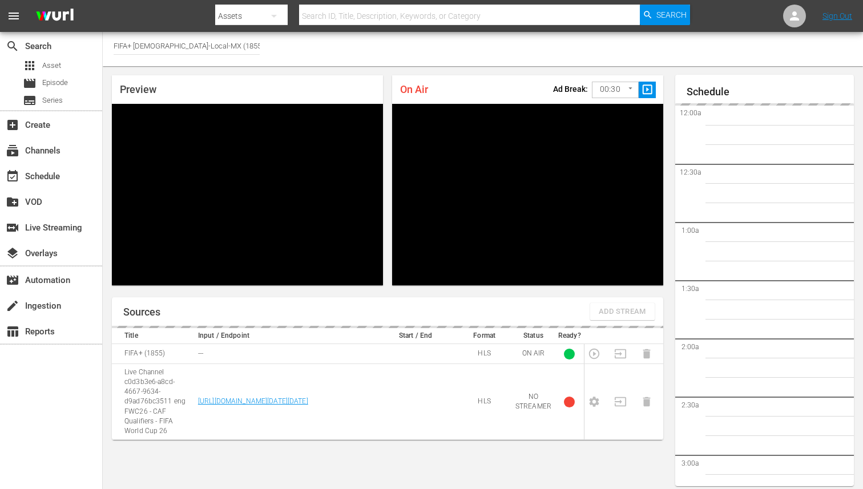
scroll to position [37, 0]
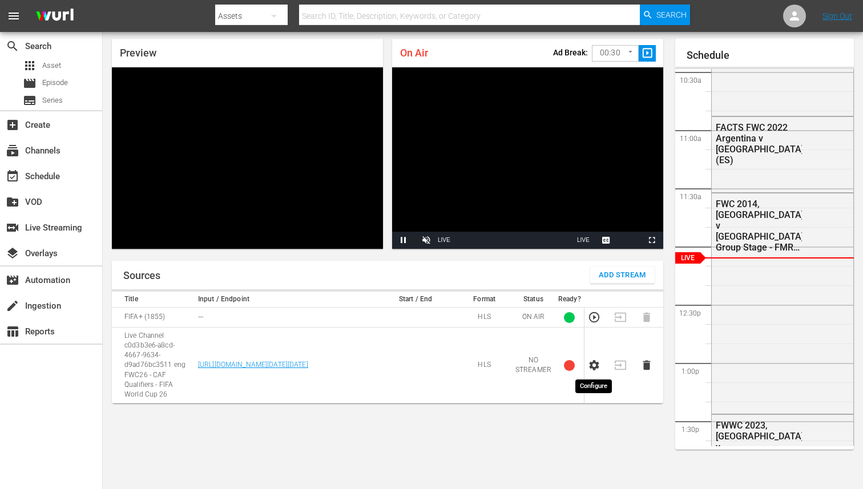
click at [595, 365] on icon "button" at bounding box center [594, 365] width 13 height 13
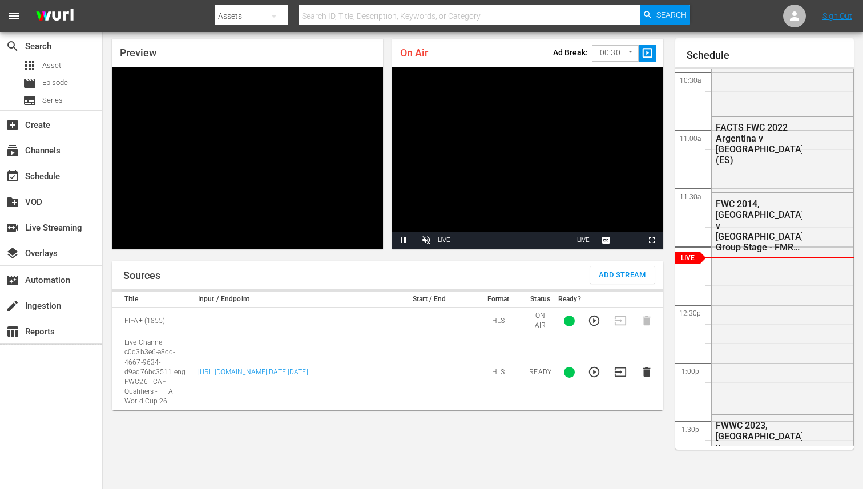
click at [632, 52] on body "menu Search By Assets Search ID, Title, Description, Keywords, or Category Sear…" at bounding box center [431, 207] width 863 height 489
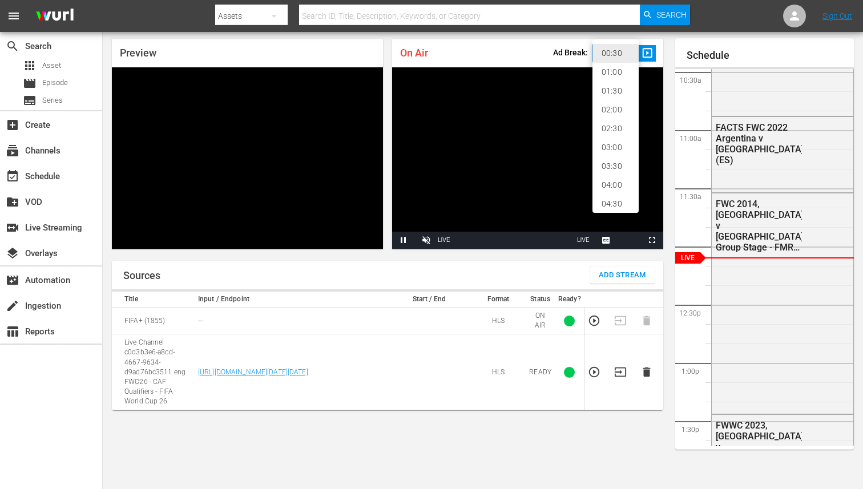
click at [620, 104] on li "02:00" at bounding box center [615, 109] width 46 height 19
type input "120"
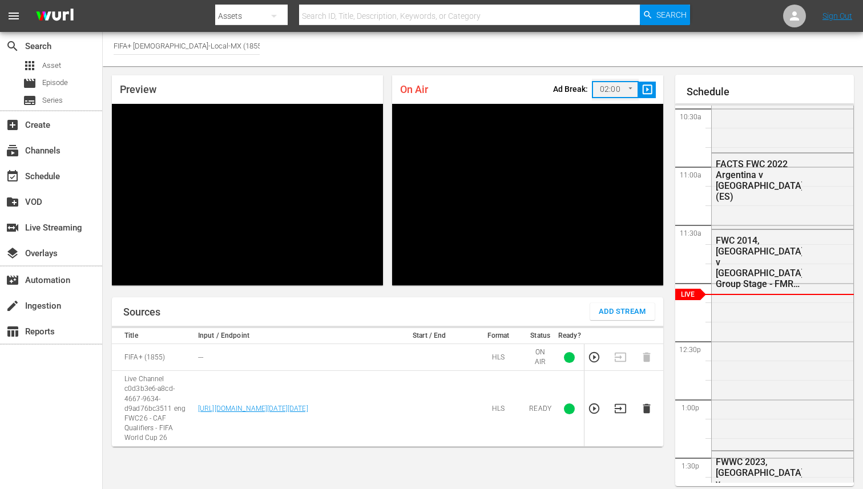
scroll to position [1, 0]
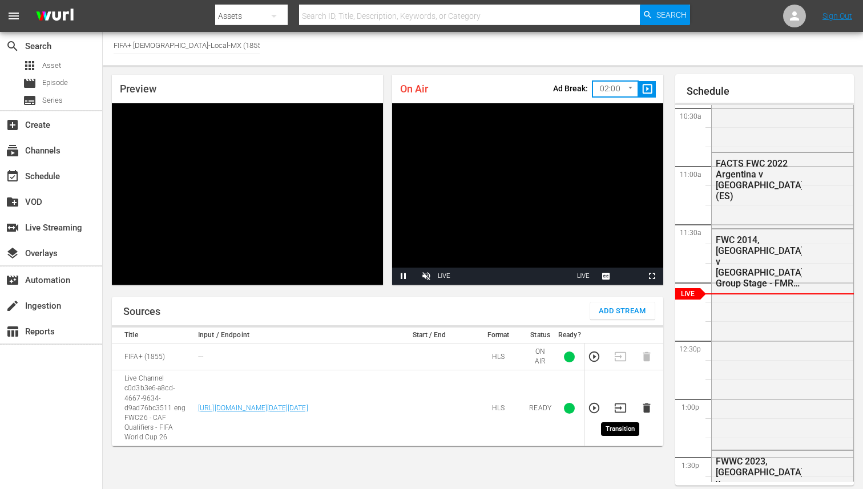
click at [620, 410] on icon "button" at bounding box center [620, 408] width 13 height 13
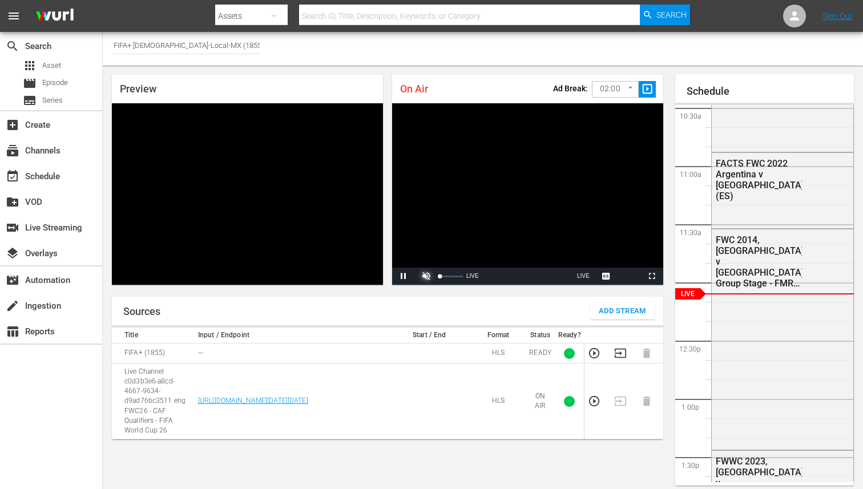
click at [426, 276] on span "Video Player" at bounding box center [426, 276] width 0 height 0
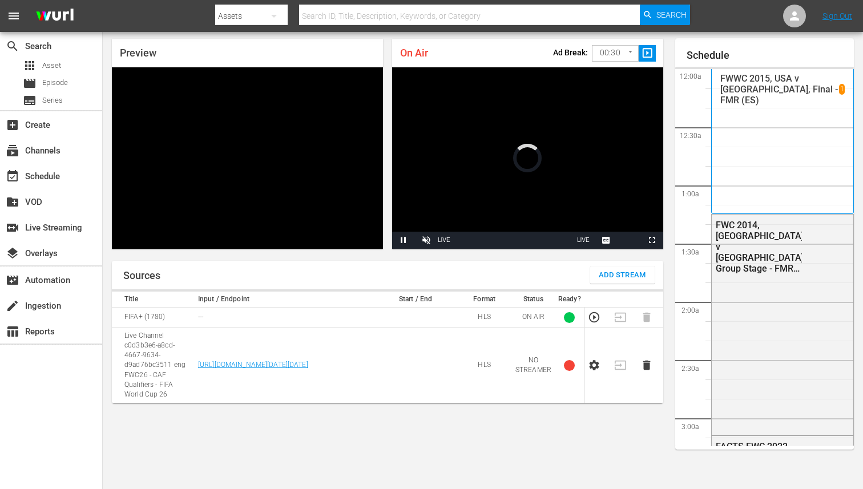
scroll to position [37, 0]
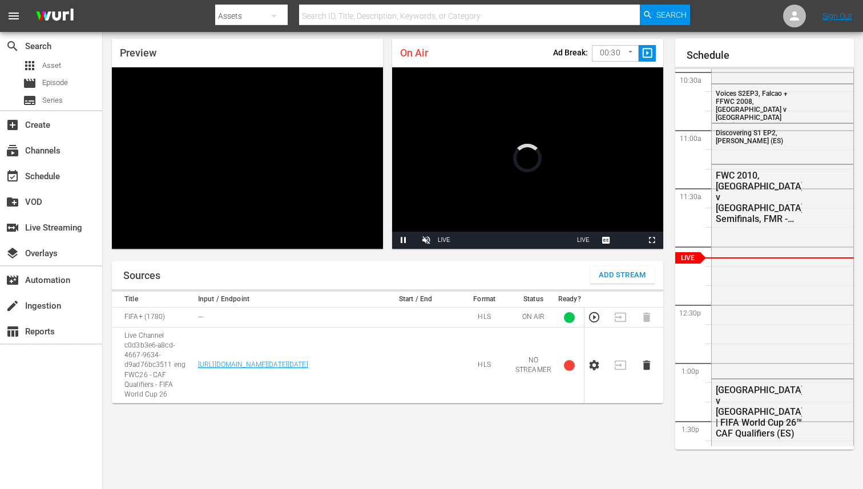
click at [590, 369] on icon "button" at bounding box center [594, 365] width 13 height 13
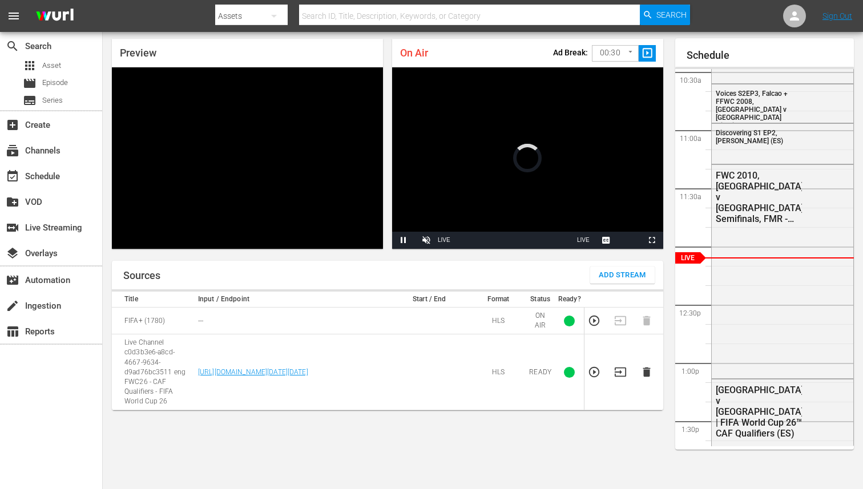
click at [624, 59] on body "menu Search By Assets Search ID, Title, Description, Keywords, or Category Sear…" at bounding box center [431, 207] width 863 height 489
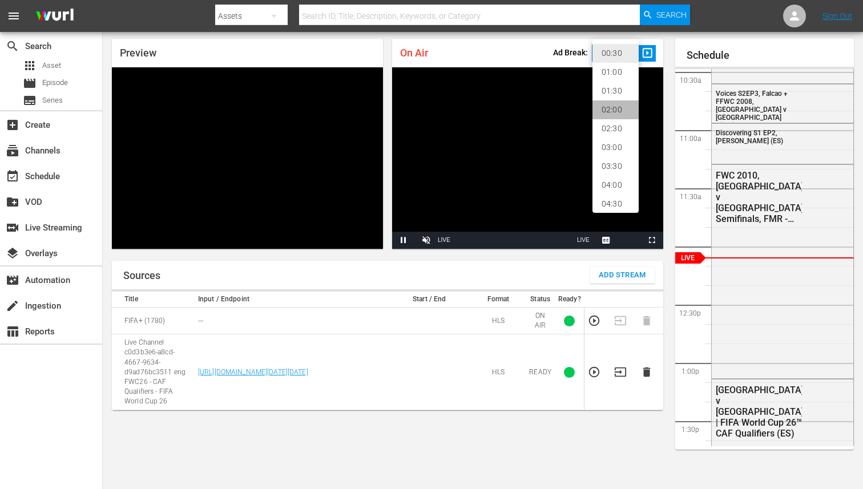
click at [611, 106] on li "02:00" at bounding box center [615, 109] width 46 height 19
type input "120"
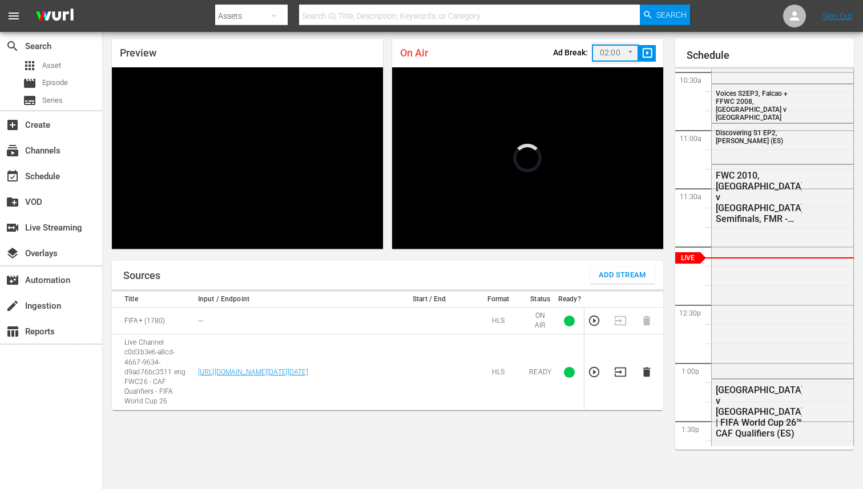
scroll to position [0, 0]
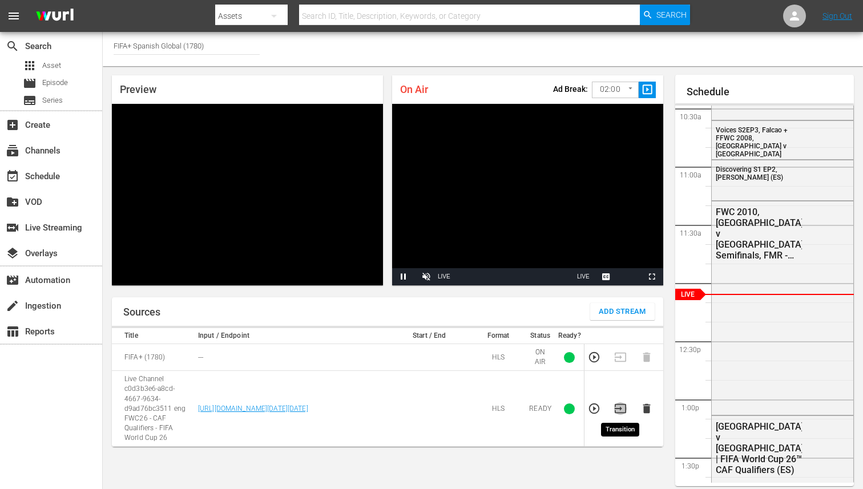
click at [617, 408] on icon "button" at bounding box center [619, 408] width 11 height 9
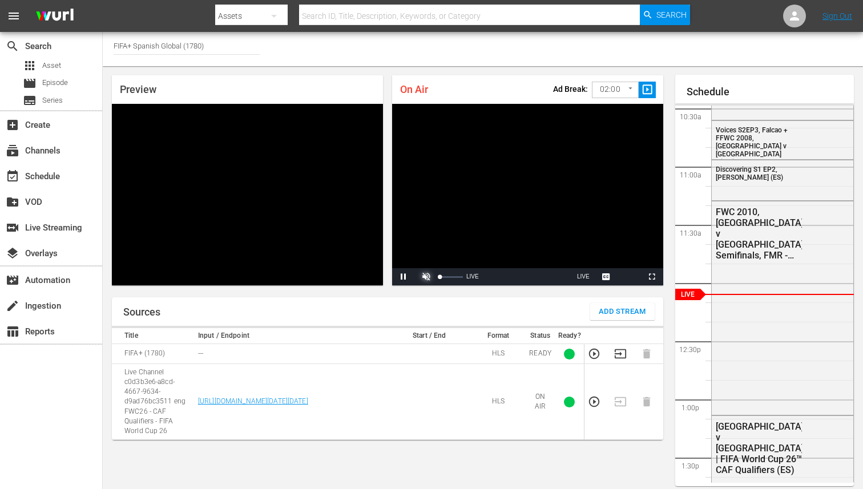
click at [426, 277] on span "Video Player" at bounding box center [426, 277] width 0 height 0
